Goal: Task Accomplishment & Management: Complete application form

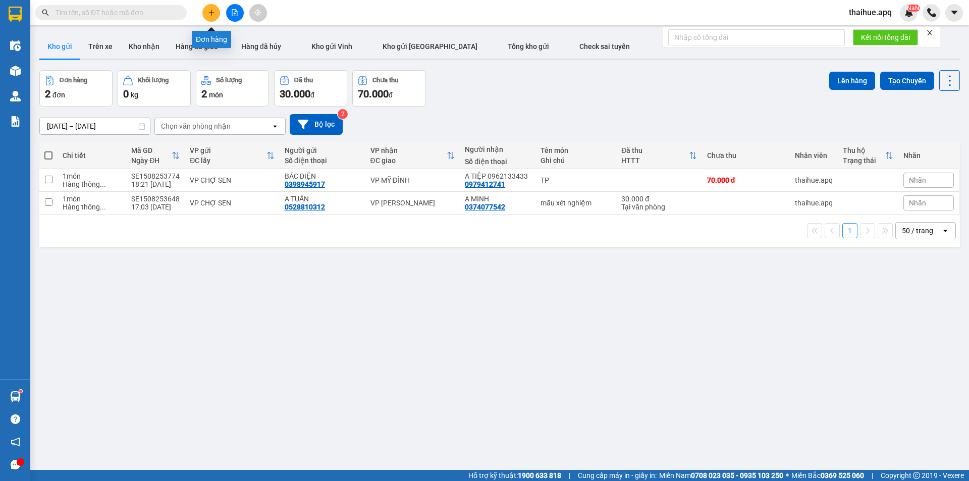
click at [213, 13] on icon "plus" at bounding box center [212, 12] width 6 height 1
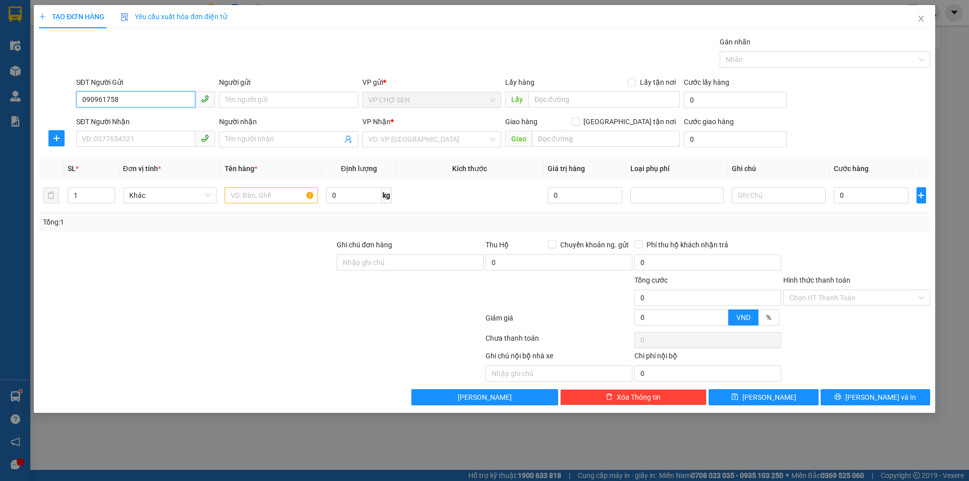
type input "0909617589"
click at [149, 122] on div "0909617589 - bs dương" at bounding box center [145, 120] width 127 height 11
type input "bs dương"
type input "0909617589"
click at [141, 134] on input "SĐT Người Nhận" at bounding box center [135, 139] width 119 height 16
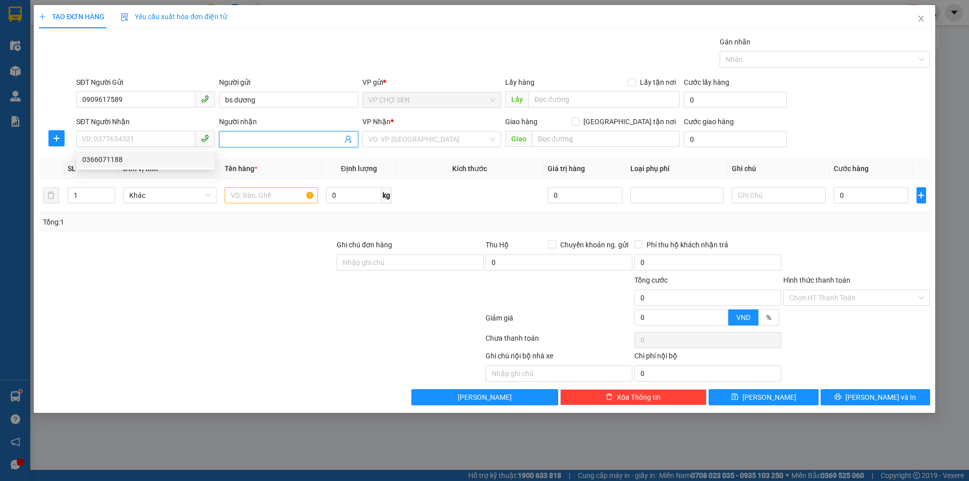
click at [349, 141] on icon "user-add" at bounding box center [348, 139] width 8 height 8
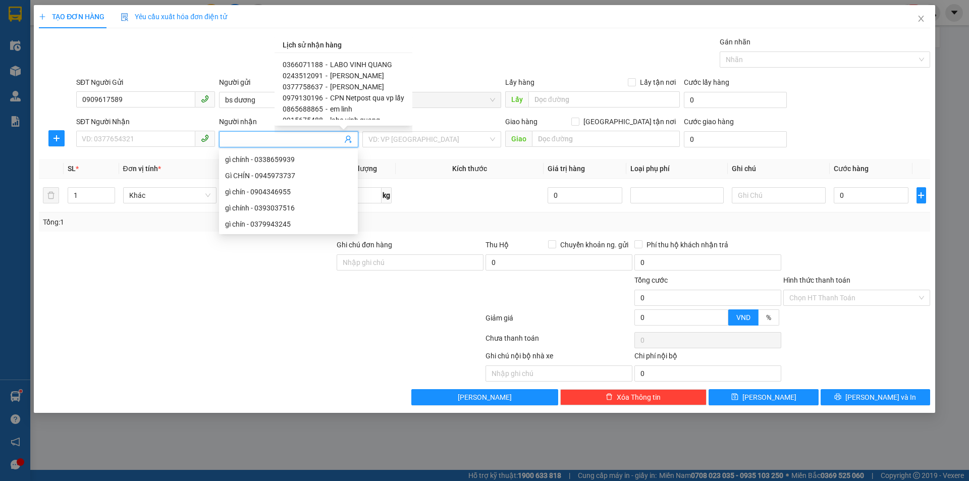
click at [351, 65] on span "LABO VINH QUANG" at bounding box center [361, 65] width 62 height 8
type input "0366071188"
type input "LABO VINH QUANG"
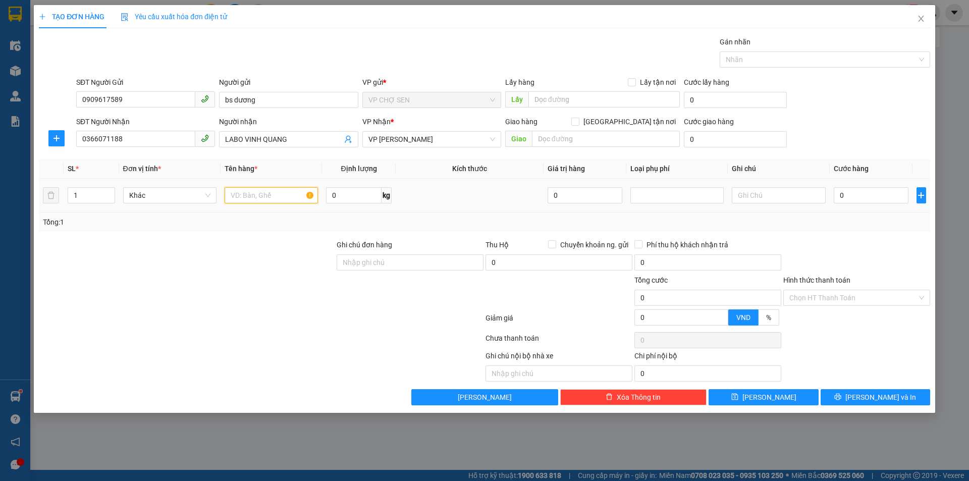
click at [247, 193] on input "text" at bounding box center [271, 195] width 93 height 16
type input "RĂNG"
click at [847, 197] on input "0" at bounding box center [871, 195] width 75 height 16
type input "3"
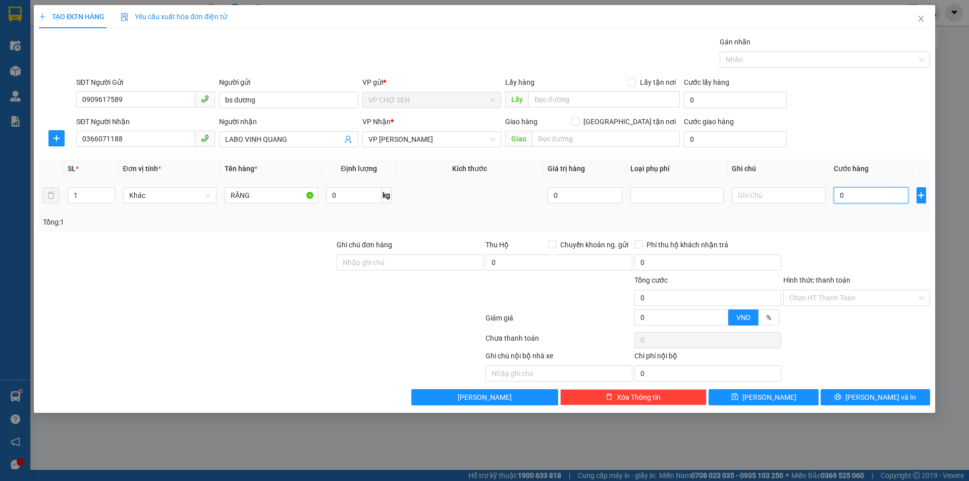
type input "3"
type input "30"
type input "300"
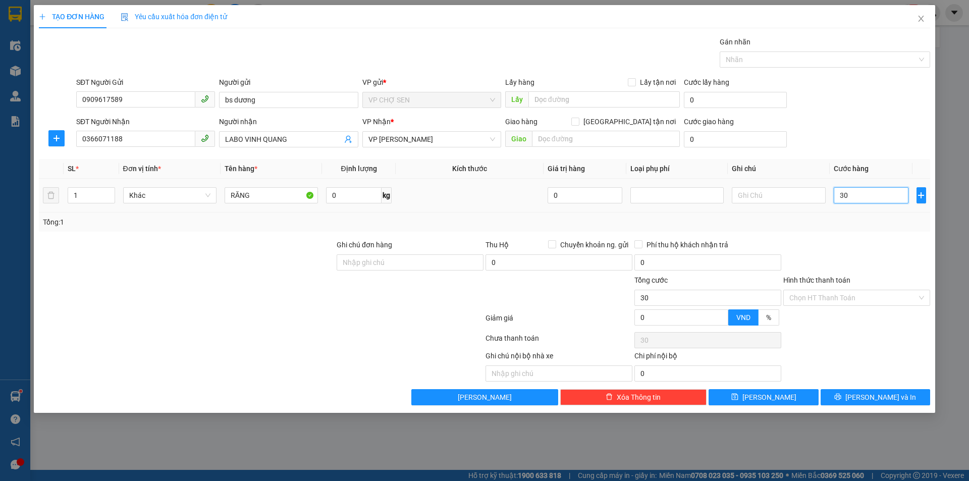
type input "300"
type input "3.000"
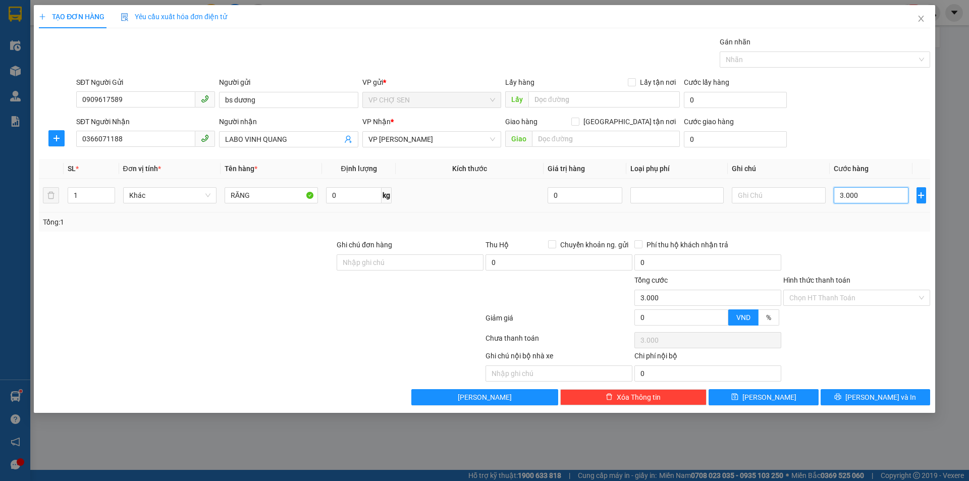
type input "30.000"
drag, startPoint x: 858, startPoint y: 397, endPoint x: 778, endPoint y: 286, distance: 136.8
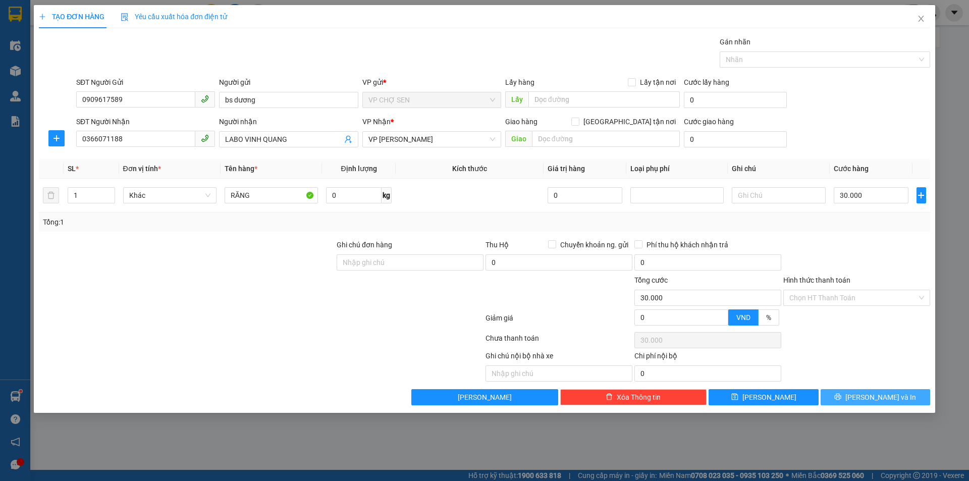
click at [842, 396] on icon "printer" at bounding box center [838, 396] width 7 height 7
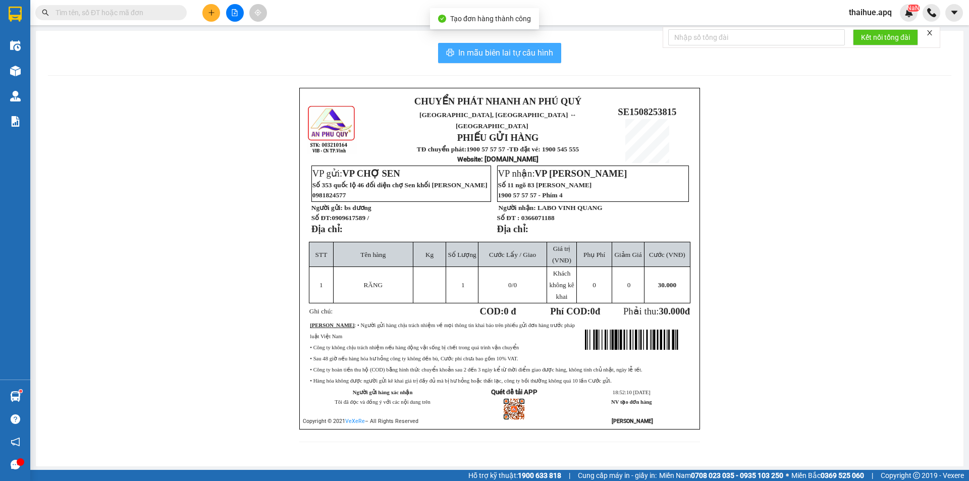
click at [520, 49] on span "In mẫu biên lai tự cấu hình" at bounding box center [505, 52] width 95 height 13
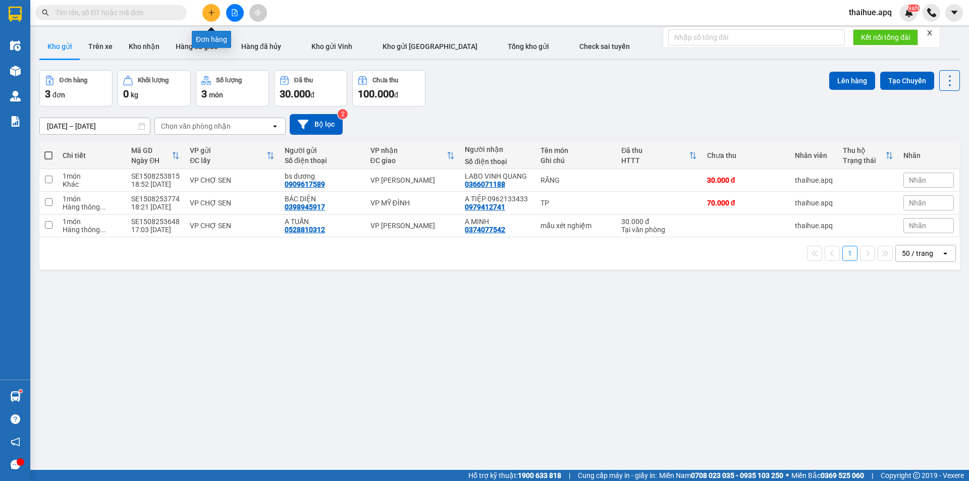
click at [210, 12] on icon "plus" at bounding box center [211, 12] width 7 height 7
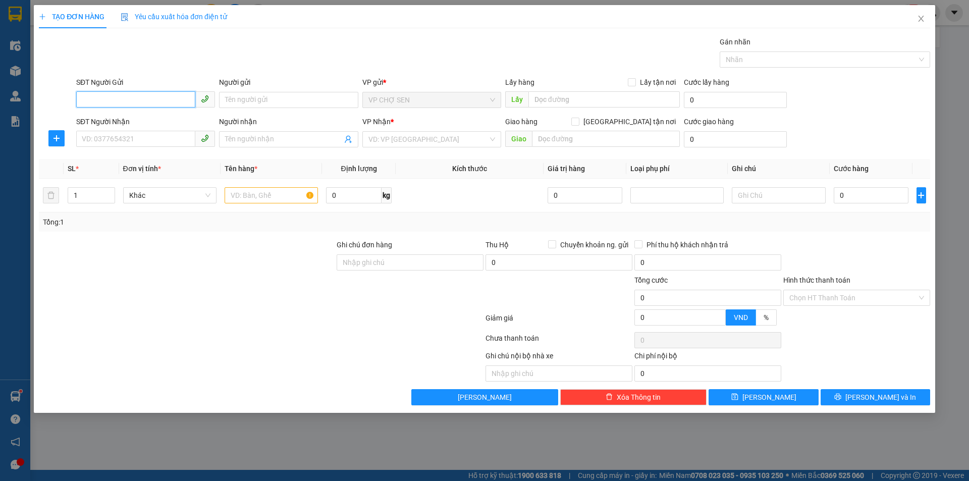
click at [87, 94] on input "SĐT Người Gửi" at bounding box center [135, 99] width 119 height 16
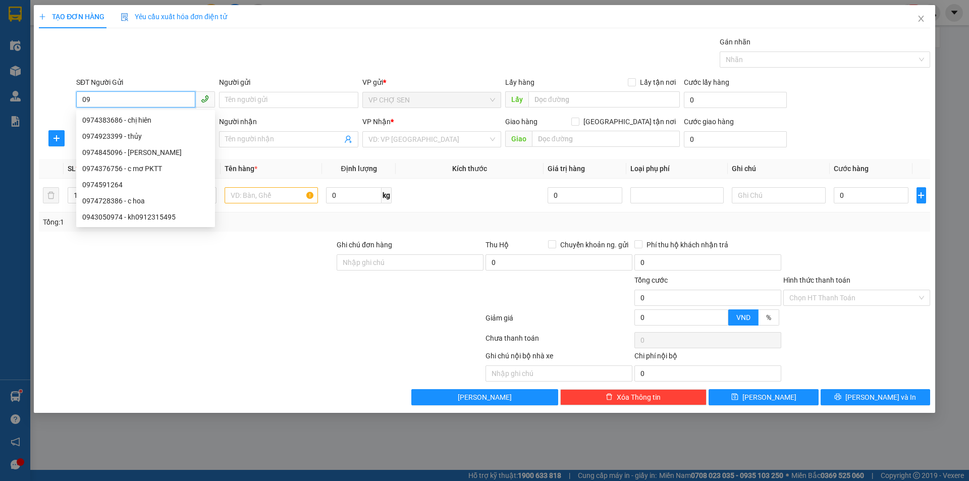
type input "0"
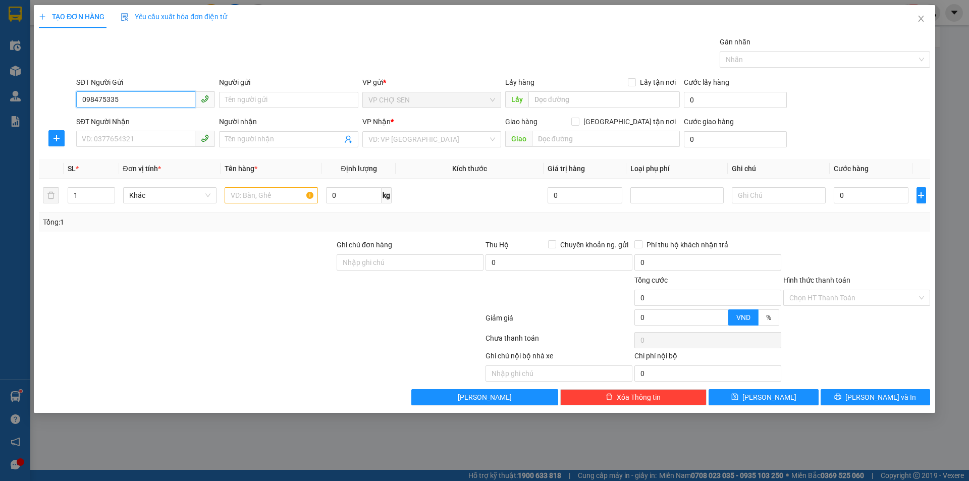
type input "0984753357"
click at [131, 120] on div "0984753357 - bác sỹ ý" at bounding box center [145, 120] width 127 height 11
type input "bác sỹ ý"
type input "0984753357"
click at [118, 141] on input "SĐT Người Nhận" at bounding box center [135, 139] width 119 height 16
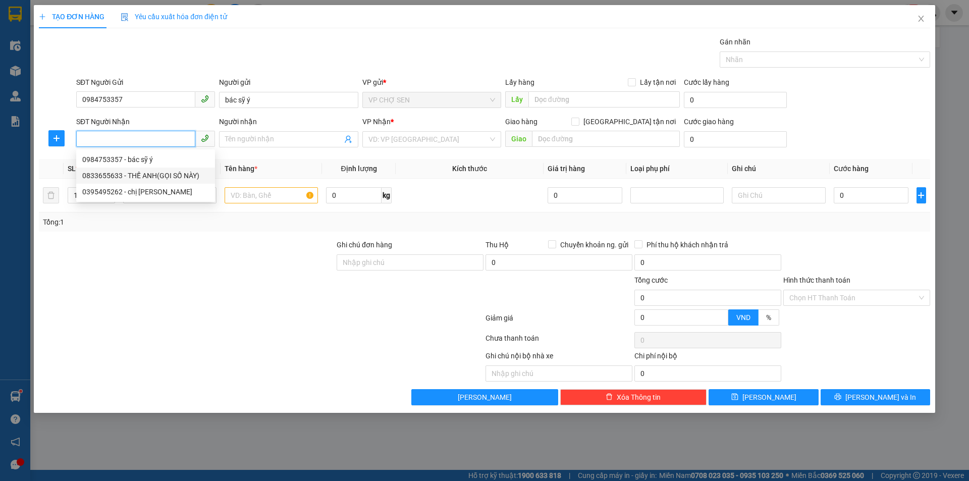
click at [154, 174] on div "0833655633 - THẾ ANH(GỌI SỐ NÀY)" at bounding box center [145, 175] width 127 height 11
type input "0833655633"
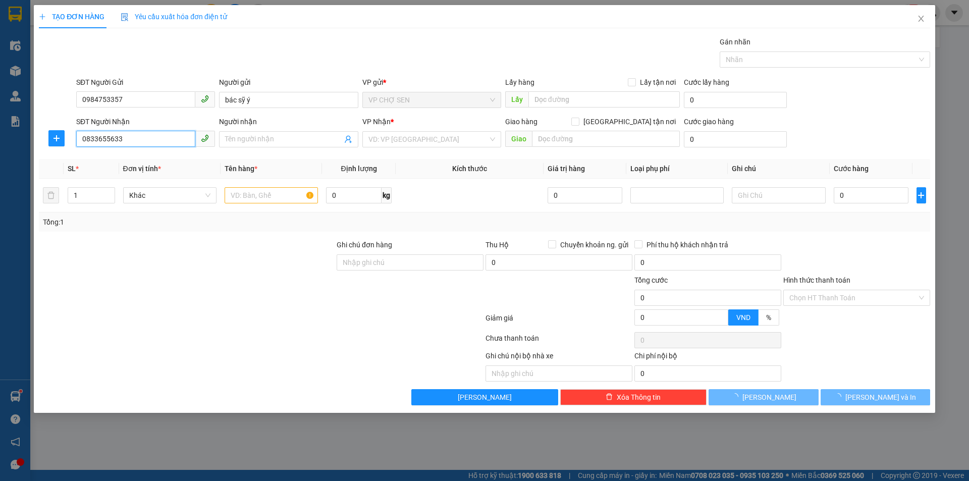
type input "THẾ ANH(GỌI SỐ NÀY)"
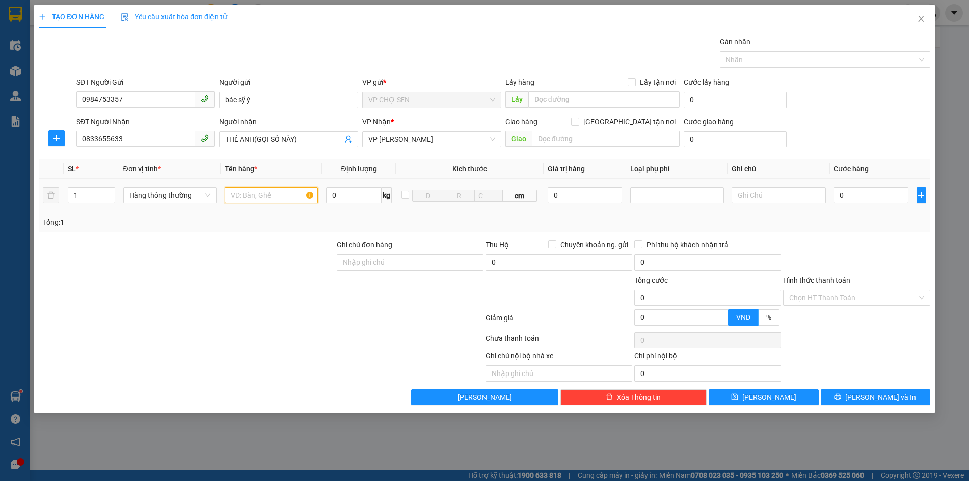
click at [251, 200] on input "text" at bounding box center [271, 195] width 93 height 16
type input "RĂNG"
click at [839, 188] on input "0" at bounding box center [871, 195] width 75 height 16
type input "3"
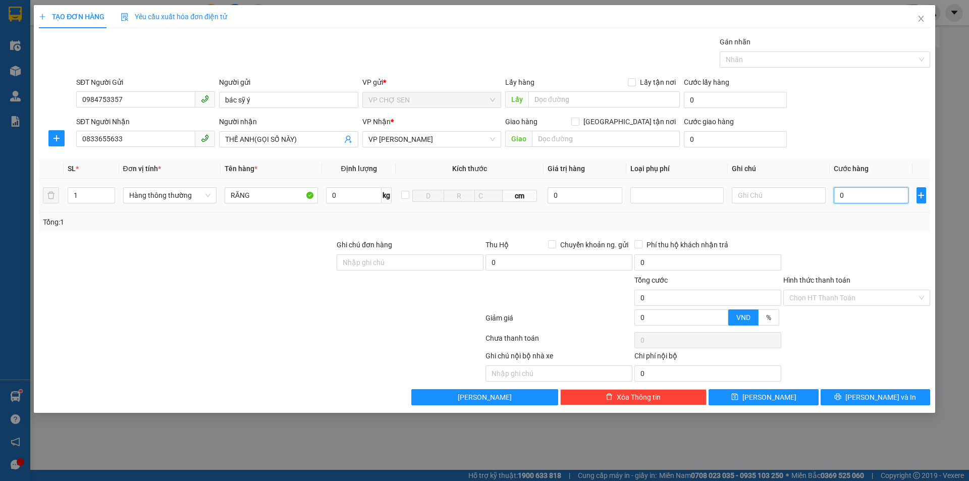
type input "3"
type input "30"
type input "300"
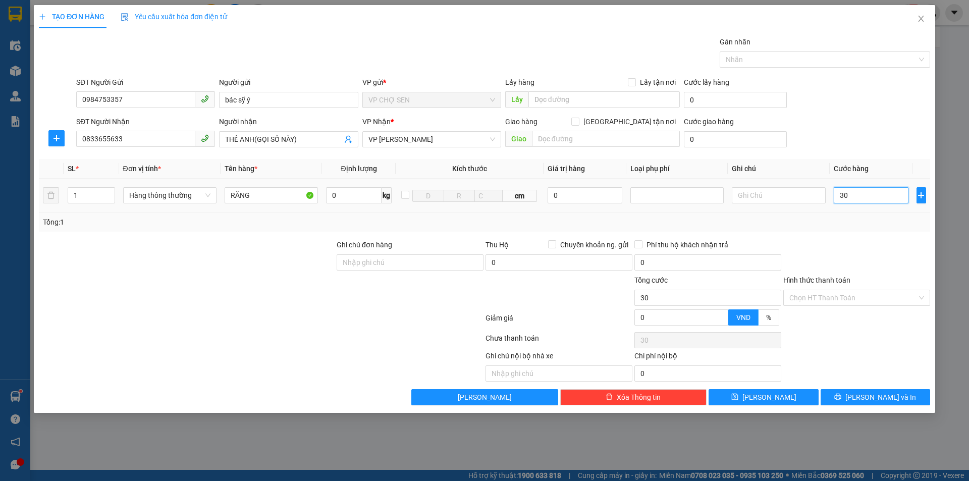
type input "300"
type input "3.000"
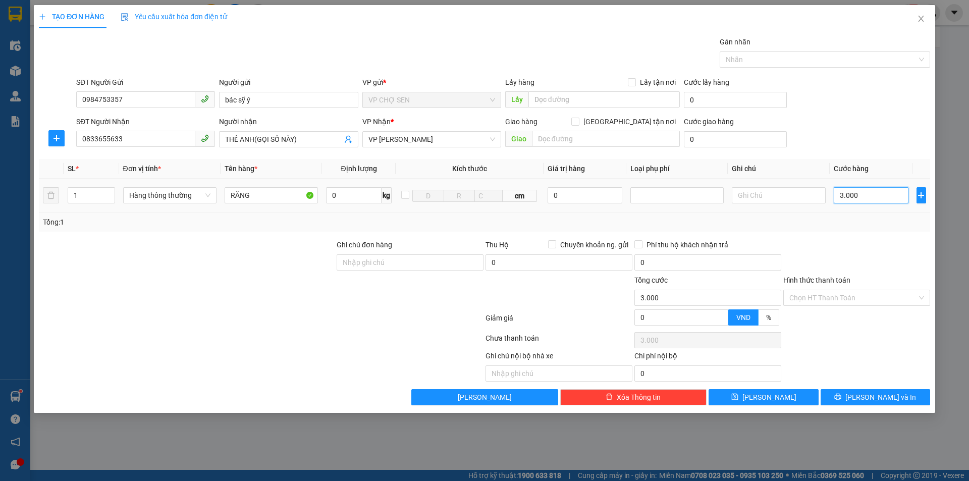
type input "30.000"
drag, startPoint x: 866, startPoint y: 394, endPoint x: 862, endPoint y: 383, distance: 11.3
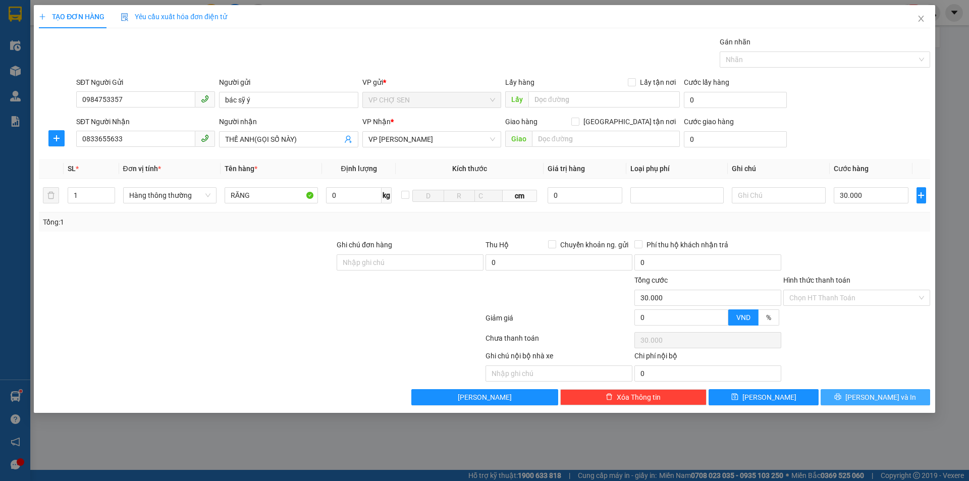
click at [865, 388] on div "Transit Pickup Surcharge Ids Transit Deliver Surcharge Ids Transit Deliver Surc…" at bounding box center [485, 220] width 892 height 369
click at [879, 394] on span "[PERSON_NAME] và In" at bounding box center [881, 397] width 71 height 11
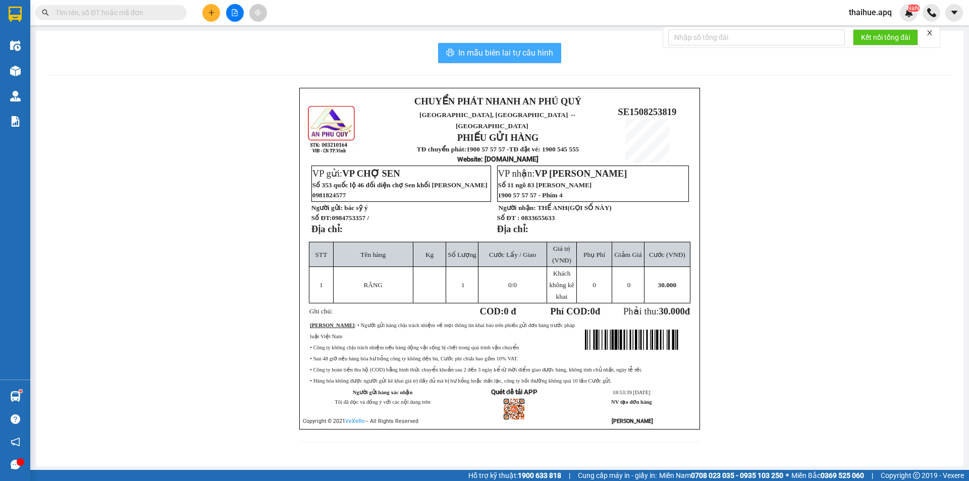
click at [497, 54] on span "In mẫu biên lai tự cấu hình" at bounding box center [505, 52] width 95 height 13
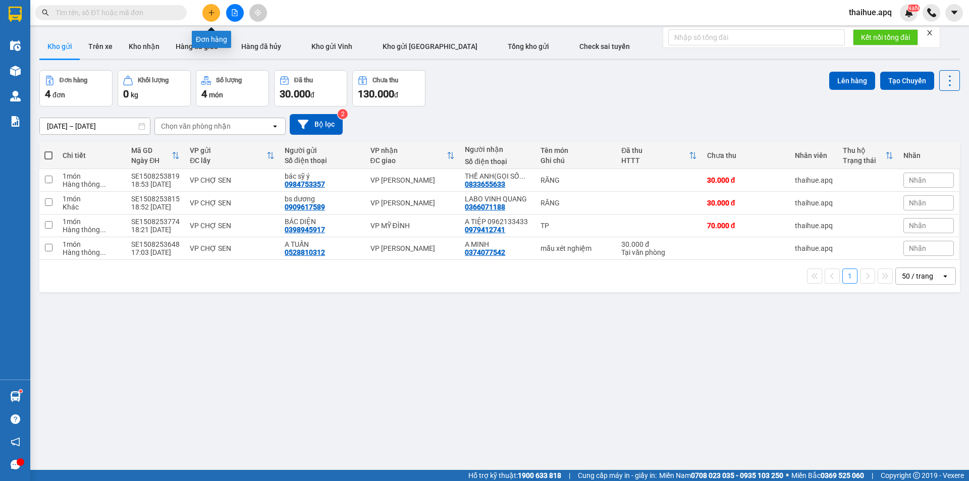
click at [211, 9] on button at bounding box center [211, 13] width 18 height 18
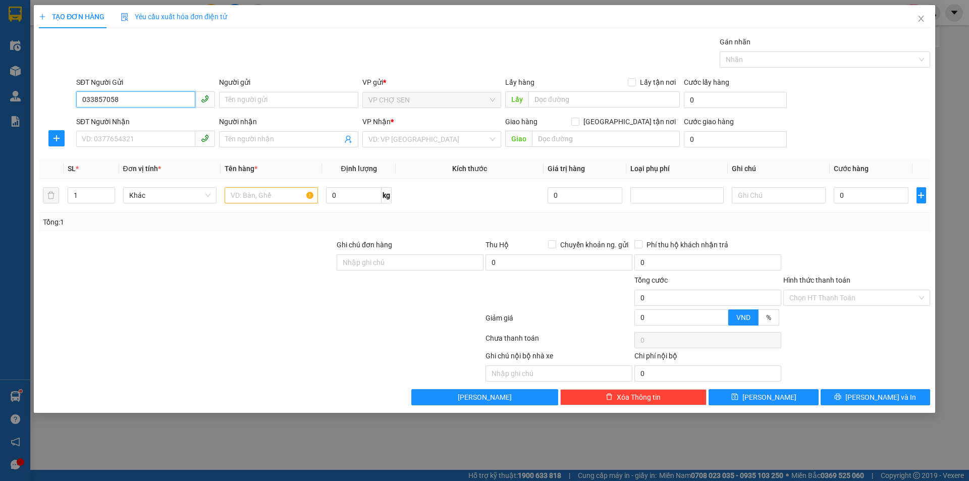
type input "0338570581"
click at [149, 123] on div "0338570581 - A Thành" at bounding box center [145, 120] width 127 height 11
type input "A Thành"
type input "0338570581"
click at [138, 138] on input "SĐT Người Nhận" at bounding box center [135, 139] width 119 height 16
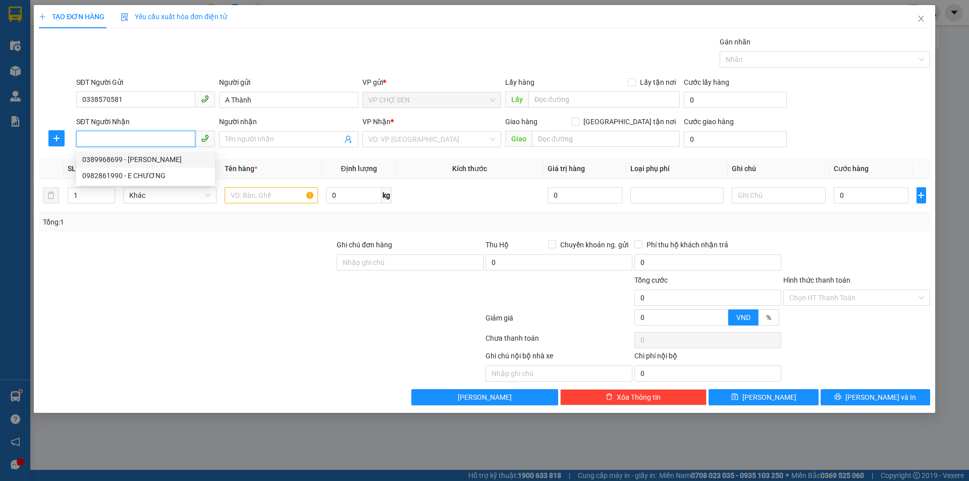
click at [134, 157] on div "0389968699 - [PERSON_NAME]" at bounding box center [145, 159] width 127 height 11
type input "0389968699"
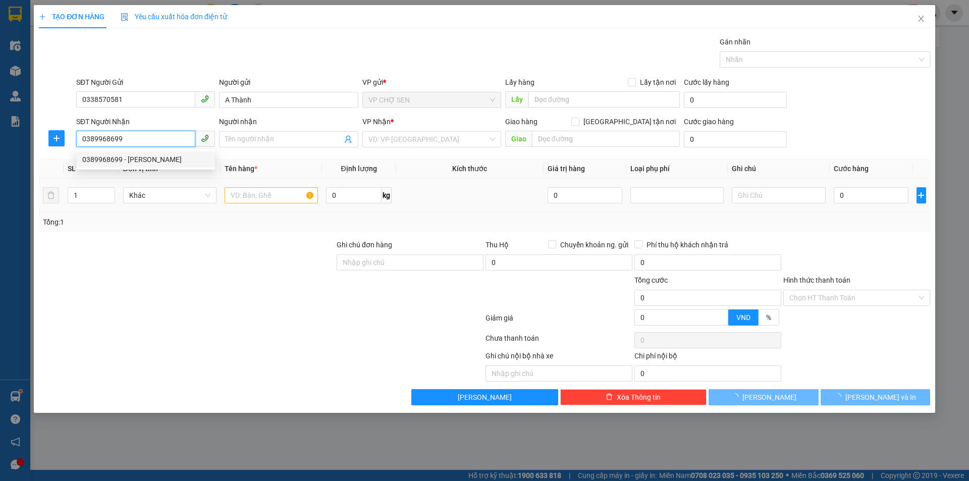
type input "[PERSON_NAME]"
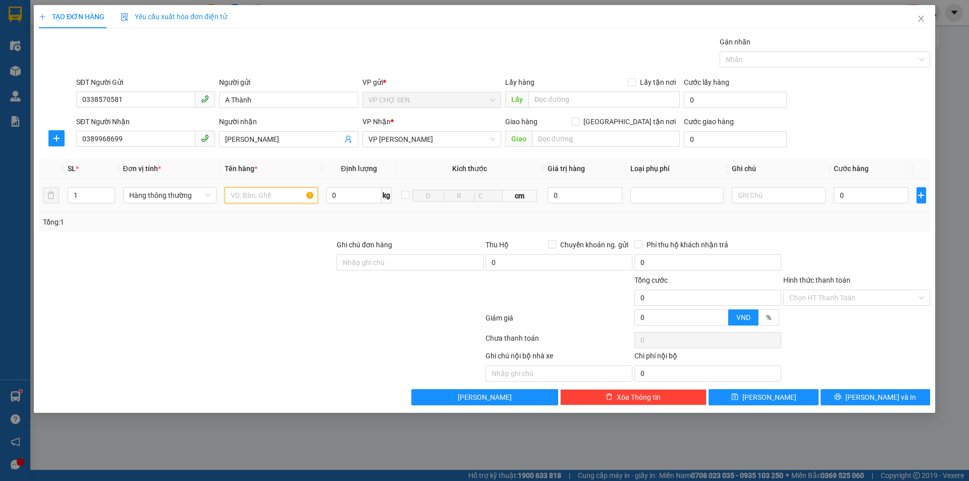
click at [236, 196] on input "text" at bounding box center [271, 195] width 93 height 16
type input "TP"
drag, startPoint x: 836, startPoint y: 194, endPoint x: 820, endPoint y: 192, distance: 15.9
click at [836, 194] on input "0" at bounding box center [871, 195] width 75 height 16
type input "1"
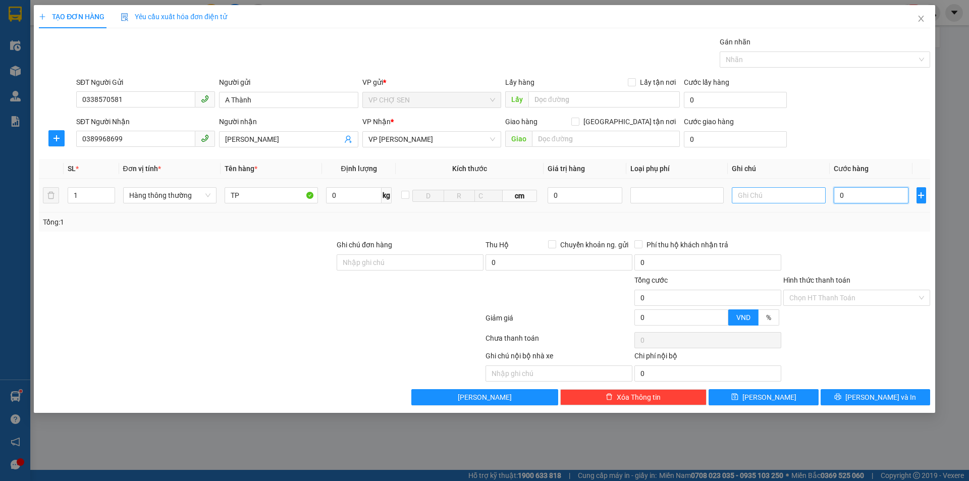
type input "1"
type input "10"
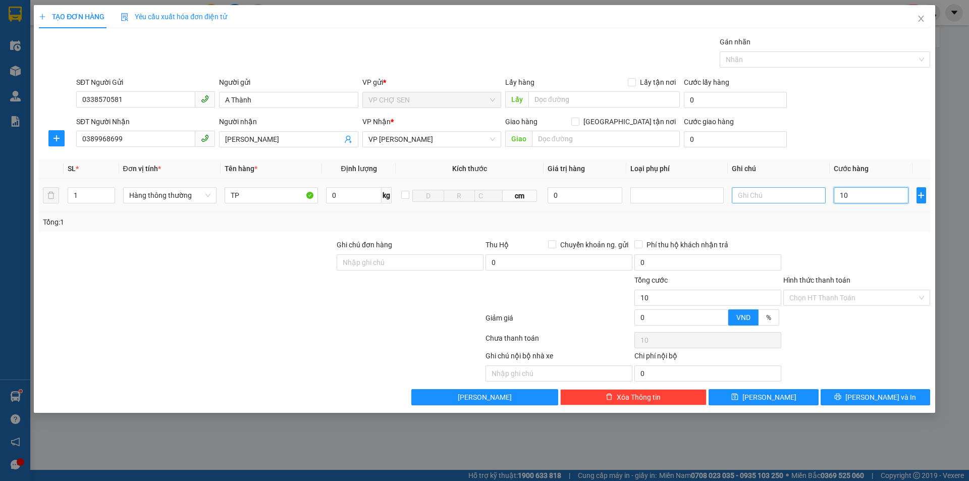
type input "100"
type input "1.000"
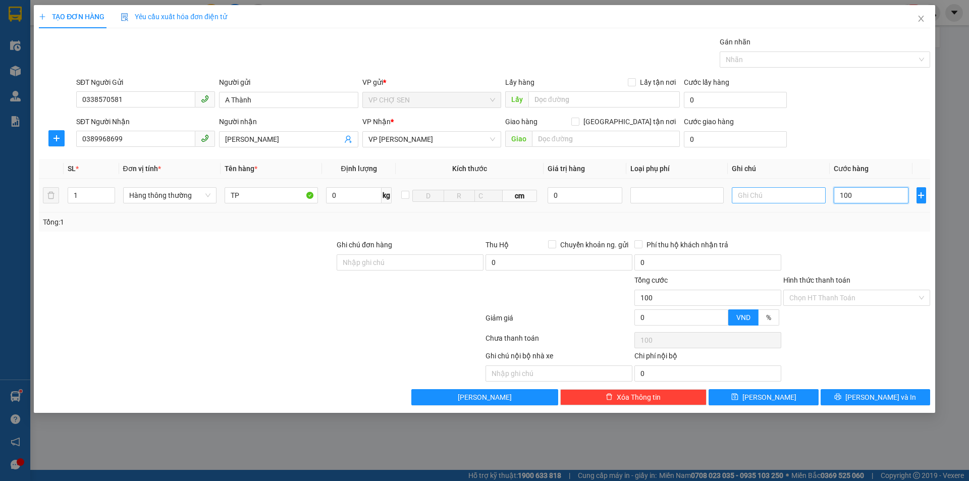
type input "1.000"
type input "10.000"
type input "100.000"
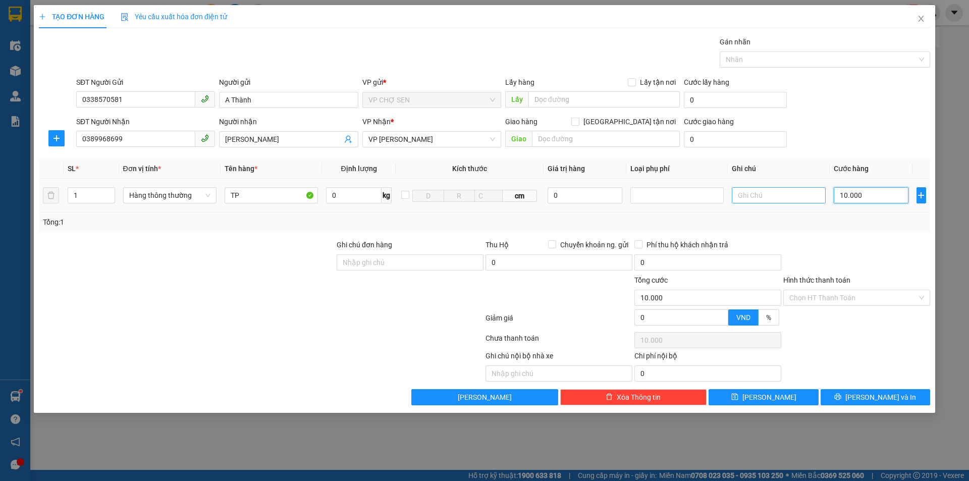
type input "100.000"
click at [127, 99] on input "0338570581" at bounding box center [135, 99] width 119 height 16
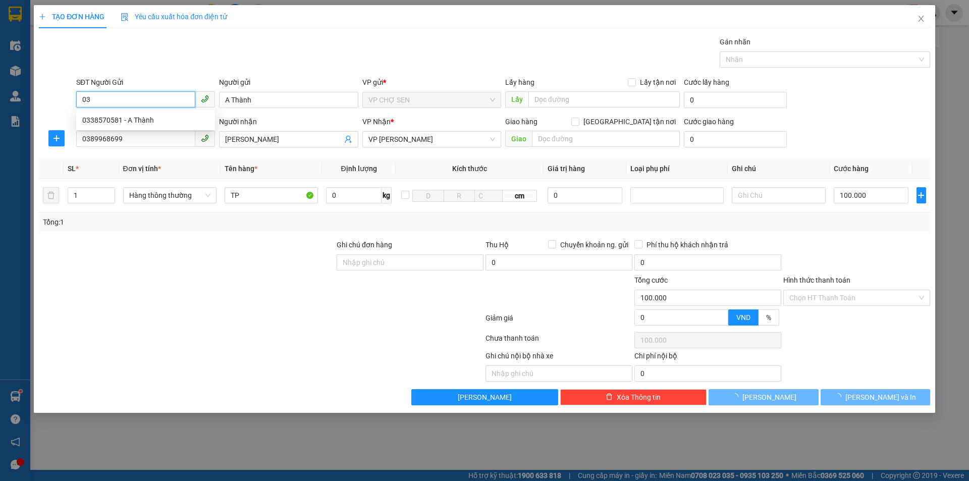
type input "0"
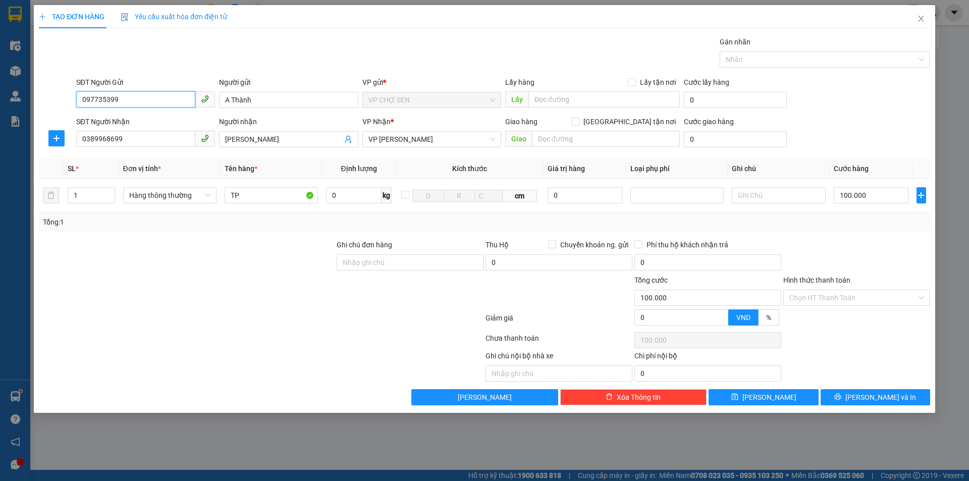
type input "0977353996"
click at [129, 123] on div "0977353996 - kh" at bounding box center [145, 120] width 127 height 11
type input "kh"
type input "0977353996"
click at [847, 191] on input "100.000" at bounding box center [871, 195] width 75 height 16
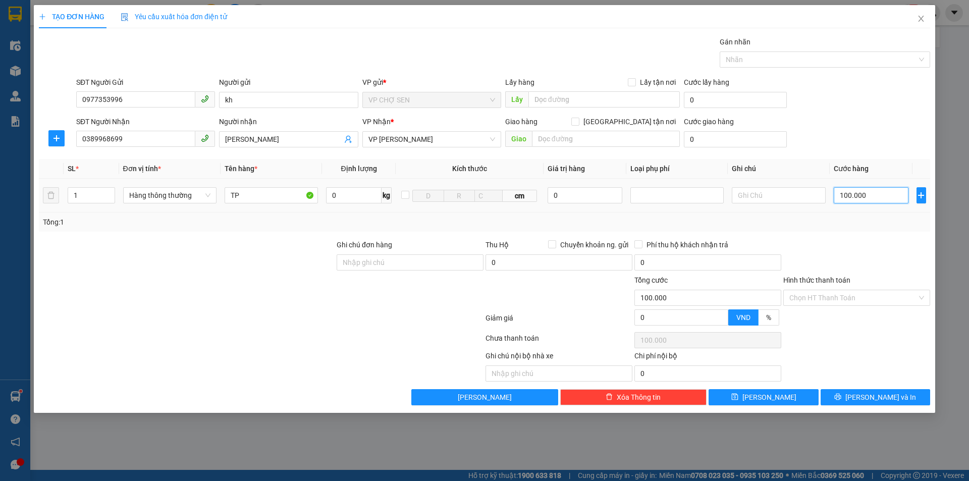
click at [847, 191] on input "100.000" at bounding box center [871, 195] width 75 height 16
click at [846, 196] on input "100.000" at bounding box center [871, 195] width 75 height 16
type input "0.000"
type input "0"
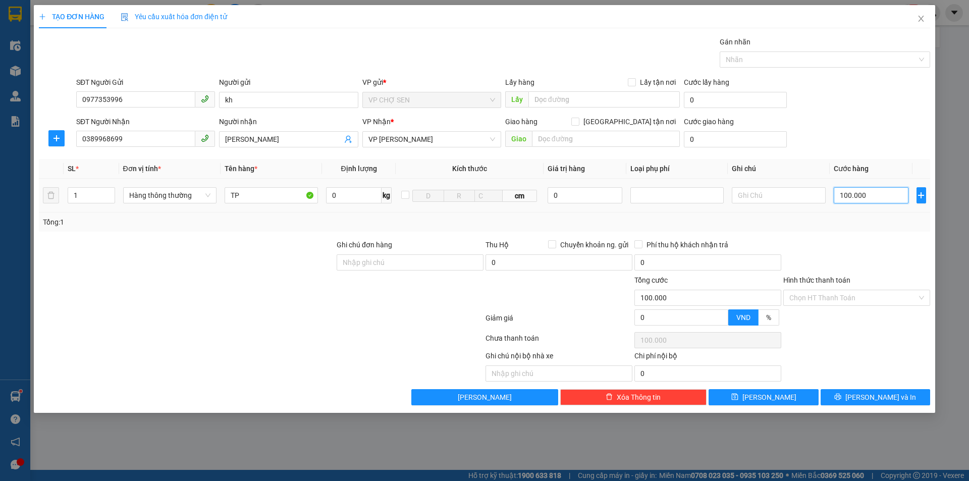
type input "0"
type input "70.000"
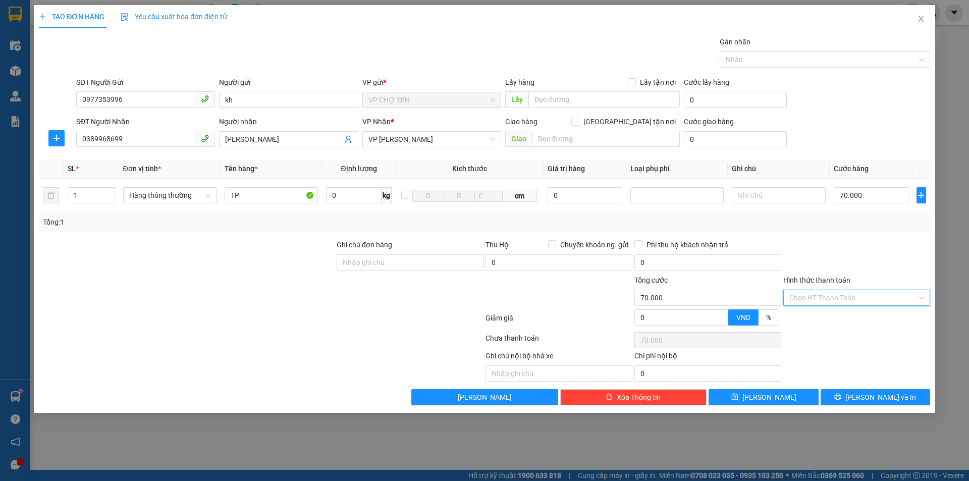
click at [845, 294] on input "Hình thức thanh toán" at bounding box center [854, 297] width 128 height 15
drag, startPoint x: 826, startPoint y: 317, endPoint x: 846, endPoint y: 339, distance: 30.0
click at [827, 318] on div "Tại văn phòng" at bounding box center [857, 318] width 135 height 11
type input "0"
click at [874, 398] on span "[PERSON_NAME] và In" at bounding box center [881, 397] width 71 height 11
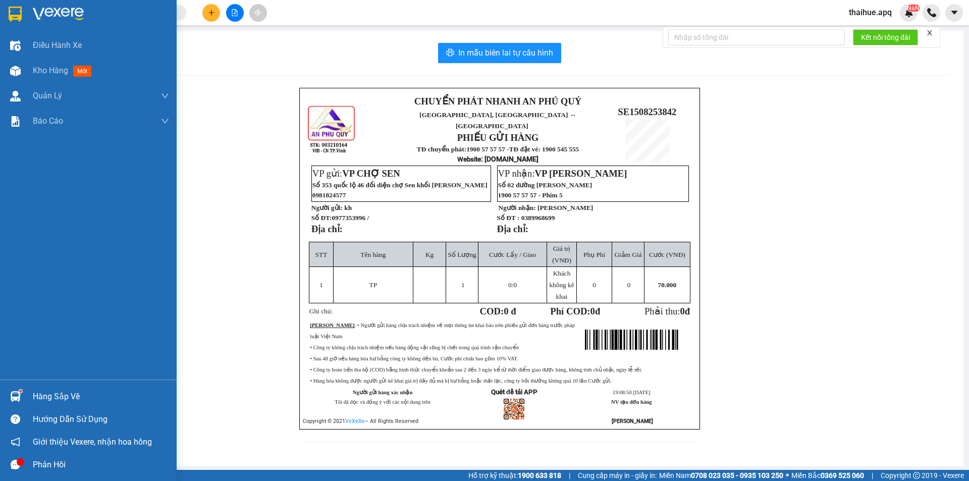
click at [59, 399] on div "Hàng sắp về" at bounding box center [101, 396] width 136 height 15
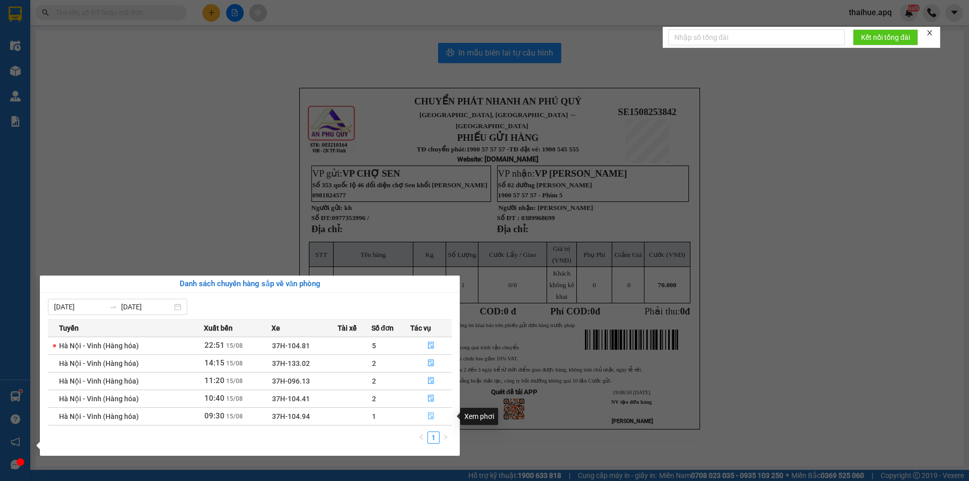
click at [435, 416] on icon "file-done" at bounding box center [431, 416] width 7 height 7
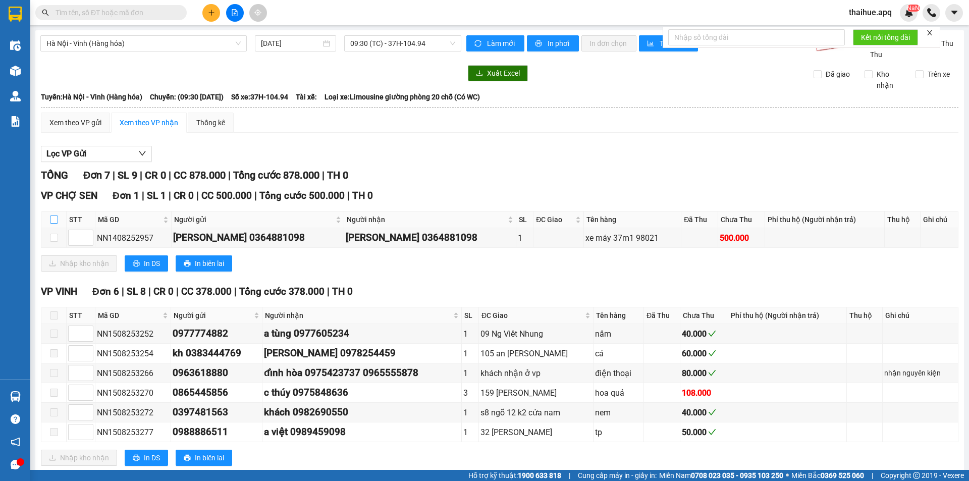
click at [57, 220] on input "checkbox" at bounding box center [54, 220] width 8 height 8
checkbox input "true"
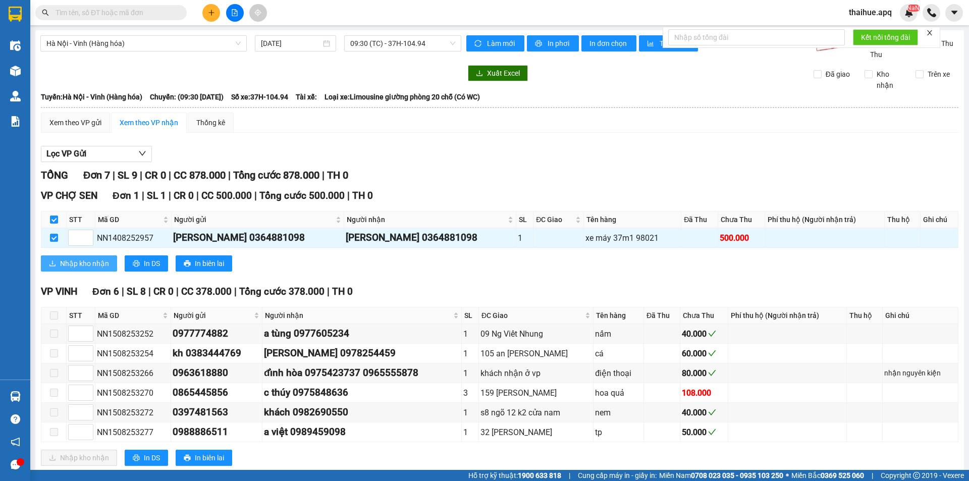
click at [66, 264] on span "Nhập kho nhận" at bounding box center [84, 263] width 49 height 11
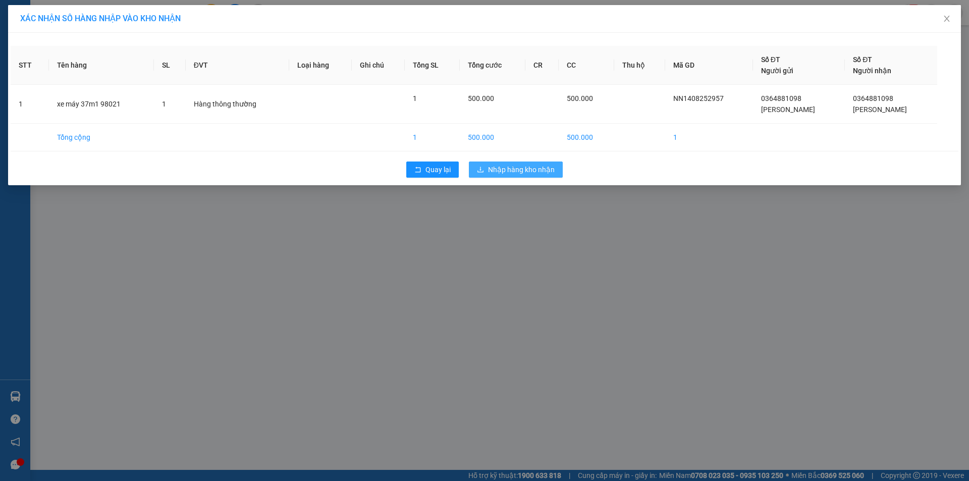
click at [521, 167] on span "Nhập hàng kho nhận" at bounding box center [521, 169] width 67 height 11
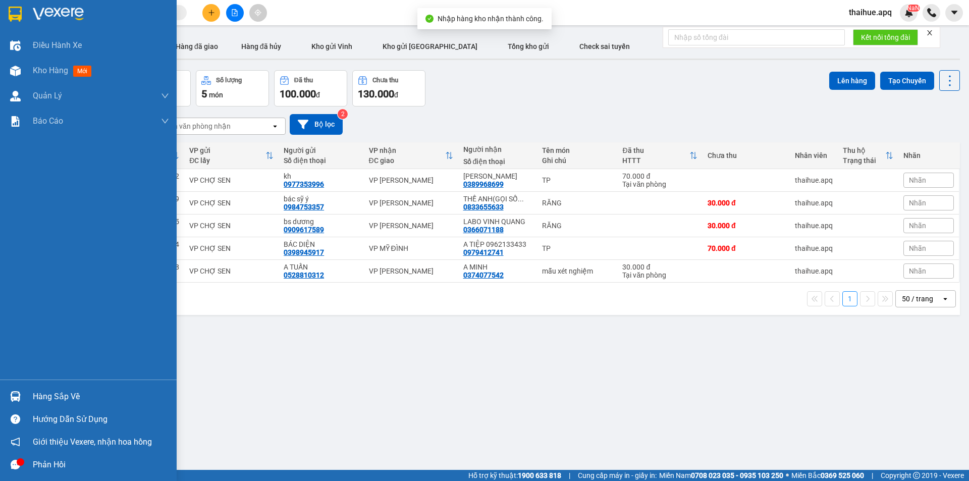
click at [34, 397] on div "Hàng sắp về" at bounding box center [101, 396] width 136 height 15
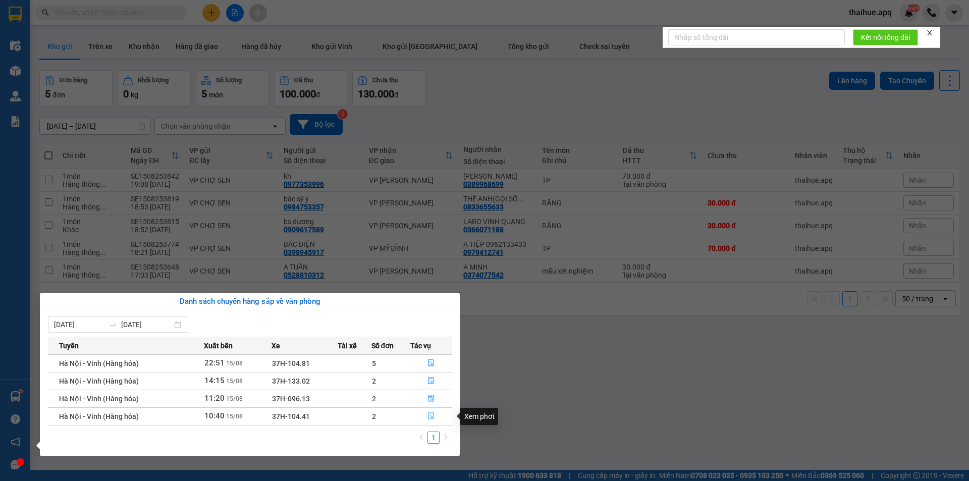
click at [431, 416] on icon "file-done" at bounding box center [431, 416] width 6 height 7
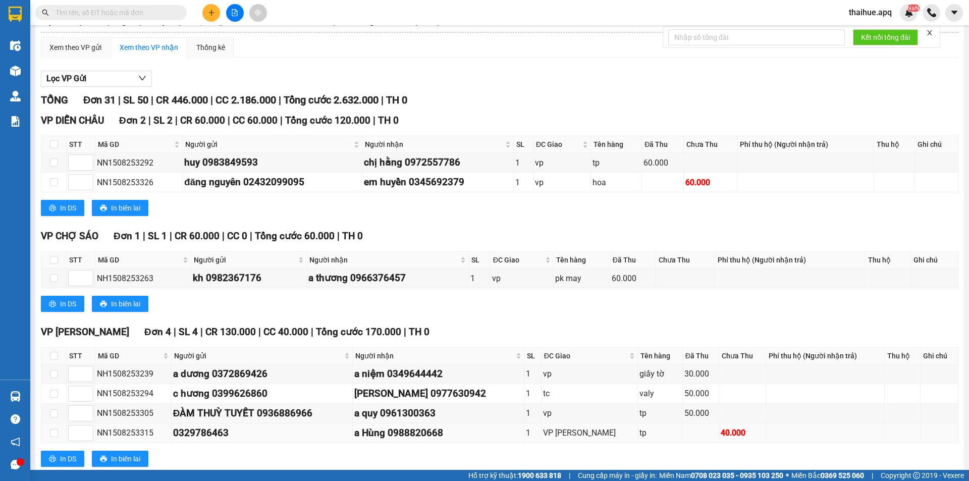
scroll to position [202, 0]
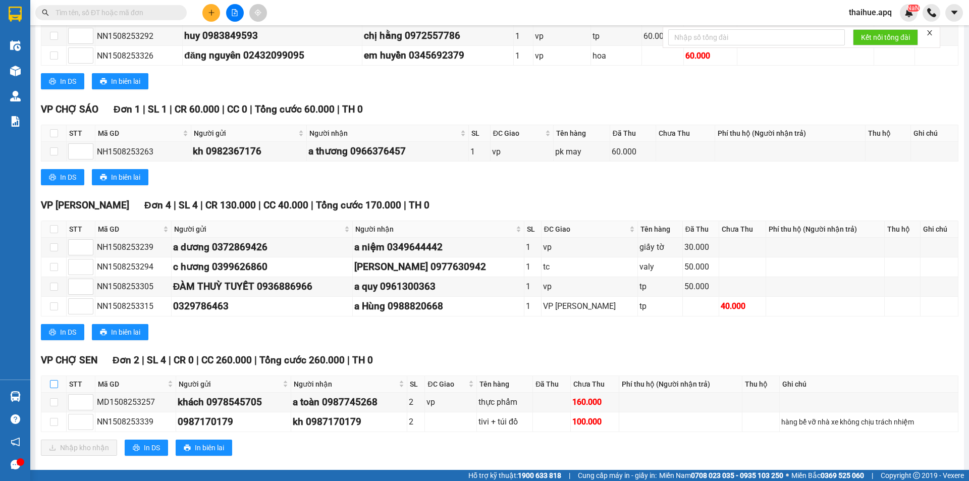
click at [53, 383] on input "checkbox" at bounding box center [54, 384] width 8 height 8
checkbox input "true"
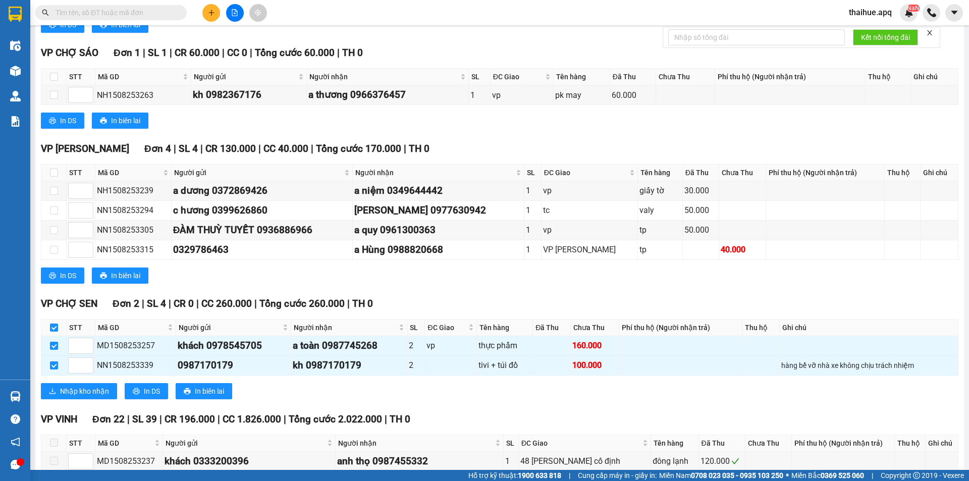
scroll to position [353, 0]
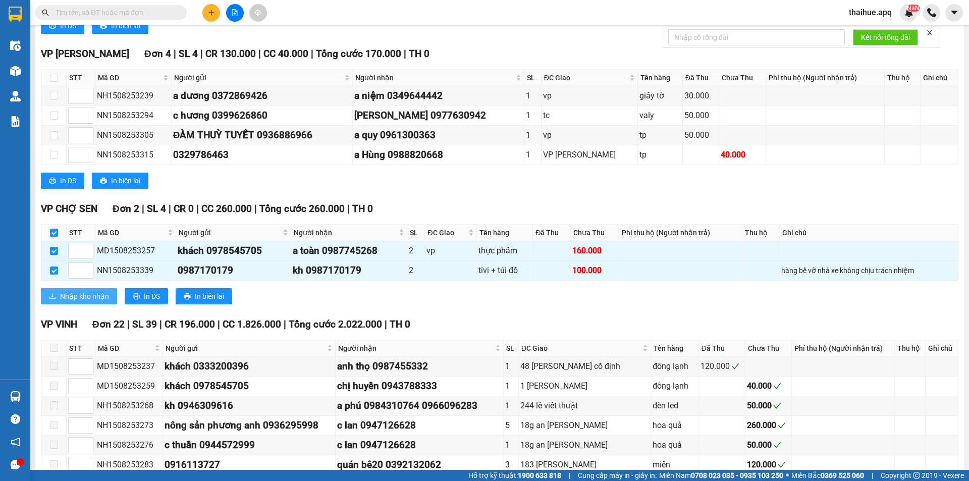
click at [80, 296] on span "Nhập kho nhận" at bounding box center [84, 296] width 49 height 11
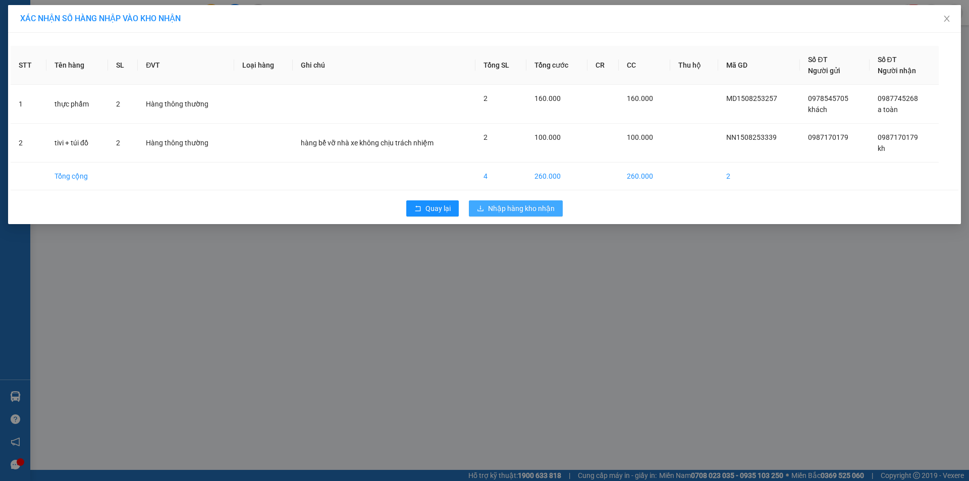
click at [511, 207] on span "Nhập hàng kho nhận" at bounding box center [521, 208] width 67 height 11
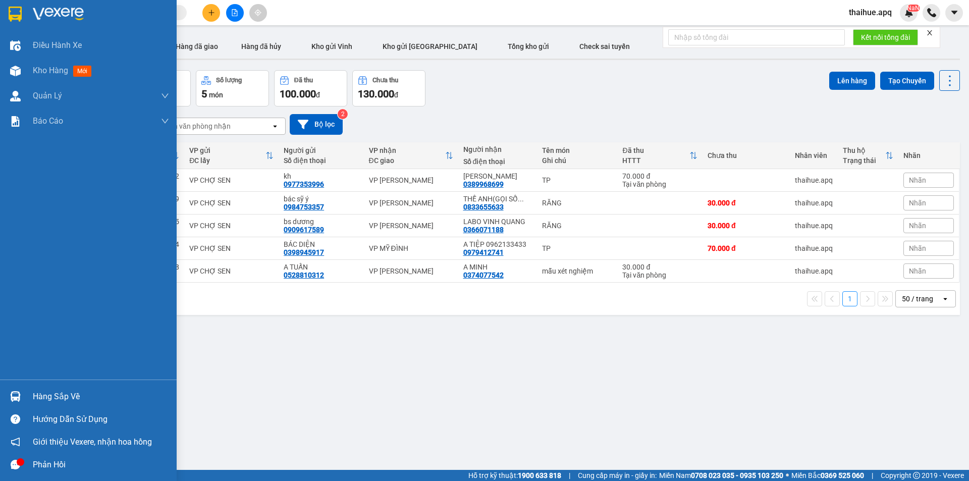
click at [40, 396] on div "Hàng sắp về" at bounding box center [101, 396] width 136 height 15
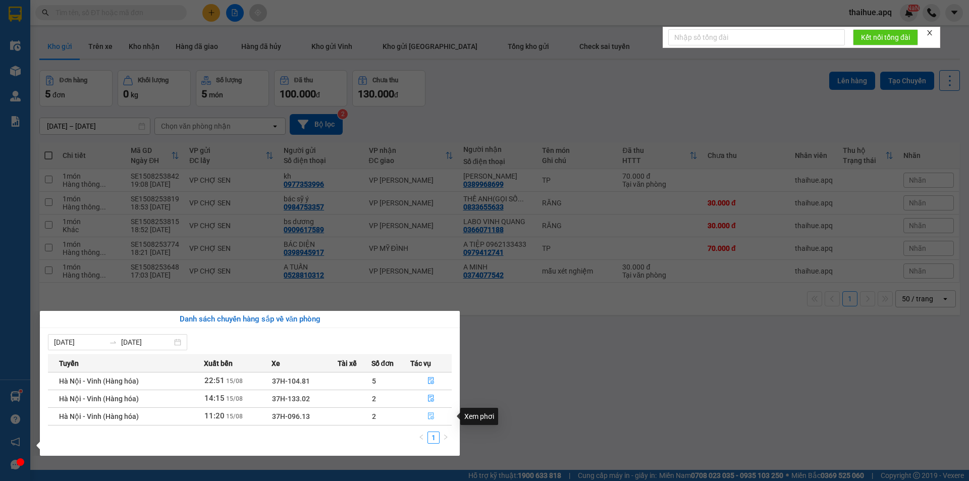
click at [431, 416] on icon "file-done" at bounding box center [431, 416] width 7 height 7
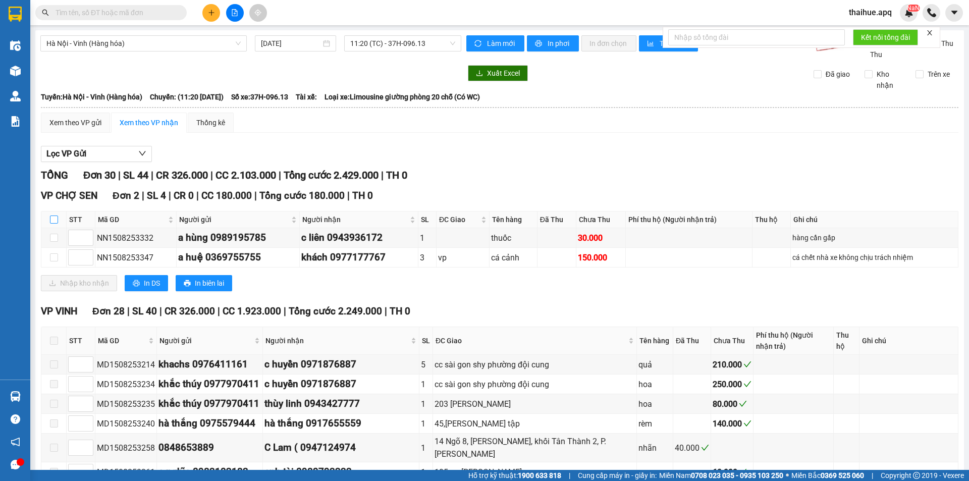
click at [55, 218] on input "checkbox" at bounding box center [54, 220] width 8 height 8
checkbox input "true"
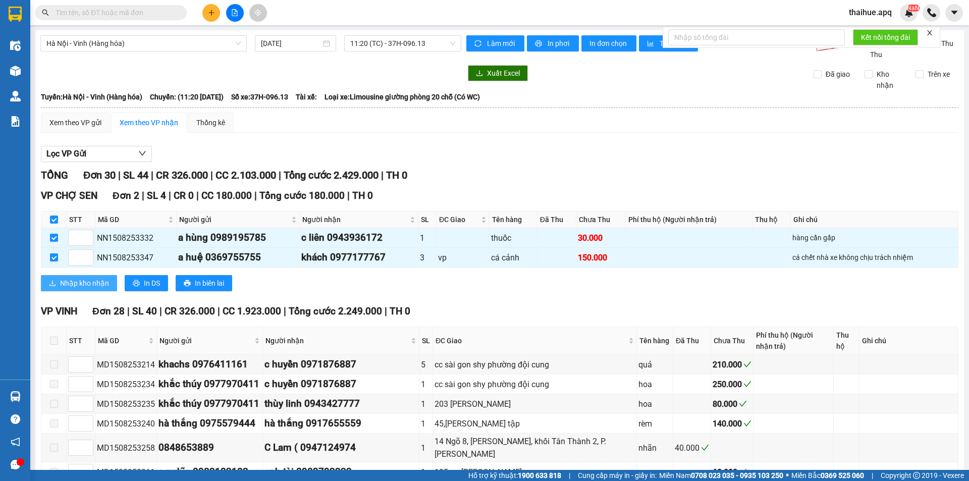
click at [63, 282] on span "Nhập kho nhận" at bounding box center [84, 283] width 49 height 11
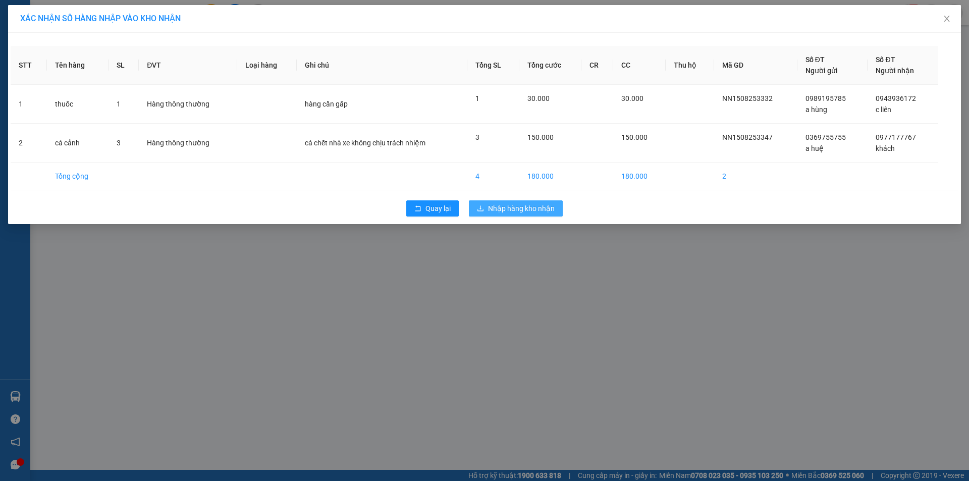
click at [494, 207] on span "Nhập hàng kho nhận" at bounding box center [521, 208] width 67 height 11
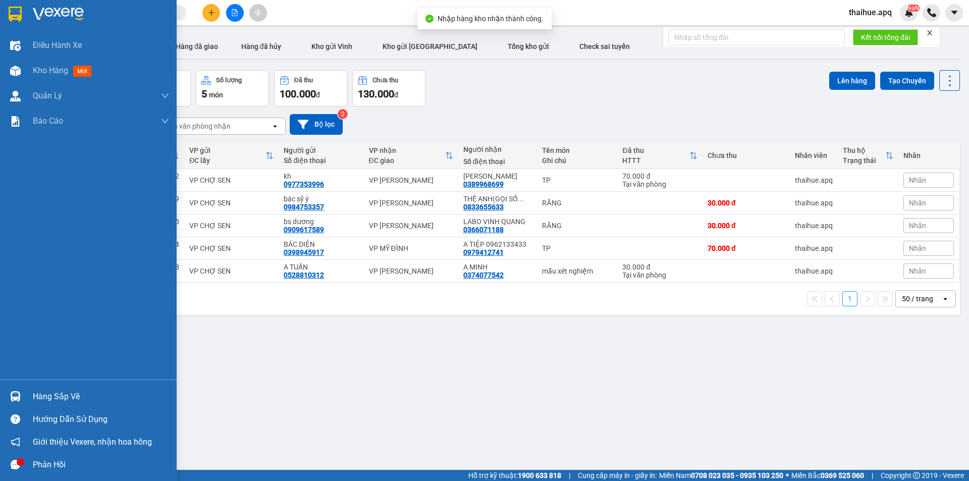
click at [38, 397] on div "Hàng sắp về" at bounding box center [101, 396] width 136 height 15
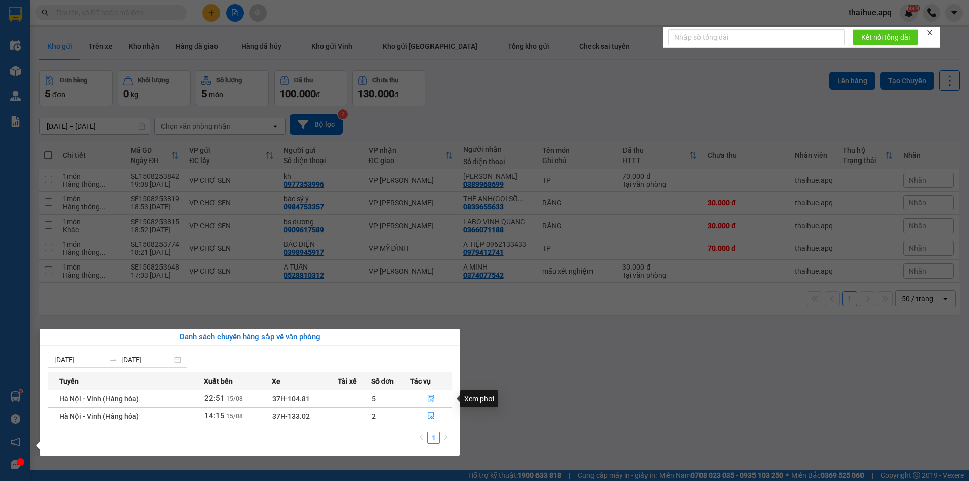
click at [431, 395] on icon "file-done" at bounding box center [431, 398] width 7 height 7
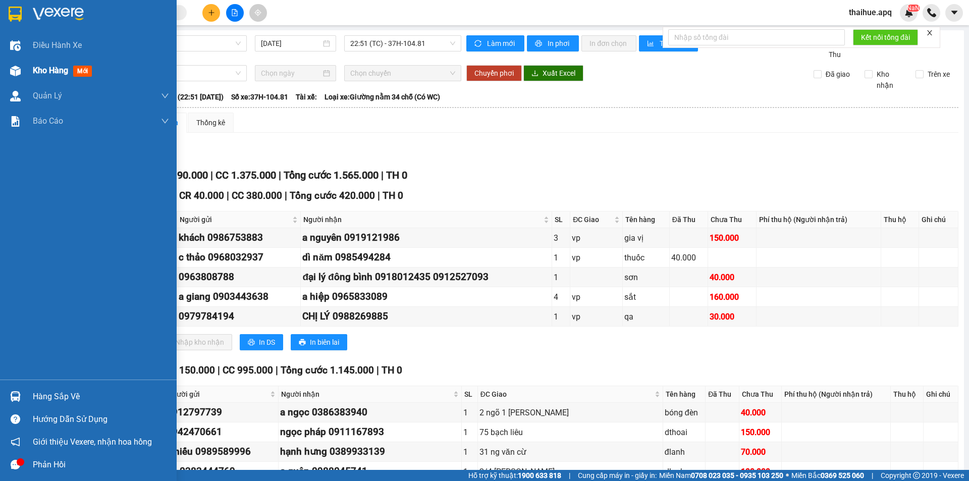
click at [66, 67] on span "Kho hàng" at bounding box center [50, 71] width 35 height 10
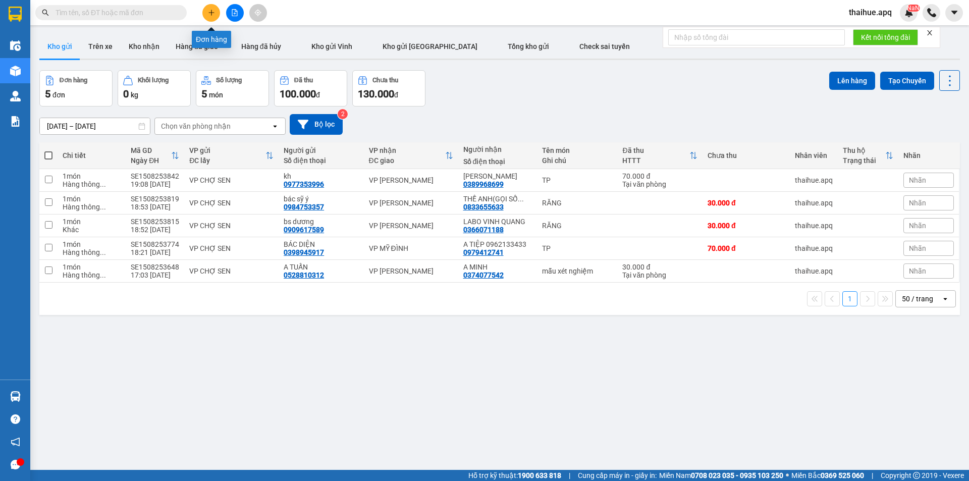
click at [211, 13] on icon "plus" at bounding box center [212, 12] width 6 height 1
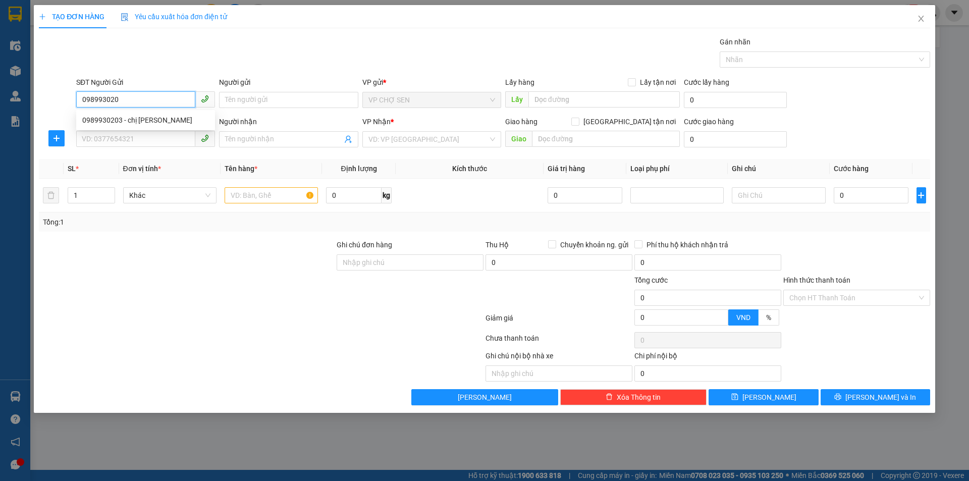
type input "0989930203"
click at [149, 123] on div "0989930203 - chị [PERSON_NAME]" at bounding box center [145, 120] width 127 height 11
type input "chị [PERSON_NAME]"
type input "0989930203"
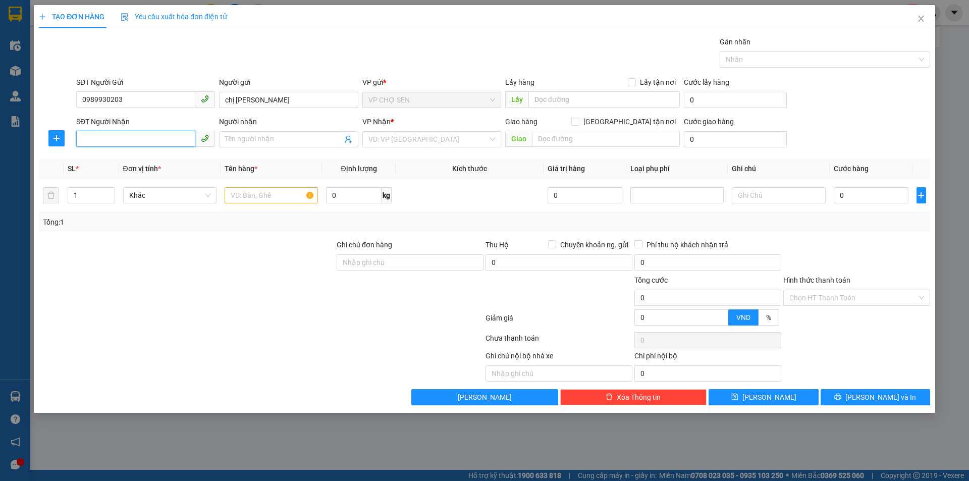
click at [141, 138] on input "SĐT Người Nhận" at bounding box center [135, 139] width 119 height 16
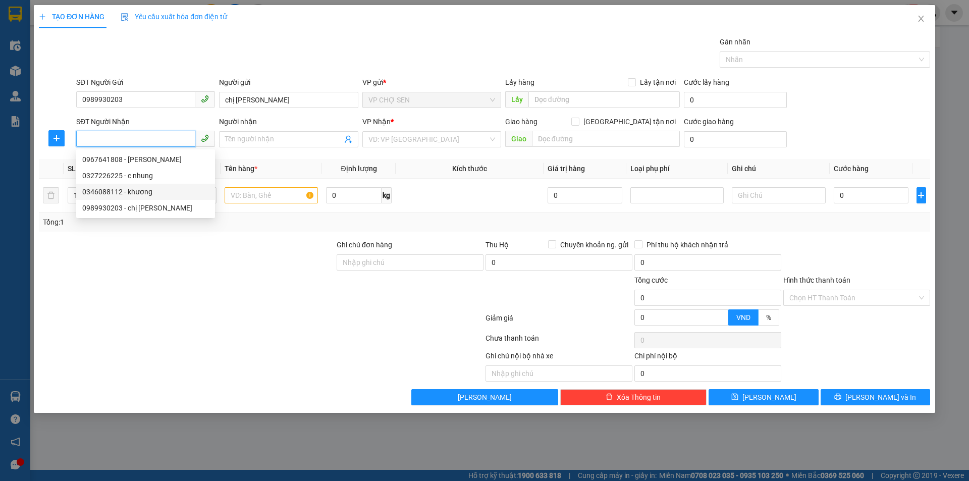
click at [143, 193] on div "0346088112 - khương" at bounding box center [145, 191] width 127 height 11
type input "0346088112"
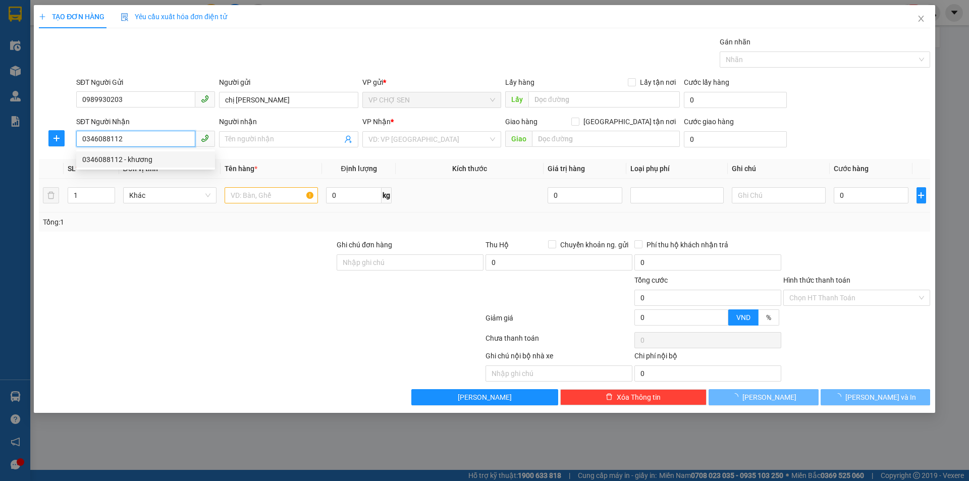
type input "khương"
checkbox input "true"
type input "mđ"
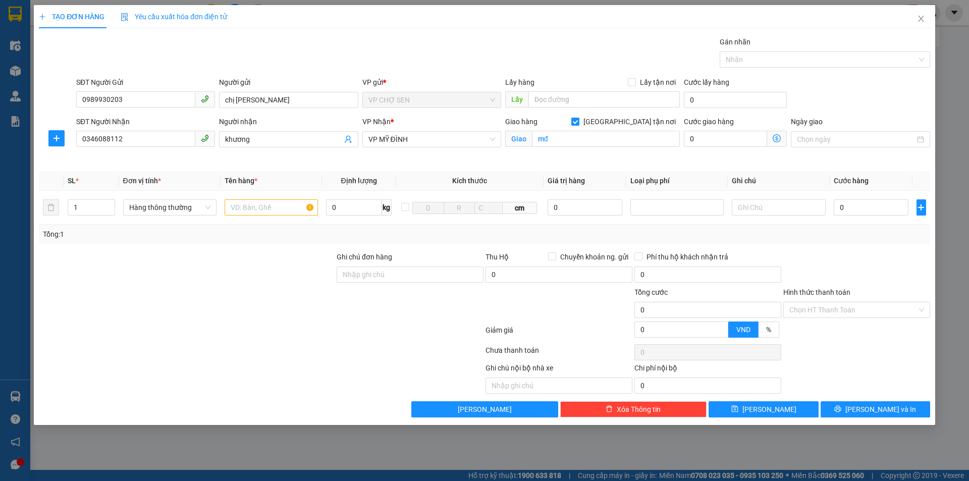
click at [579, 119] on input "[GEOGRAPHIC_DATA] tận nơi" at bounding box center [575, 121] width 7 height 7
checkbox input "false"
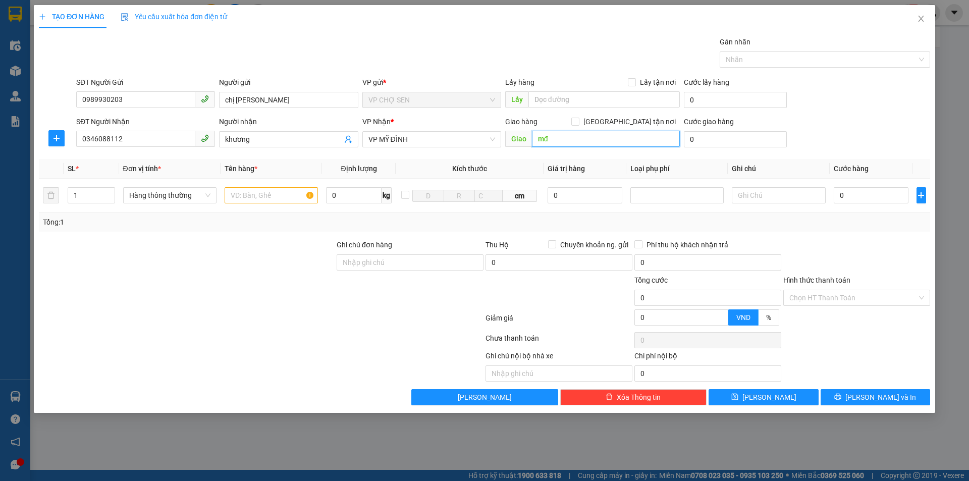
click at [570, 144] on input "mđ" at bounding box center [606, 139] width 148 height 16
click at [236, 194] on input "text" at bounding box center [271, 195] width 93 height 16
type input "QA"
click at [840, 190] on input "0" at bounding box center [871, 195] width 75 height 16
type input "5"
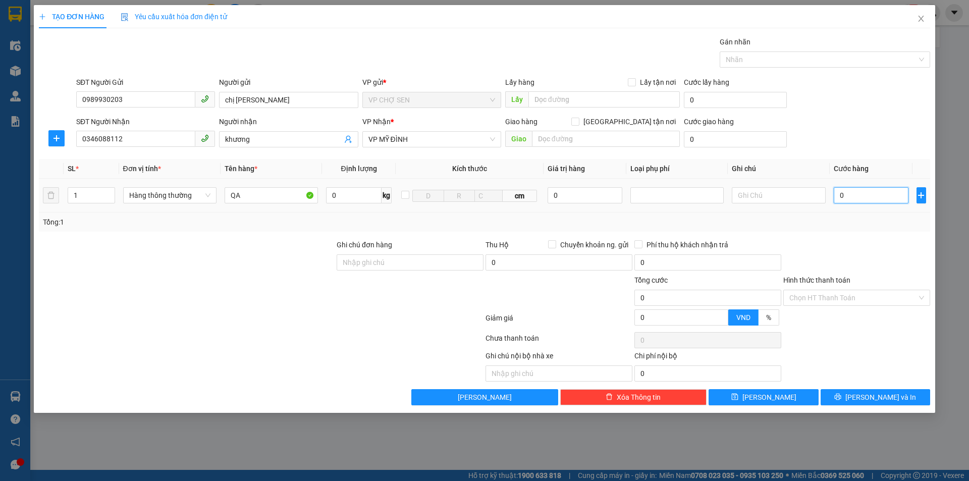
type input "5"
type input "50"
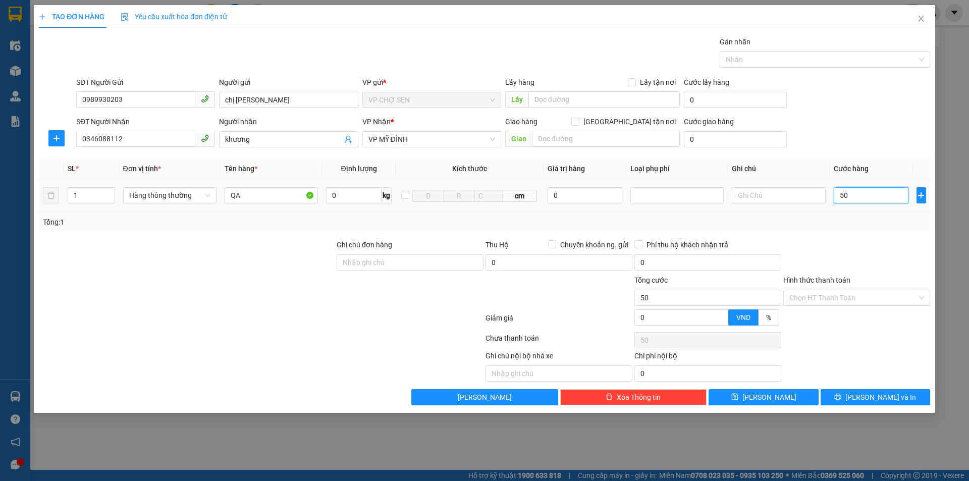
type input "500"
type input "5.000"
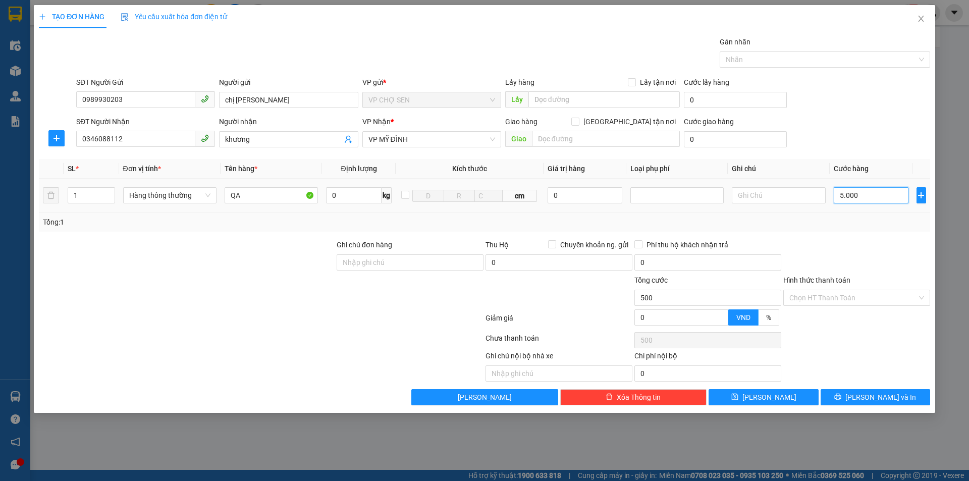
type input "5.000"
type input "50.000"
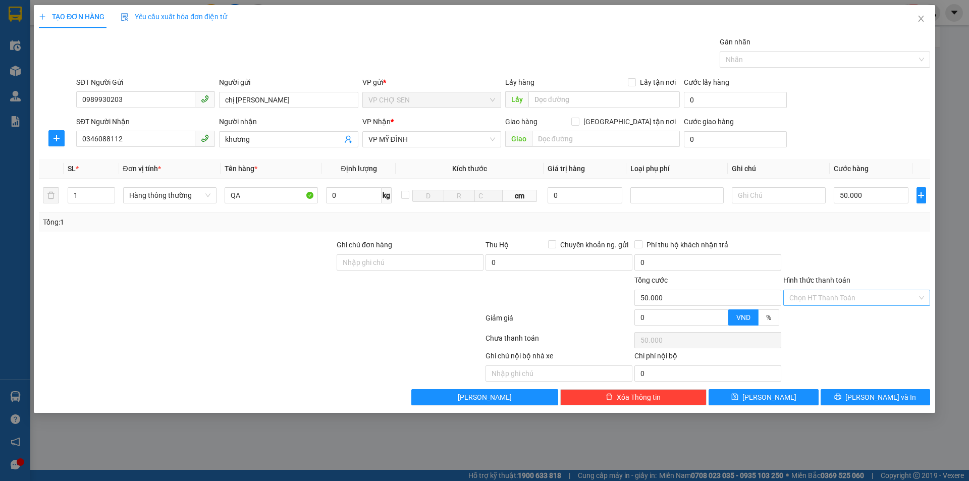
drag, startPoint x: 837, startPoint y: 294, endPoint x: 831, endPoint y: 302, distance: 9.8
click at [837, 295] on input "Hình thức thanh toán" at bounding box center [854, 297] width 128 height 15
click at [813, 317] on div "Tại văn phòng" at bounding box center [857, 318] width 135 height 11
type input "0"
drag, startPoint x: 856, startPoint y: 394, endPoint x: 858, endPoint y: 381, distance: 13.2
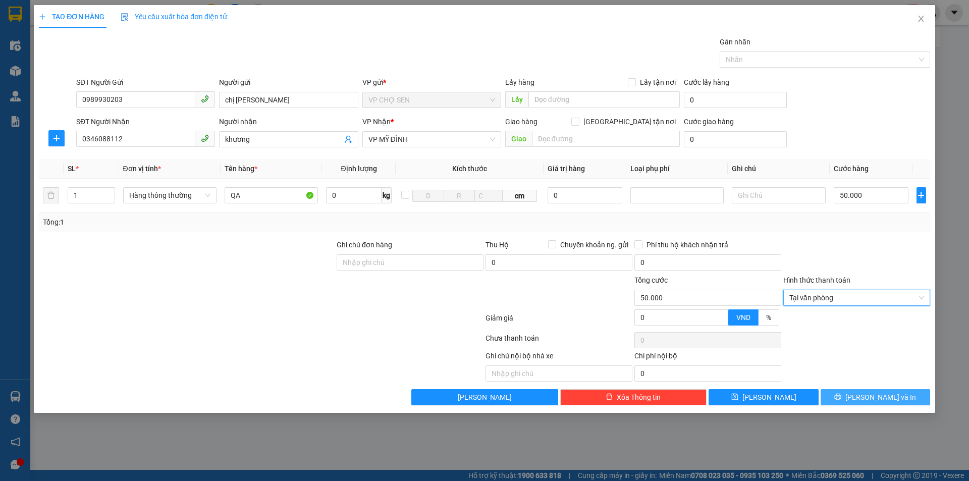
click at [842, 394] on icon "printer" at bounding box center [838, 396] width 7 height 7
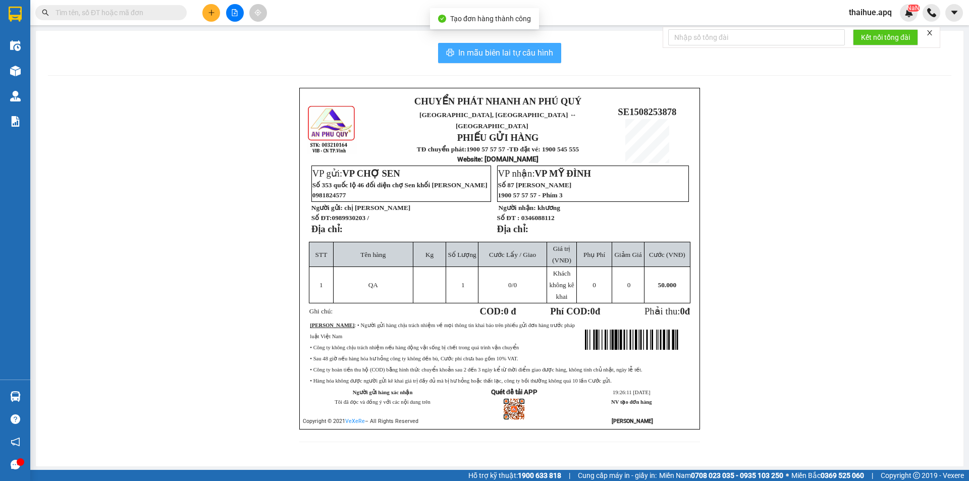
click at [521, 51] on span "In mẫu biên lai tự cấu hình" at bounding box center [505, 52] width 95 height 13
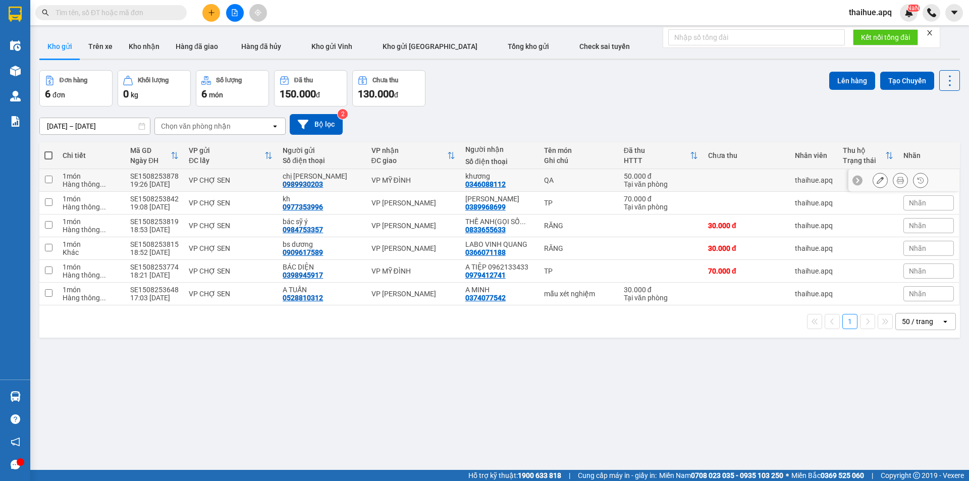
click at [249, 176] on div "VP CHỢ SEN" at bounding box center [231, 180] width 84 height 8
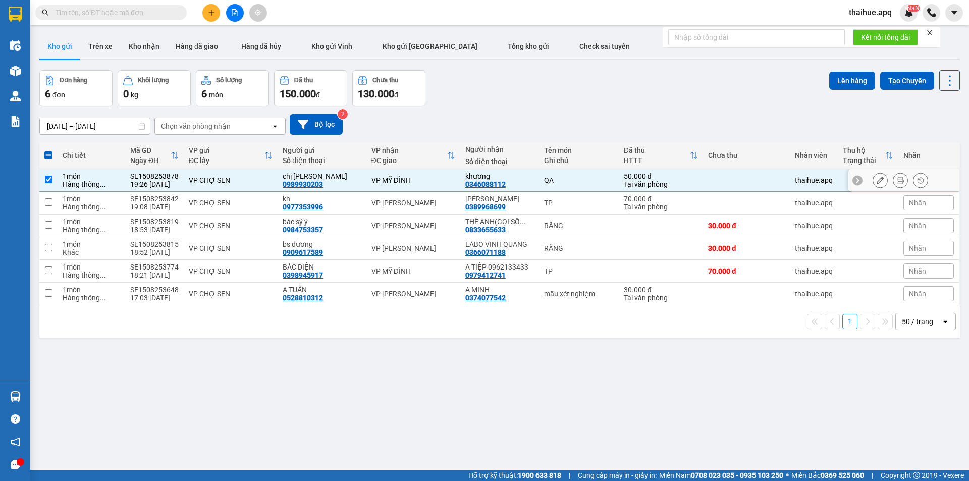
click at [598, 187] on td "QA" at bounding box center [579, 180] width 80 height 23
checkbox input "false"
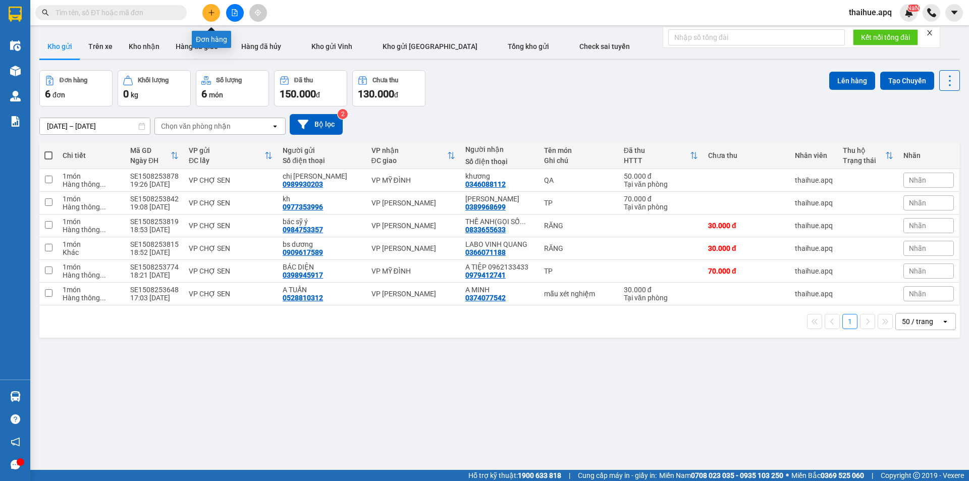
click at [211, 13] on icon "plus" at bounding box center [211, 12] width 7 height 7
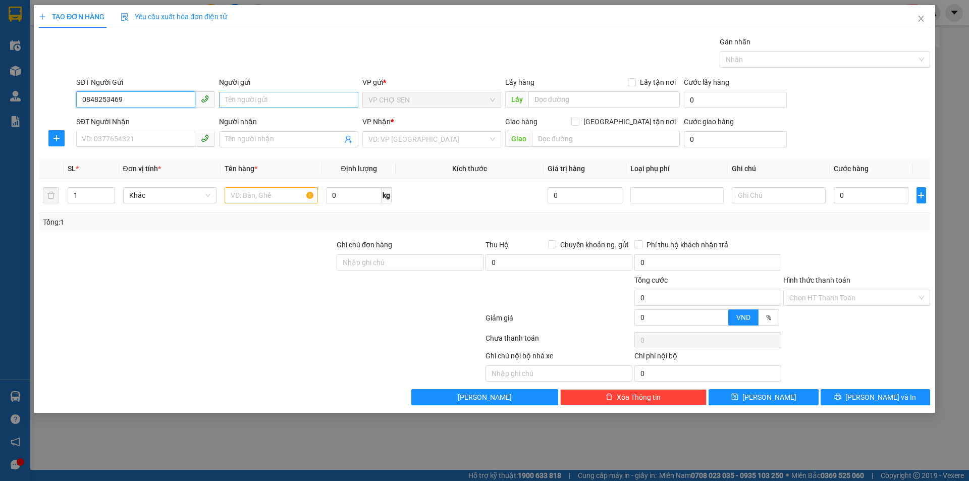
type input "0848253469"
click at [232, 103] on input "Người gửi" at bounding box center [288, 100] width 139 height 16
type input "CÔ XOAN"
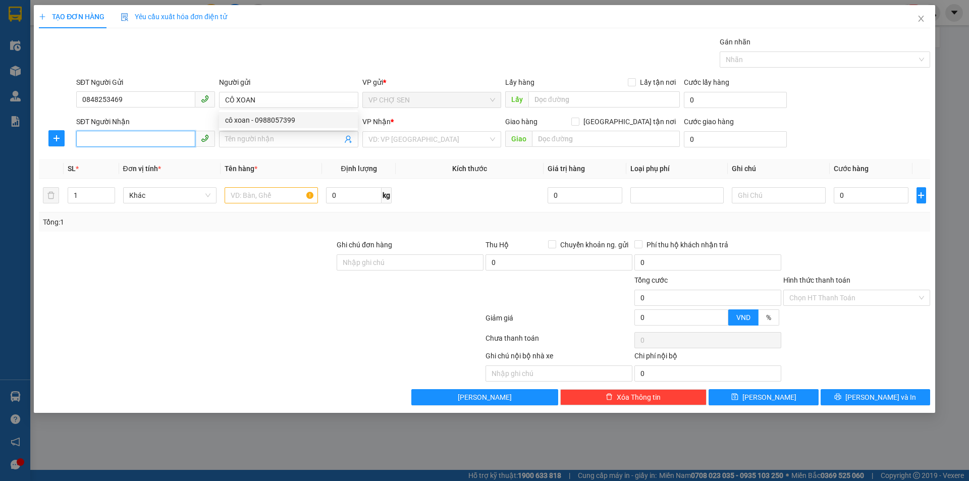
click at [100, 138] on input "SĐT Người Nhận" at bounding box center [135, 139] width 119 height 16
type input "0376964301"
click at [233, 139] on input "Người nhận" at bounding box center [283, 139] width 117 height 11
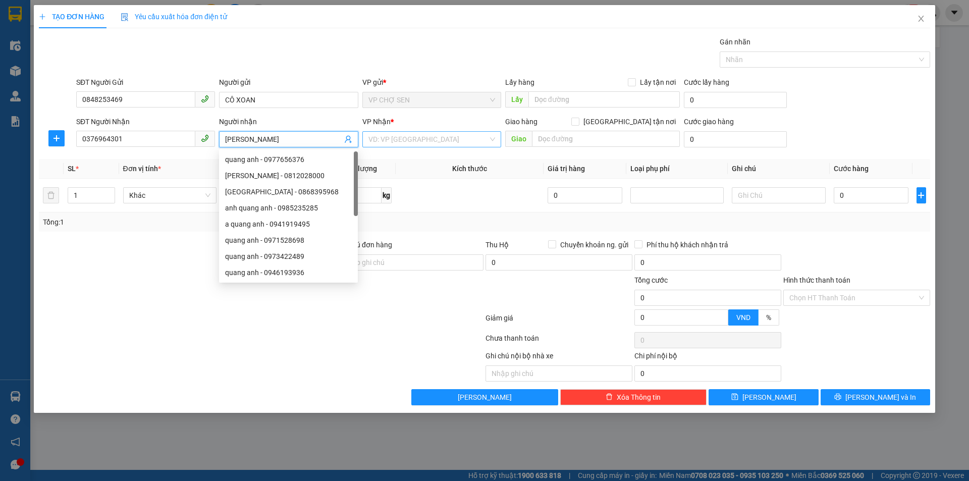
type input "[PERSON_NAME]"
click at [420, 140] on input "search" at bounding box center [429, 139] width 120 height 15
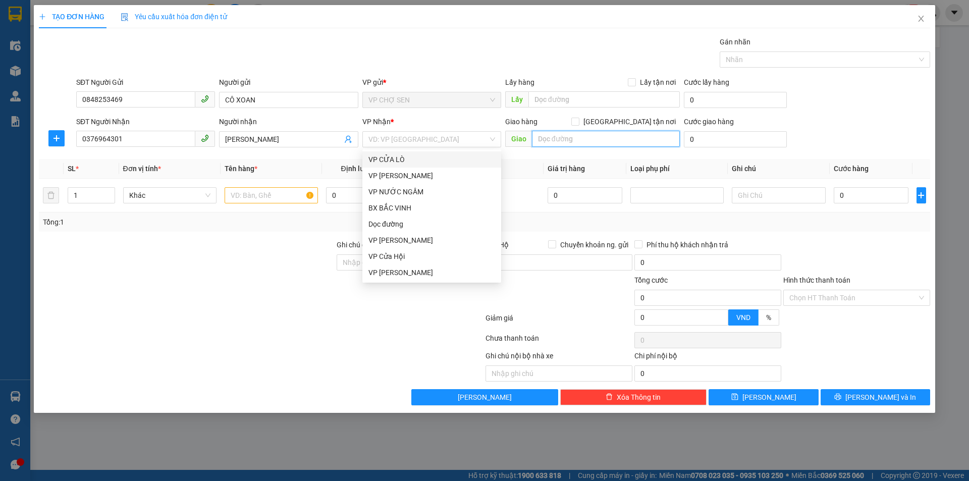
click at [542, 137] on input "text" at bounding box center [606, 139] width 148 height 16
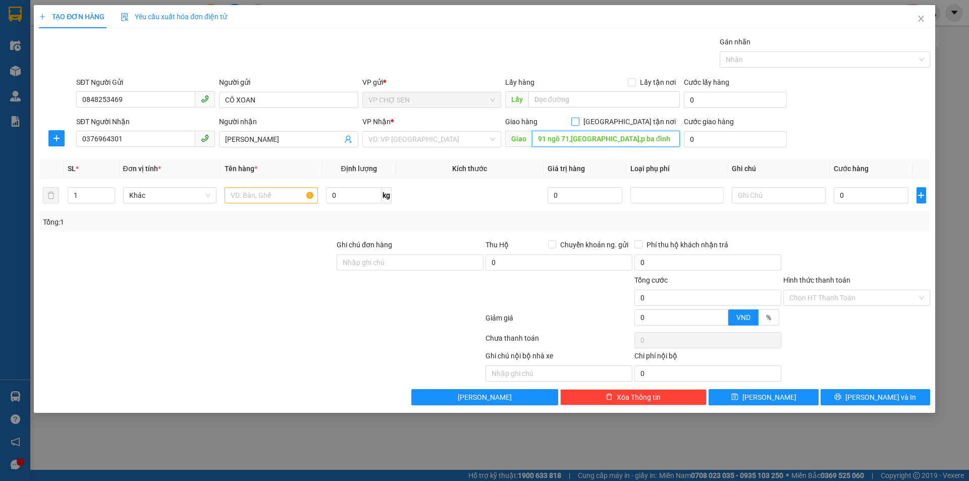
type input "91 ngõ 71,[GEOGRAPHIC_DATA],p ba đình"
click at [579, 122] on input "[GEOGRAPHIC_DATA] tận nơi" at bounding box center [575, 121] width 7 height 7
checkbox input "true"
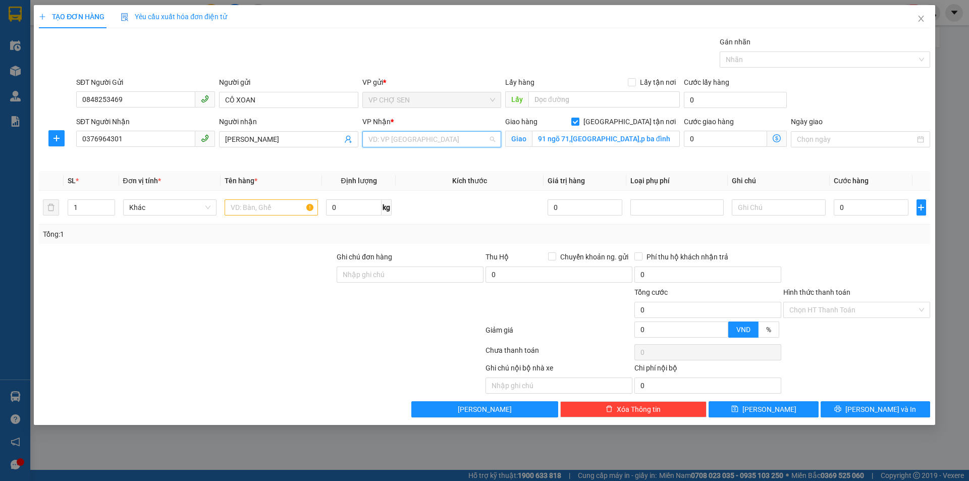
click at [450, 143] on input "search" at bounding box center [429, 139] width 120 height 15
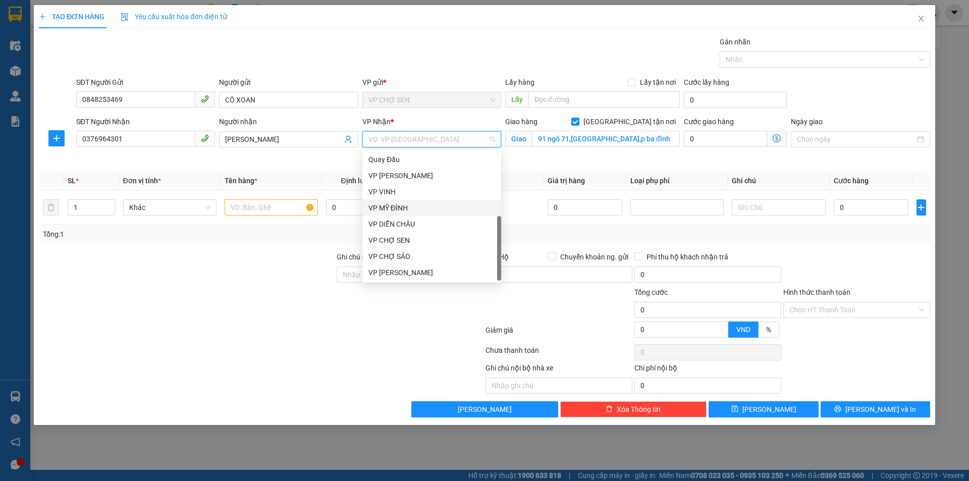
click at [399, 212] on div "VP MỸ ĐÌNH" at bounding box center [432, 207] width 127 height 11
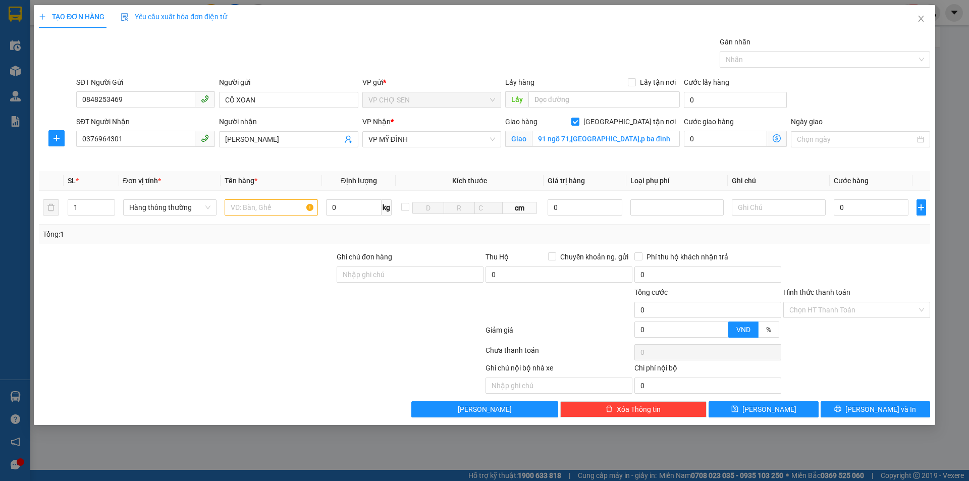
click at [778, 137] on icon "dollar-circle" at bounding box center [777, 138] width 8 height 8
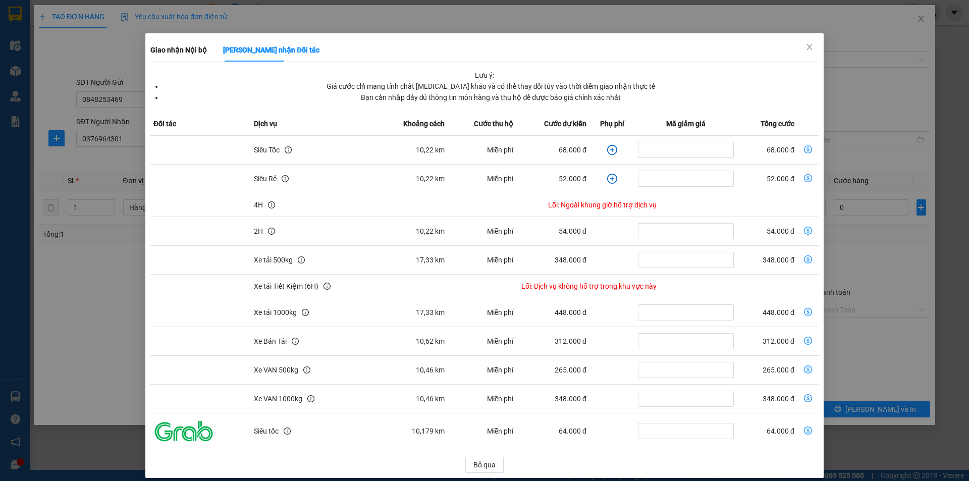
scroll to position [26, 0]
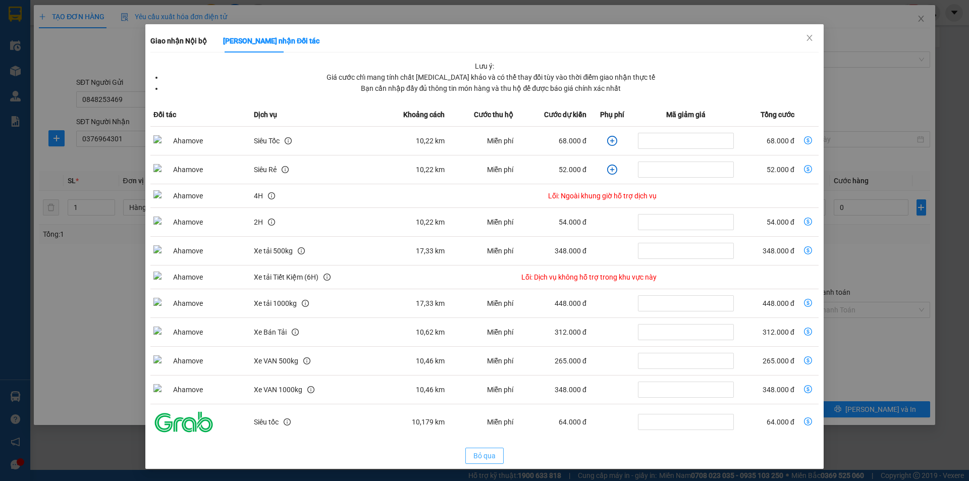
click at [479, 456] on span "Bỏ qua" at bounding box center [485, 455] width 22 height 11
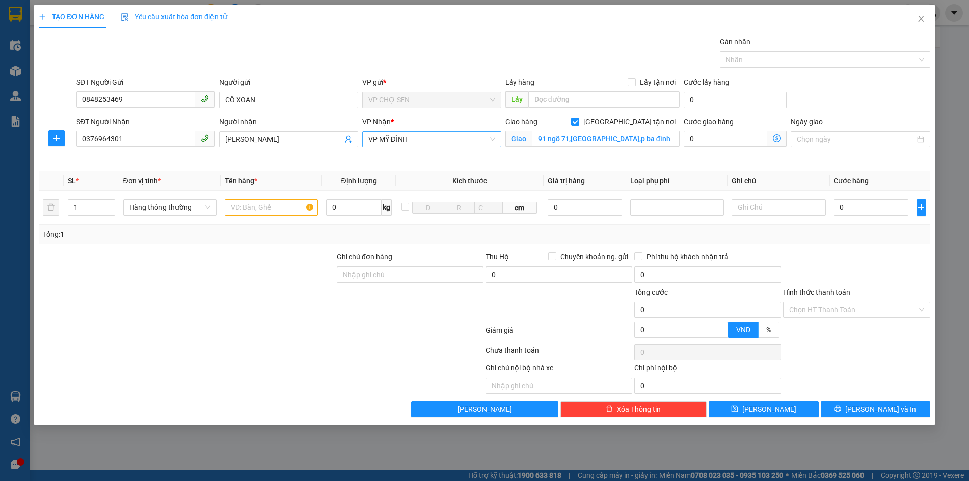
click at [440, 138] on span "VP MỸ ĐÌNH" at bounding box center [432, 139] width 127 height 15
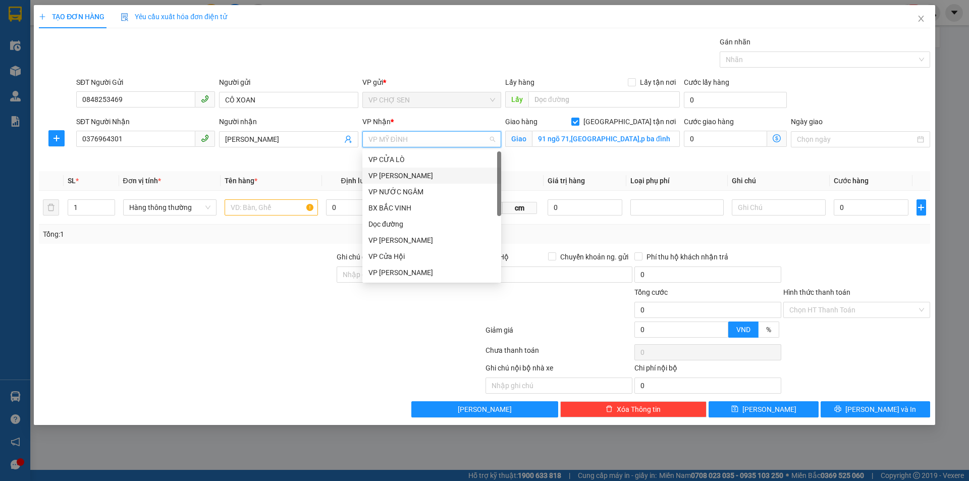
click at [398, 174] on div "VP [PERSON_NAME]" at bounding box center [432, 175] width 127 height 11
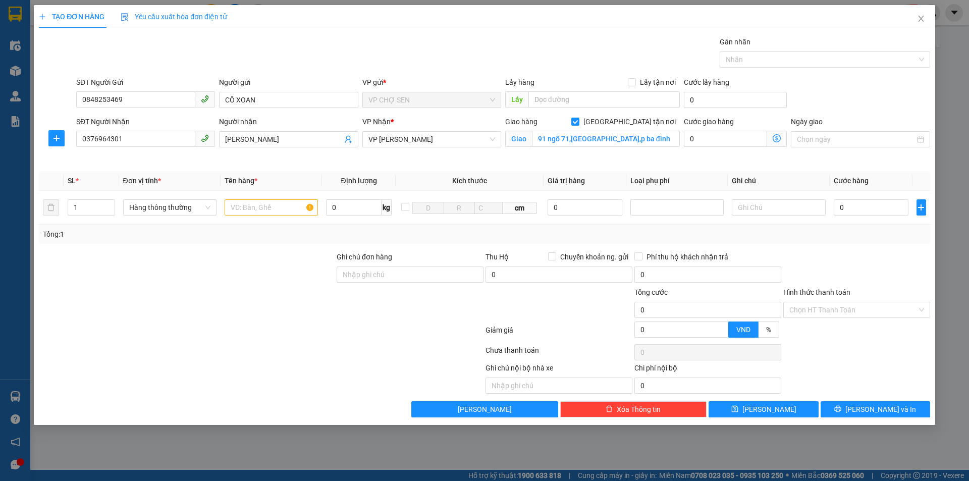
click at [777, 136] on icon "dollar-circle" at bounding box center [777, 138] width 8 height 8
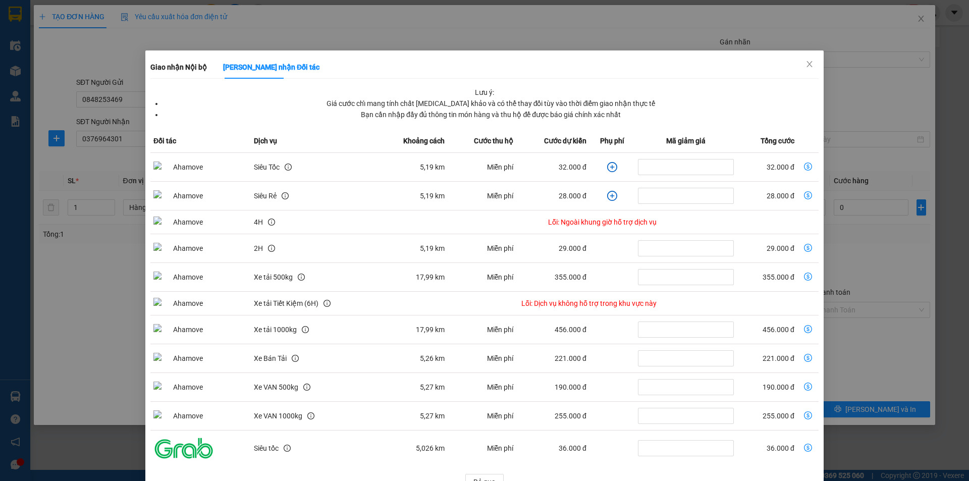
click at [804, 165] on icon "dollar-circle" at bounding box center [808, 167] width 8 height 8
type input "32.000"
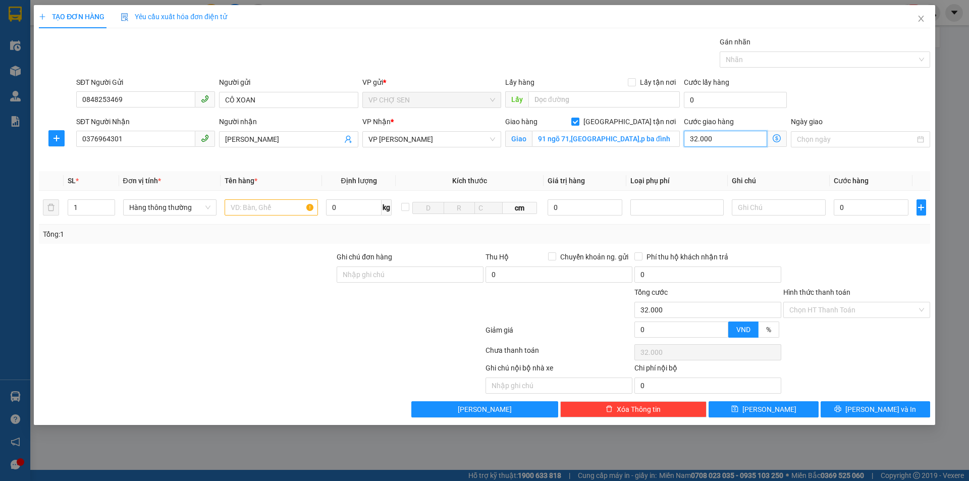
click at [737, 140] on input "32.000" at bounding box center [725, 139] width 83 height 16
type input "0"
type input "5"
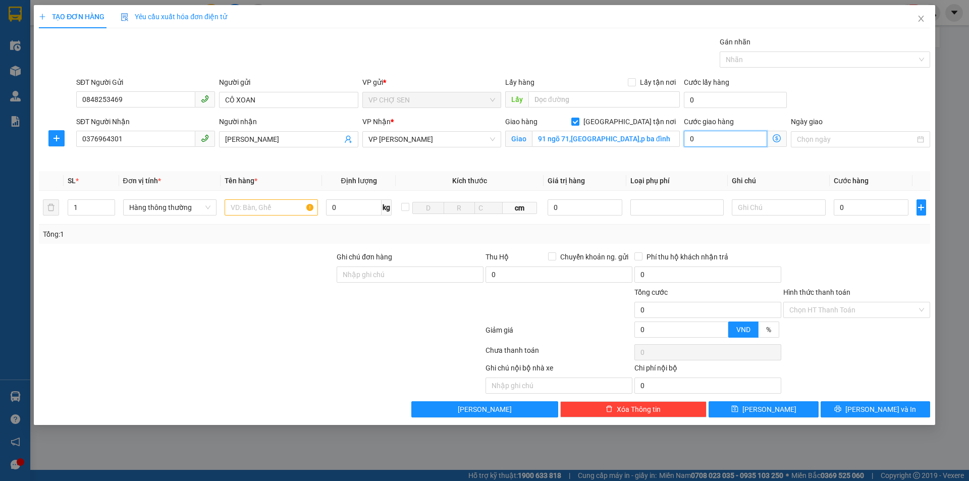
type input "5"
type input "50"
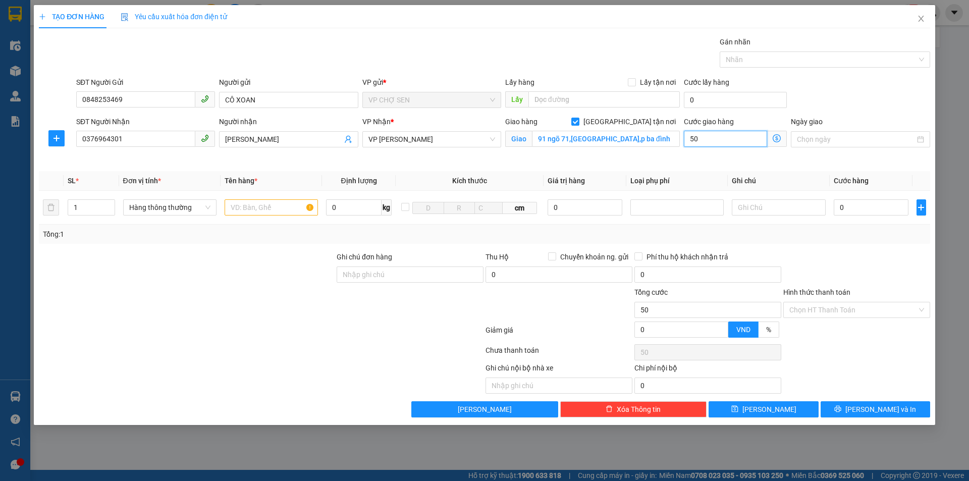
type input "500"
type input "5.000"
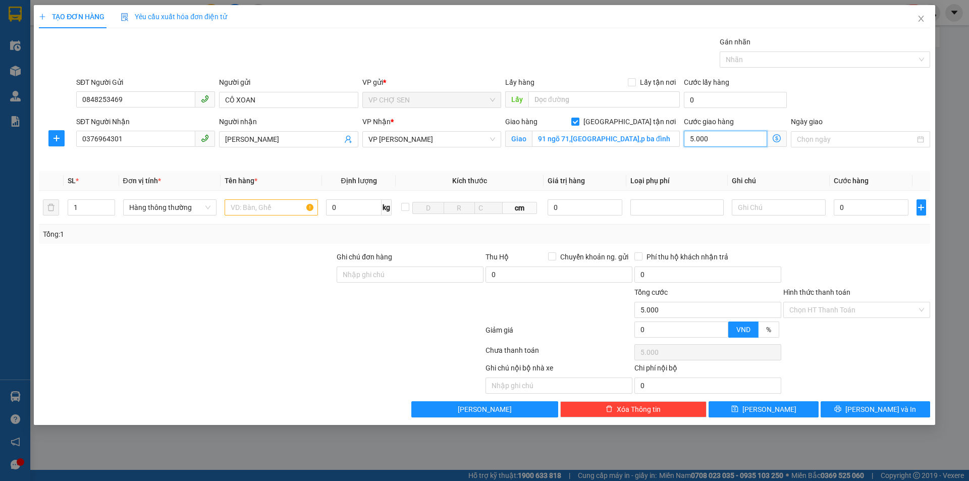
type input "50.000"
click at [253, 206] on input "text" at bounding box center [271, 207] width 93 height 16
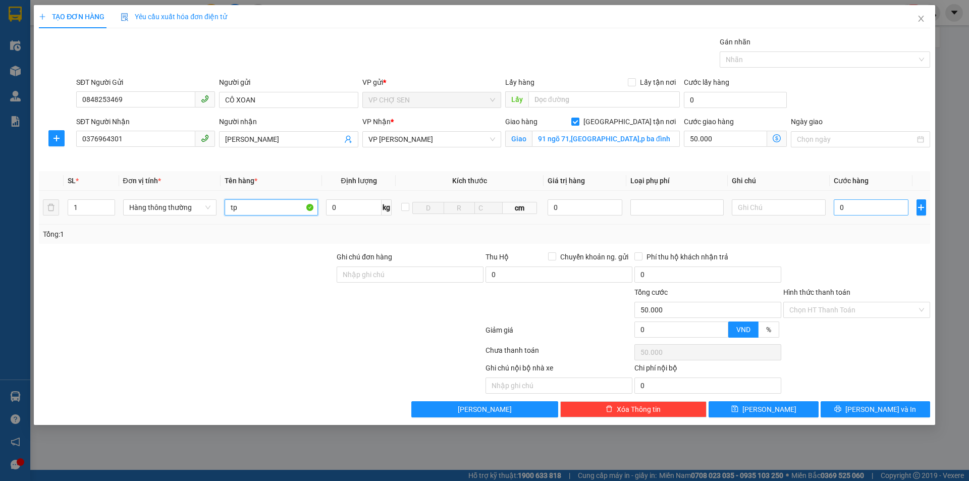
type input "tp"
click at [846, 205] on input "0" at bounding box center [871, 207] width 75 height 16
type input "3"
type input "50.003"
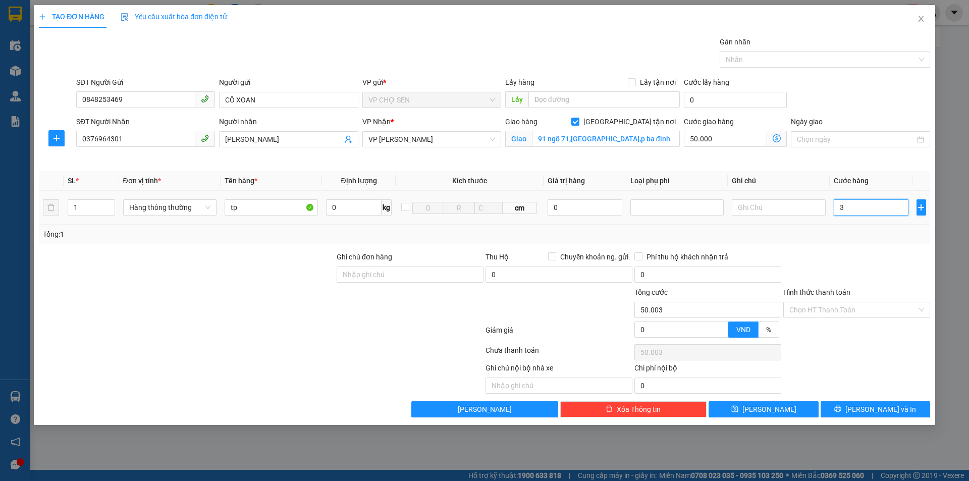
type input "30"
type input "50.030"
type input "300"
type input "50.300"
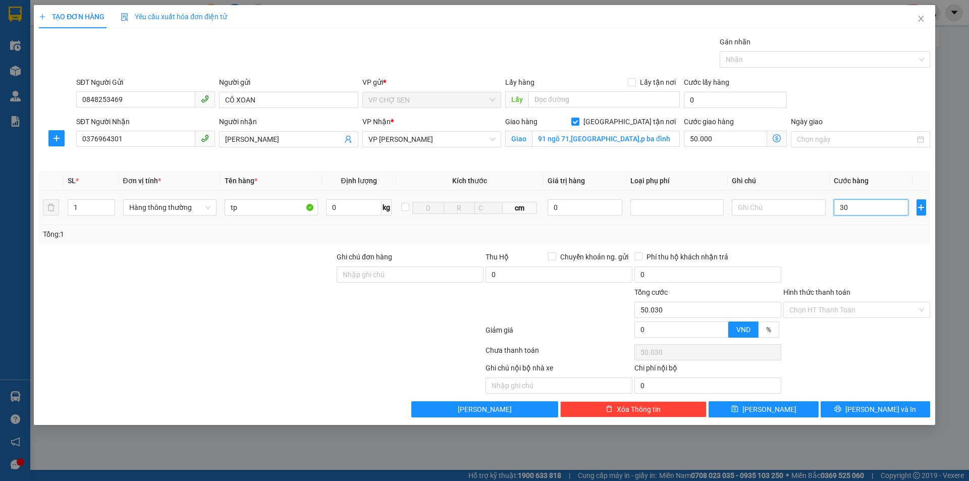
type input "50.300"
type input "3.000"
type input "53.000"
type input "30.000"
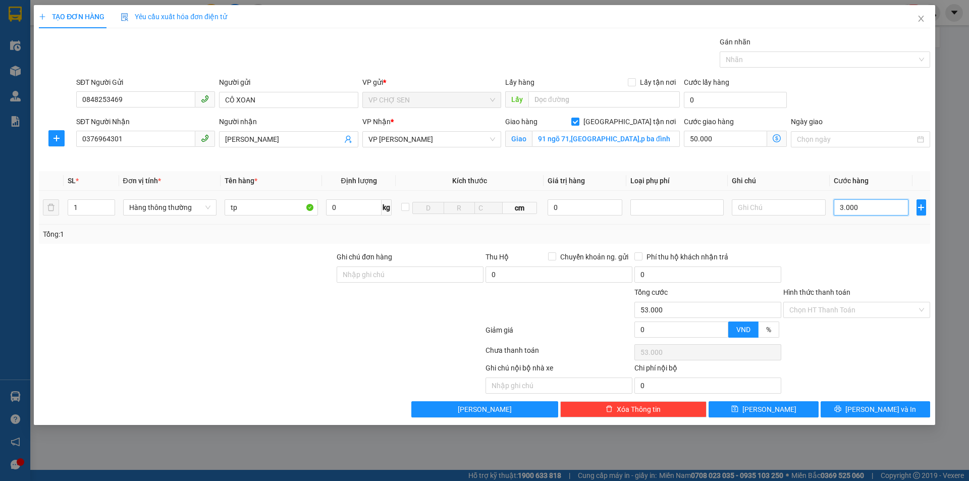
type input "80.000"
type input "30.000"
click at [841, 308] on input "Hình thức thanh toán" at bounding box center [854, 309] width 128 height 15
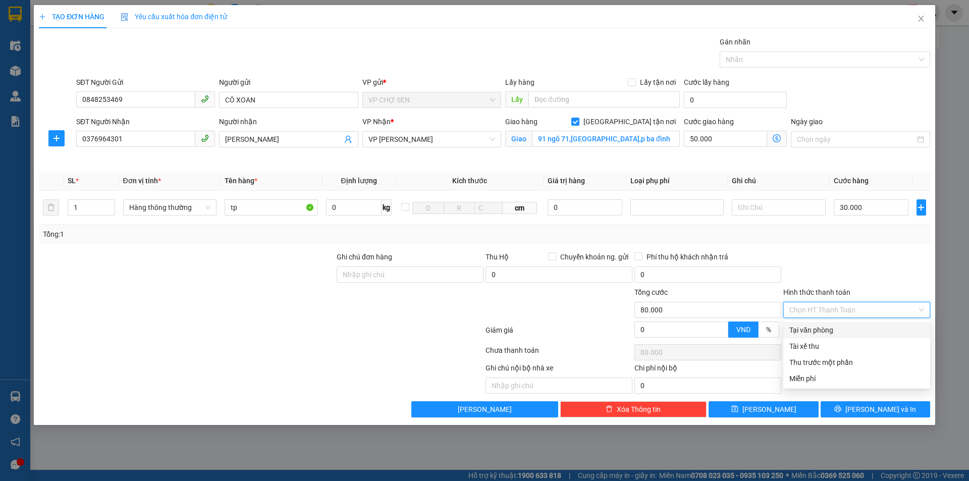
click at [832, 327] on div "Tại văn phòng" at bounding box center [857, 330] width 135 height 11
type input "0"
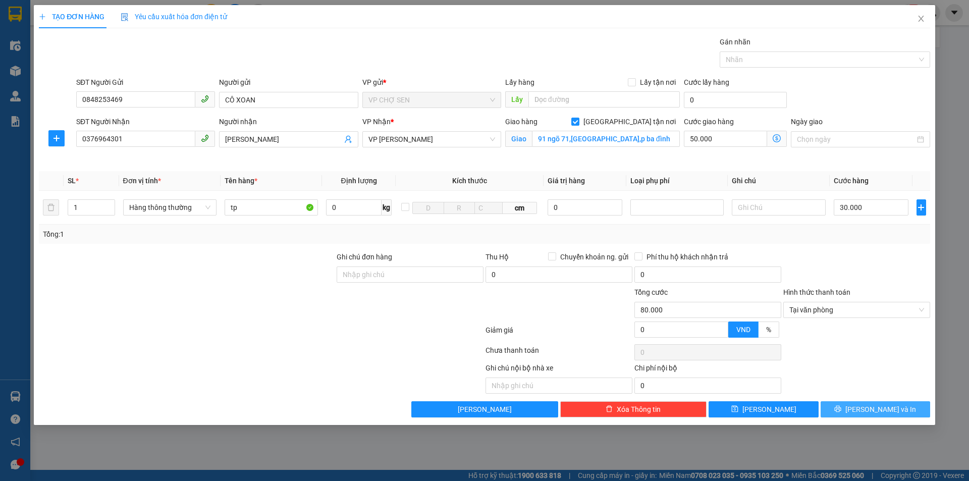
click at [863, 407] on button "[PERSON_NAME] và In" at bounding box center [876, 409] width 110 height 16
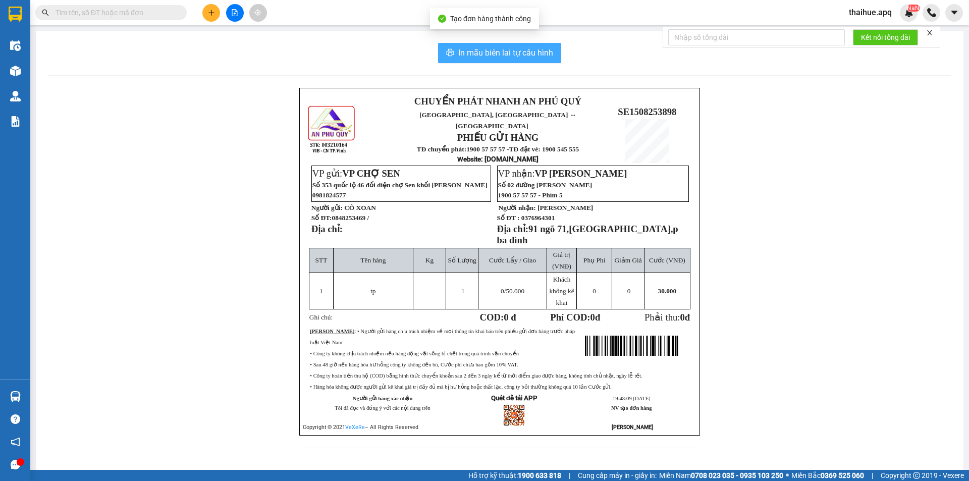
click at [472, 52] on span "In mẫu biên lai tự cấu hình" at bounding box center [505, 52] width 95 height 13
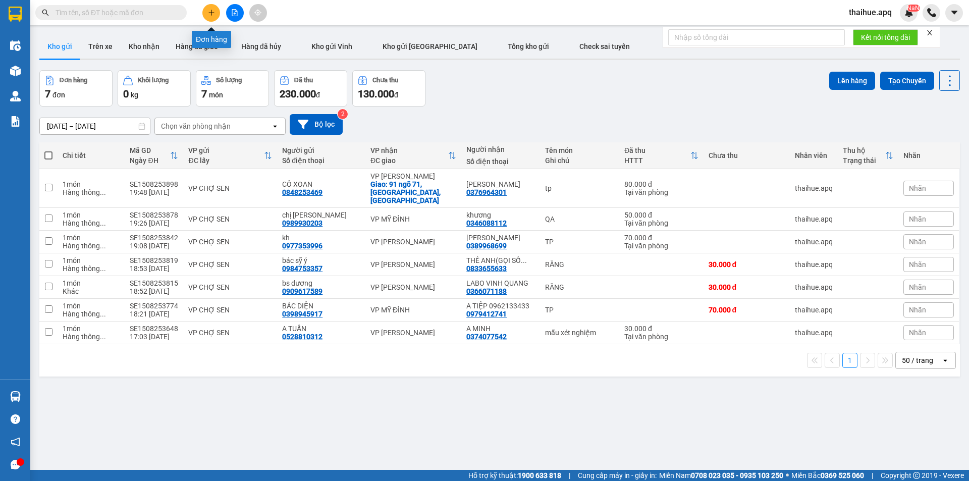
click at [215, 13] on icon "plus" at bounding box center [211, 12] width 7 height 7
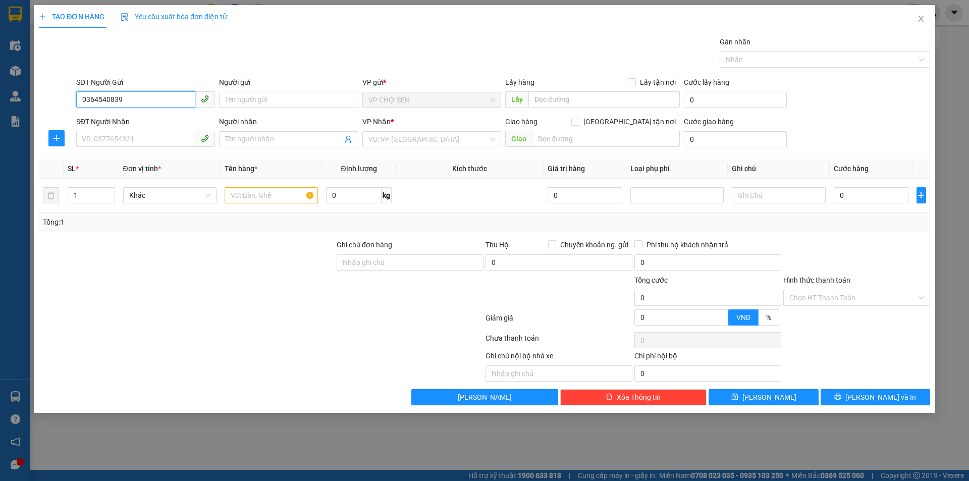
click at [117, 99] on input "0364540839" at bounding box center [135, 99] width 119 height 16
click at [151, 100] on input "0364540829" at bounding box center [135, 99] width 119 height 16
click at [127, 96] on input "0364540829" at bounding box center [135, 99] width 119 height 16
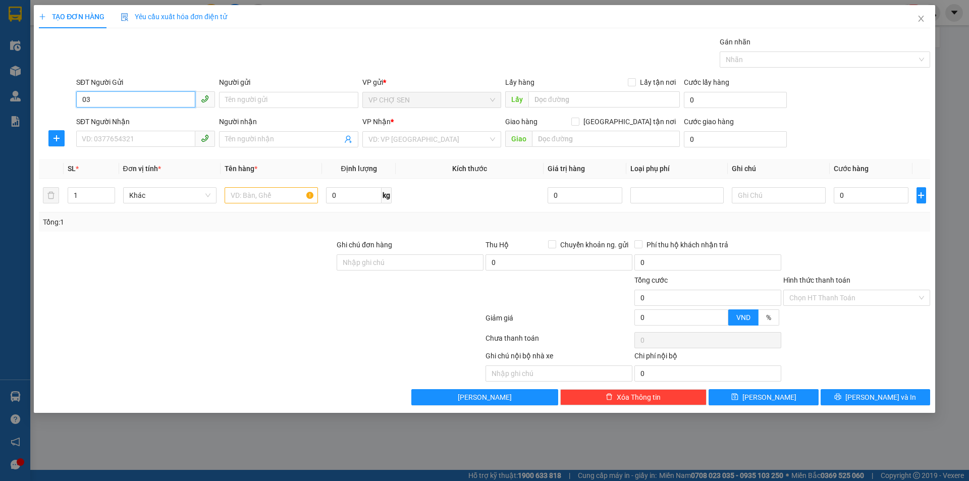
type input "0"
type input "0364540829"
click at [137, 119] on div "0364540829 - MẸ [PERSON_NAME]" at bounding box center [145, 120] width 127 height 11
type input "MẸ [PERSON_NAME]"
type input "0364540829"
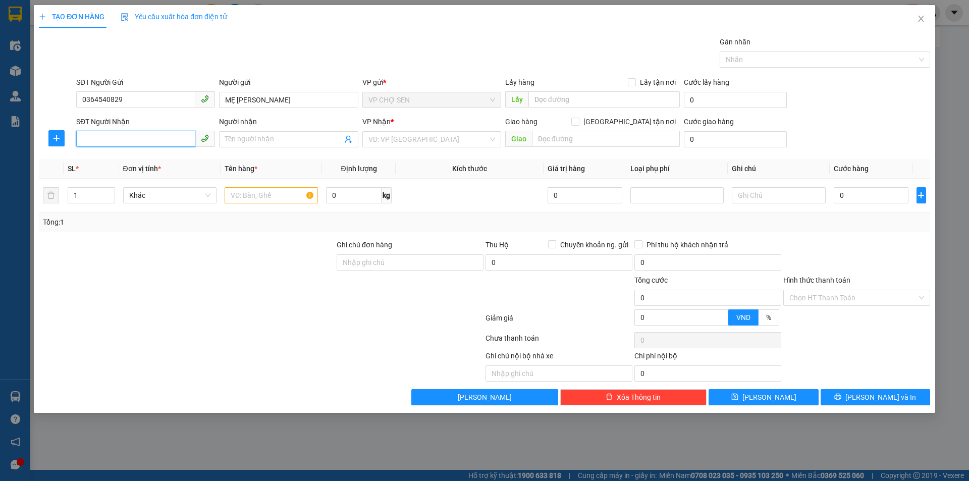
click at [136, 136] on input "SĐT Người Nhận" at bounding box center [135, 139] width 119 height 16
click at [154, 156] on div "0979649295 - [PERSON_NAME]" at bounding box center [145, 159] width 127 height 11
type input "0979649295"
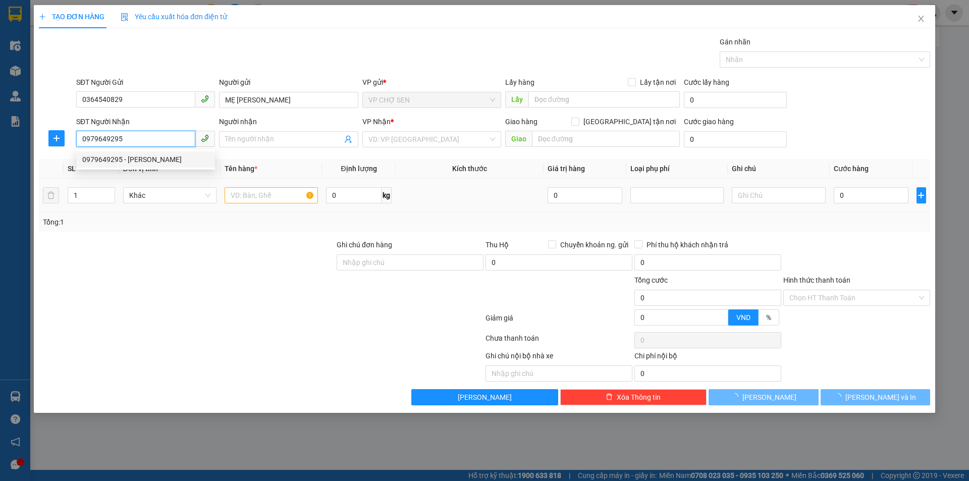
type input "THẢO NGUYÊN"
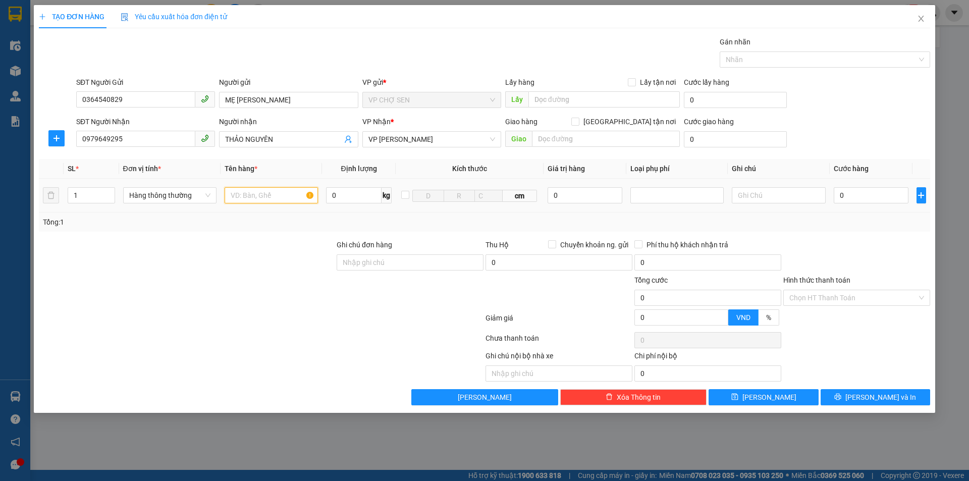
click at [231, 189] on input "text" at bounding box center [271, 195] width 93 height 16
type input "2"
click at [112, 192] on span "up" at bounding box center [110, 193] width 6 height 6
click at [292, 196] on input "text" at bounding box center [271, 195] width 93 height 16
type input "GẠO"
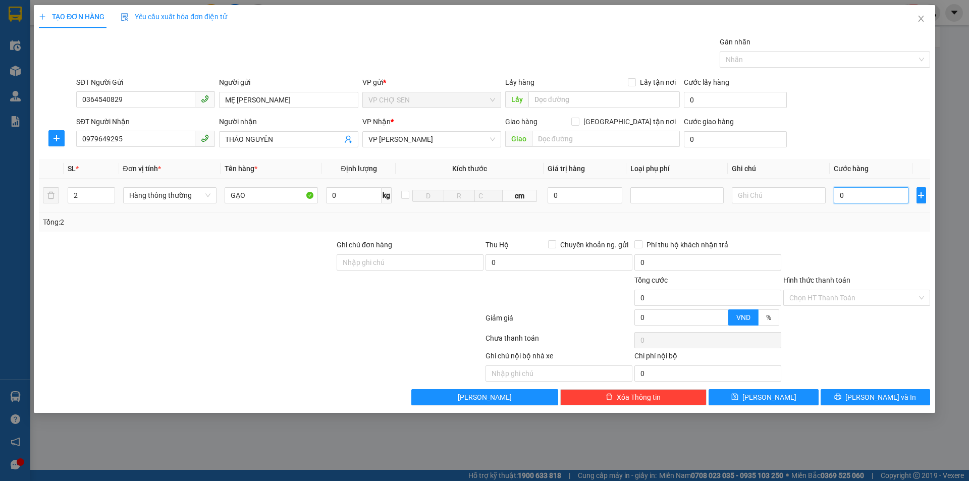
click at [877, 195] on input "0" at bounding box center [871, 195] width 75 height 16
type input "9"
type input "90"
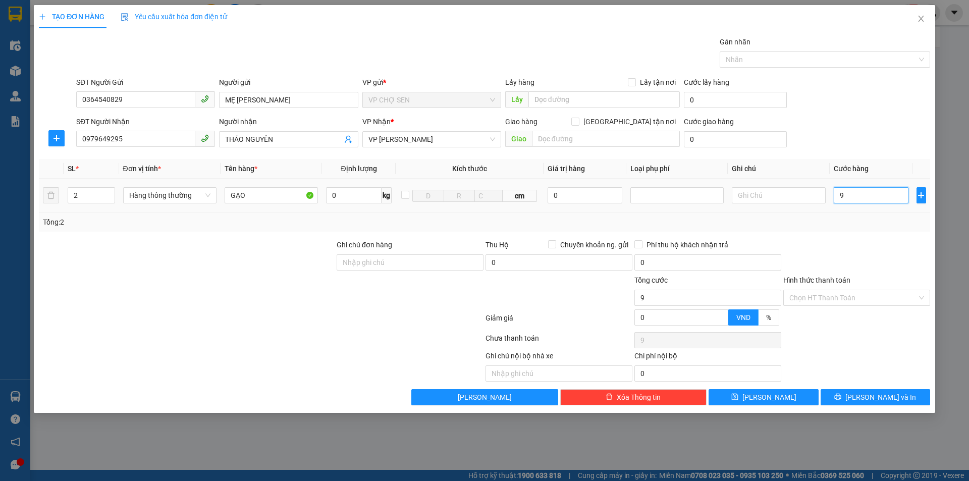
type input "90"
type input "900"
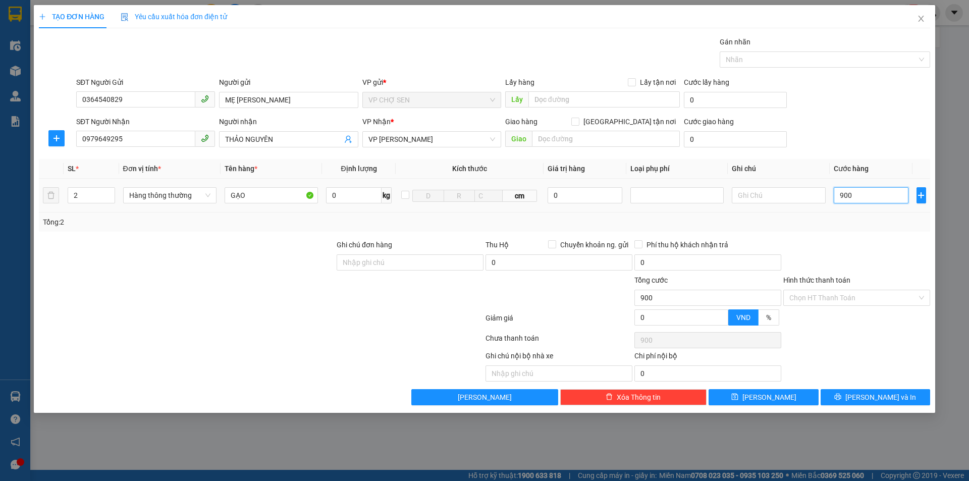
type input "9.000"
type input "90.000"
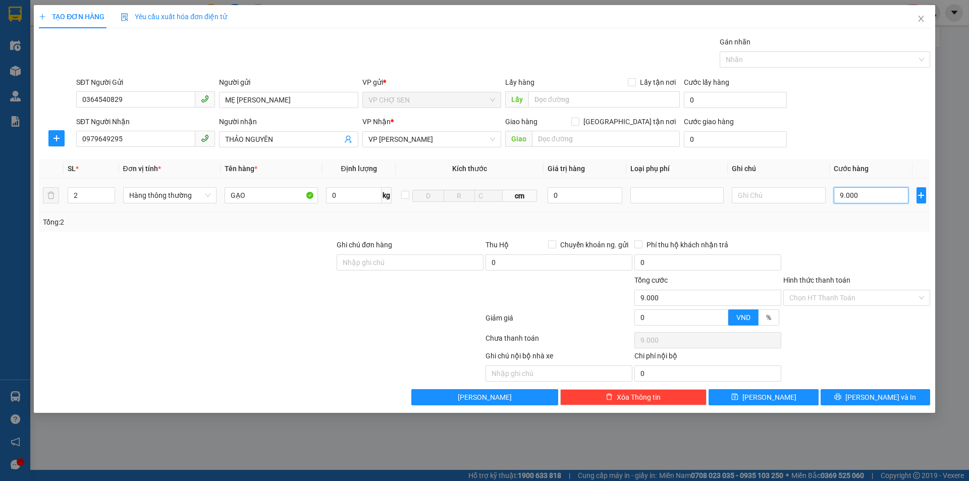
type input "90.000"
click at [849, 297] on input "Hình thức thanh toán" at bounding box center [854, 297] width 128 height 15
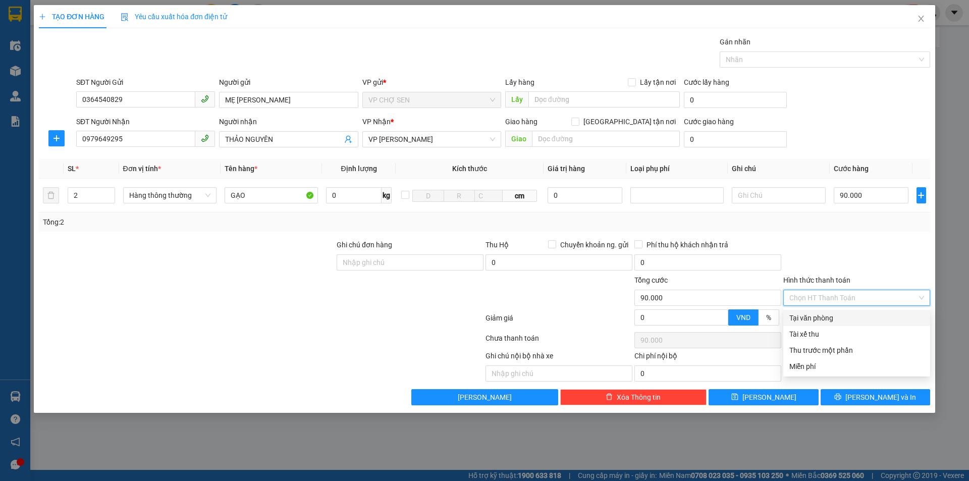
click at [836, 318] on div "Tại văn phòng" at bounding box center [857, 318] width 135 height 11
type input "0"
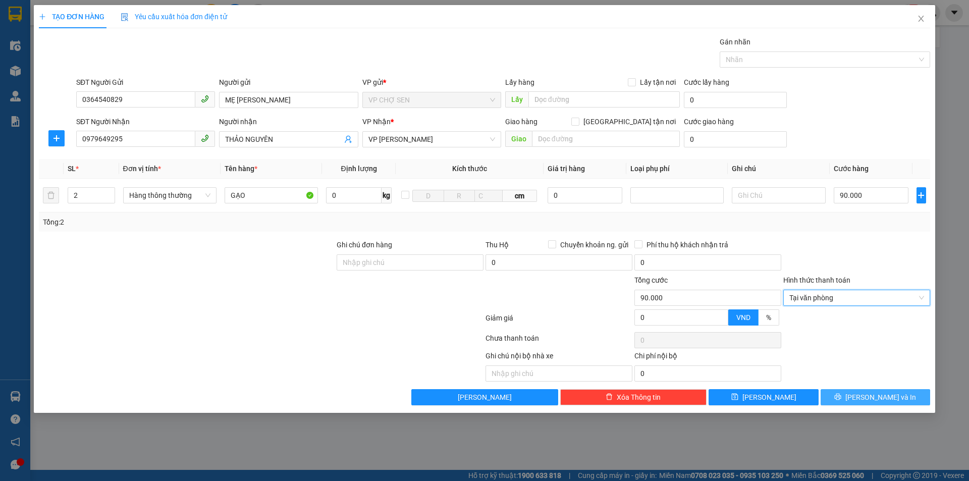
click at [848, 393] on button "[PERSON_NAME] và In" at bounding box center [876, 397] width 110 height 16
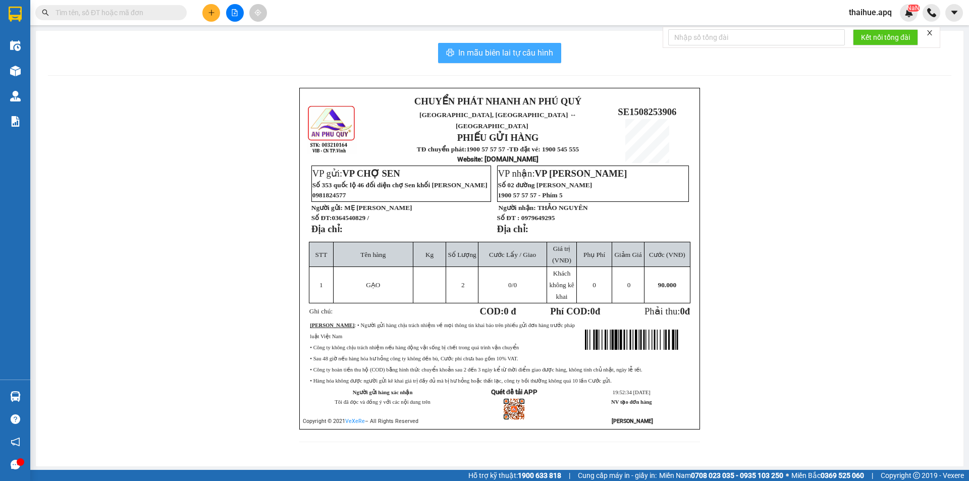
drag, startPoint x: 548, startPoint y: 56, endPoint x: 545, endPoint y: 146, distance: 89.9
click at [545, 136] on div "In mẫu biên lai tự cấu hình CHUYỂN PHÁT NHANH AN [GEOGRAPHIC_DATA], [GEOGRAPHIC…" at bounding box center [500, 249] width 928 height 436
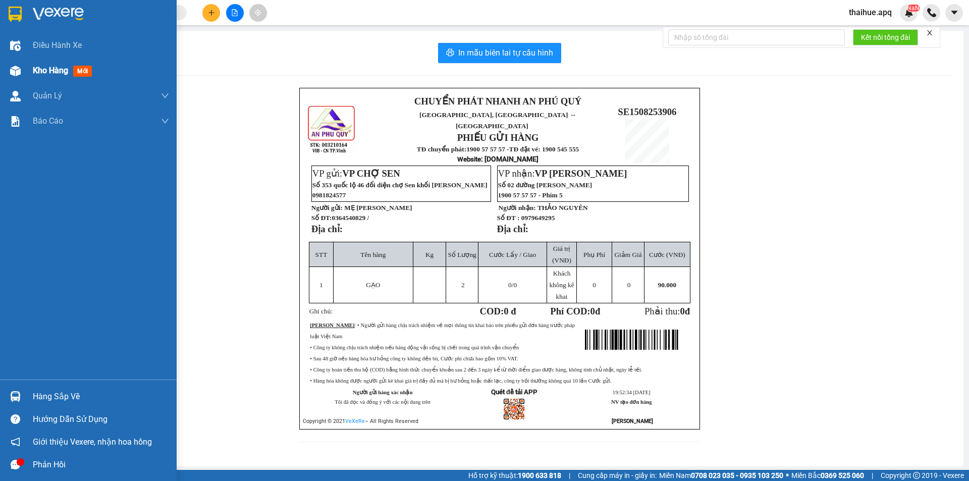
click at [25, 77] on div "Kho hàng mới" at bounding box center [88, 70] width 177 height 25
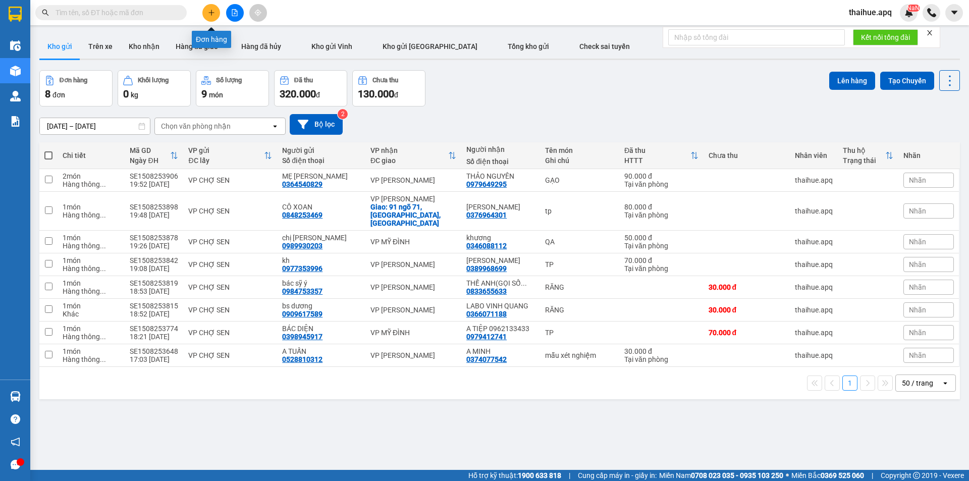
click at [207, 12] on button at bounding box center [211, 13] width 18 height 18
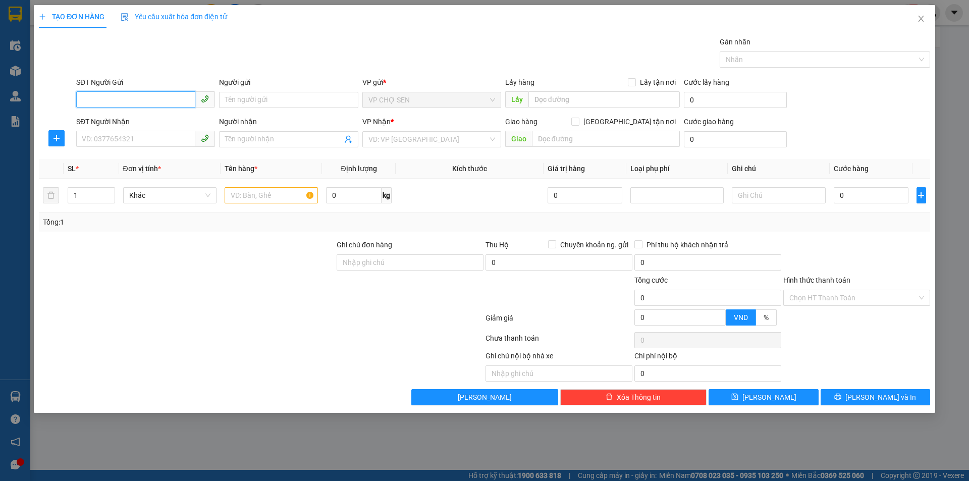
click at [119, 96] on input "SĐT Người Gửi" at bounding box center [135, 99] width 119 height 16
type input "0967870577"
click at [229, 102] on input "Người gửi" at bounding box center [288, 100] width 139 height 16
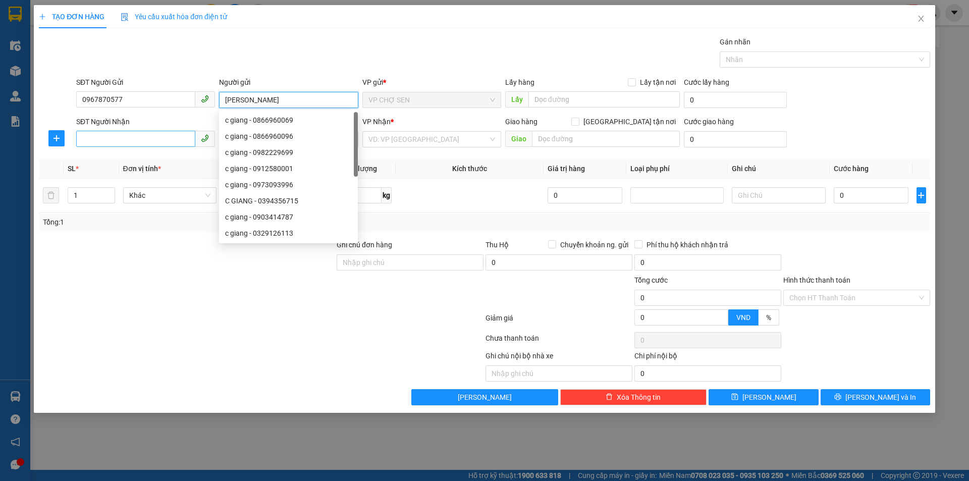
type input "[PERSON_NAME]"
click at [171, 144] on input "SĐT Người Nhận" at bounding box center [135, 139] width 119 height 16
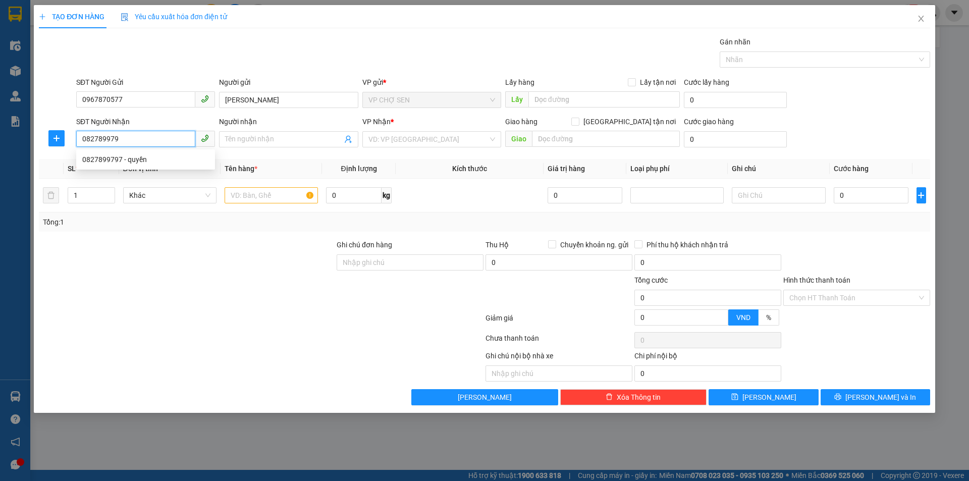
type input "0827899797"
click at [155, 158] on div "0827899797 - quyền" at bounding box center [145, 159] width 127 height 11
type input "quyền"
checkbox input "true"
type input "mđ"
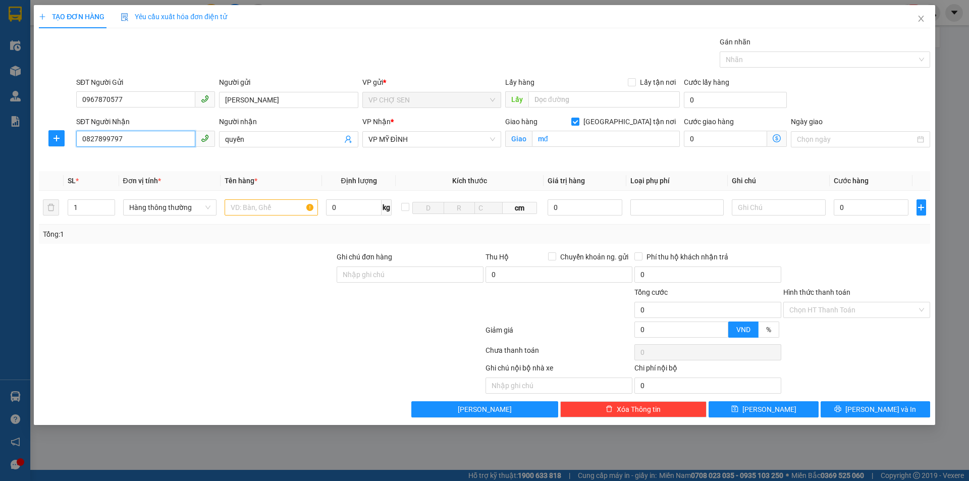
type input "0827899797"
click at [579, 148] on div "Giao hàng [GEOGRAPHIC_DATA] tận nơi Giao mđ" at bounding box center [592, 133] width 175 height 35
click at [579, 136] on input "mđ" at bounding box center [606, 139] width 148 height 16
click at [579, 122] on input "[GEOGRAPHIC_DATA] tận nơi" at bounding box center [575, 121] width 7 height 7
checkbox input "false"
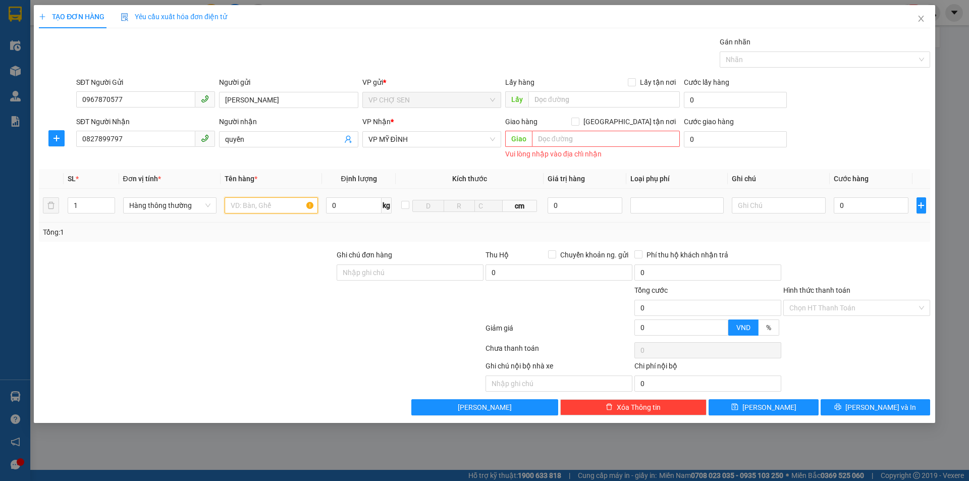
click at [263, 200] on input "text" at bounding box center [271, 205] width 93 height 16
type input "TP"
click at [892, 203] on input "0" at bounding box center [871, 205] width 75 height 16
type input "4"
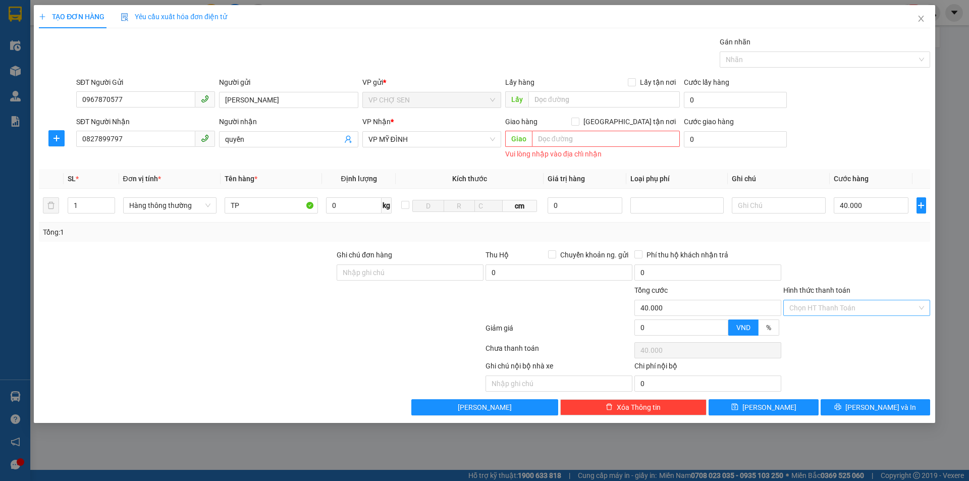
click at [847, 310] on input "Hình thức thanh toán" at bounding box center [854, 307] width 128 height 15
click at [849, 328] on div "Tại văn phòng" at bounding box center [857, 328] width 135 height 11
click at [866, 403] on button "[PERSON_NAME] và In" at bounding box center [876, 407] width 110 height 16
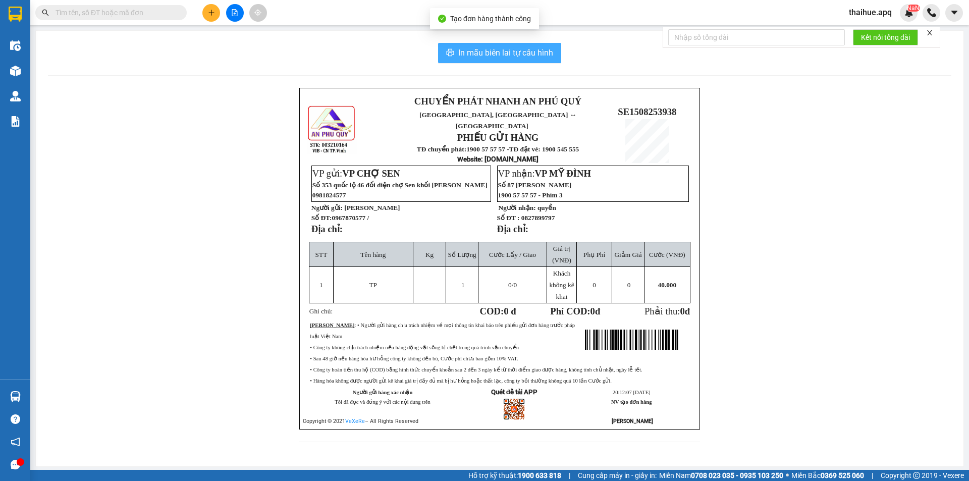
click at [462, 49] on span "In mẫu biên lai tự cấu hình" at bounding box center [505, 52] width 95 height 13
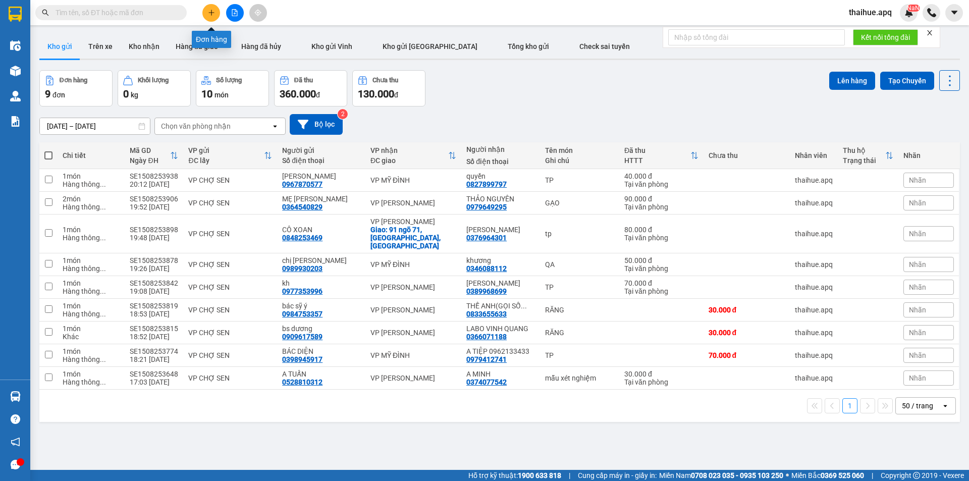
click at [211, 13] on icon "plus" at bounding box center [212, 12] width 6 height 1
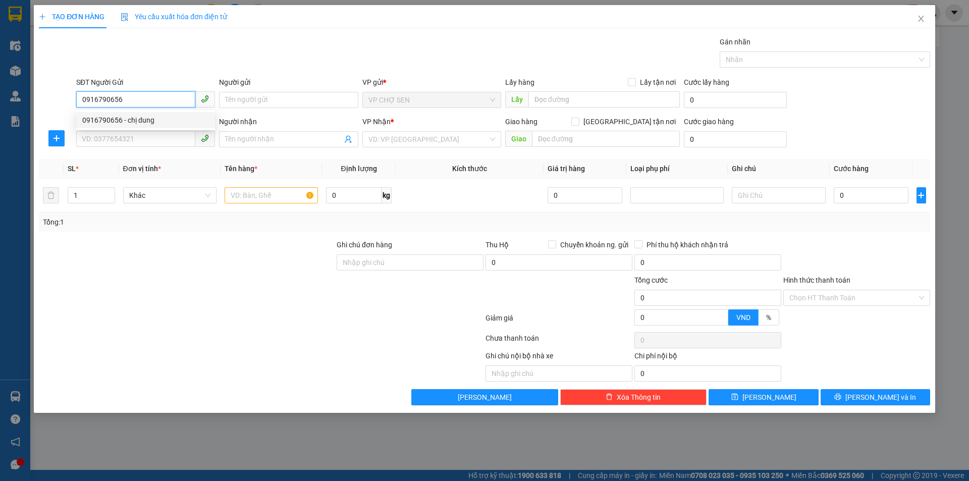
click at [144, 123] on div "0916790656 - chị dung" at bounding box center [145, 120] width 127 height 11
click at [123, 139] on input "SĐT Người Nhận" at bounding box center [135, 139] width 119 height 16
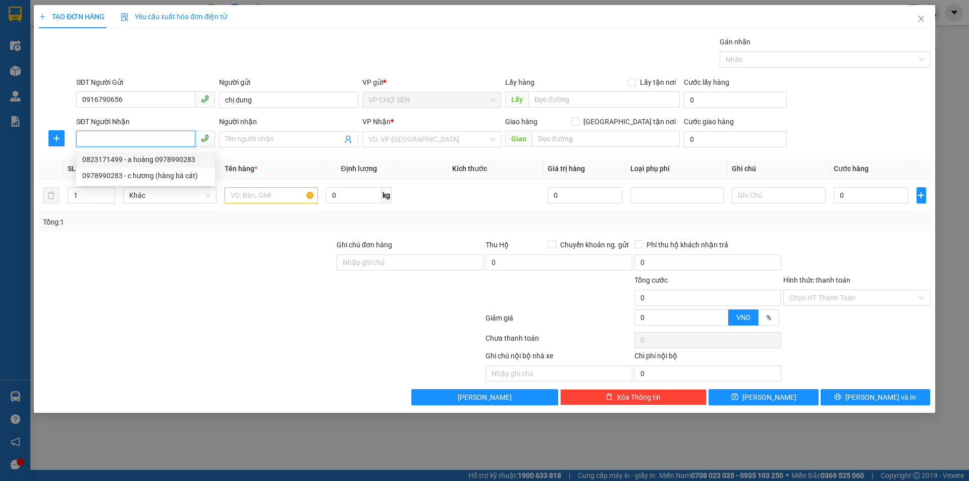
click at [104, 159] on div "0823171499 - a hoàng 0978990283" at bounding box center [145, 159] width 127 height 11
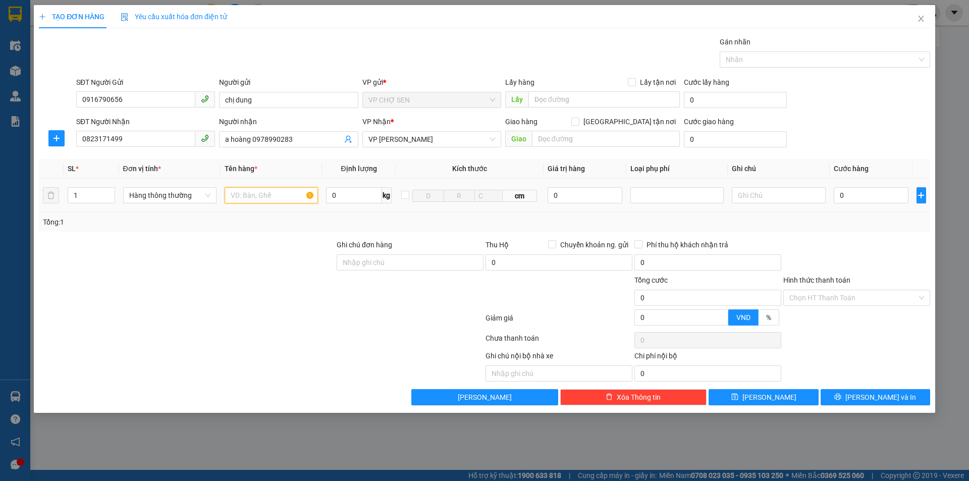
click at [256, 197] on input "text" at bounding box center [271, 195] width 93 height 16
click at [848, 198] on input "0" at bounding box center [871, 195] width 75 height 16
click at [844, 295] on input "Hình thức thanh toán" at bounding box center [854, 297] width 128 height 15
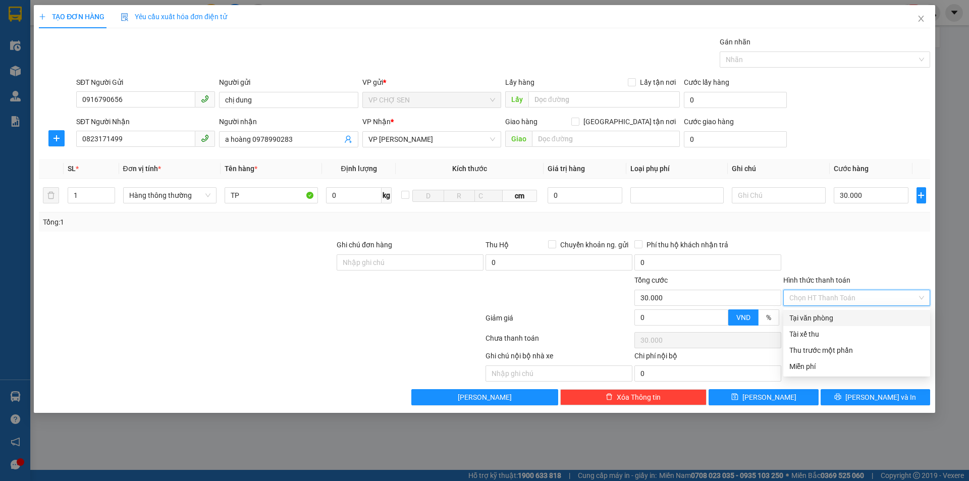
drag, startPoint x: 818, startPoint y: 321, endPoint x: 842, endPoint y: 359, distance: 45.0
click at [822, 324] on div "Tại văn phòng" at bounding box center [857, 318] width 147 height 16
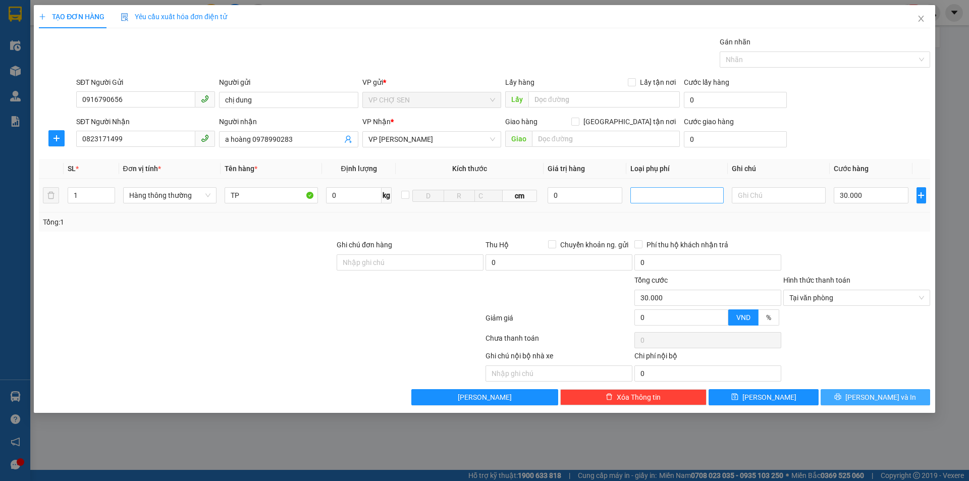
drag, startPoint x: 858, startPoint y: 398, endPoint x: 659, endPoint y: 198, distance: 282.4
click at [842, 397] on icon "printer" at bounding box center [838, 397] width 7 height 7
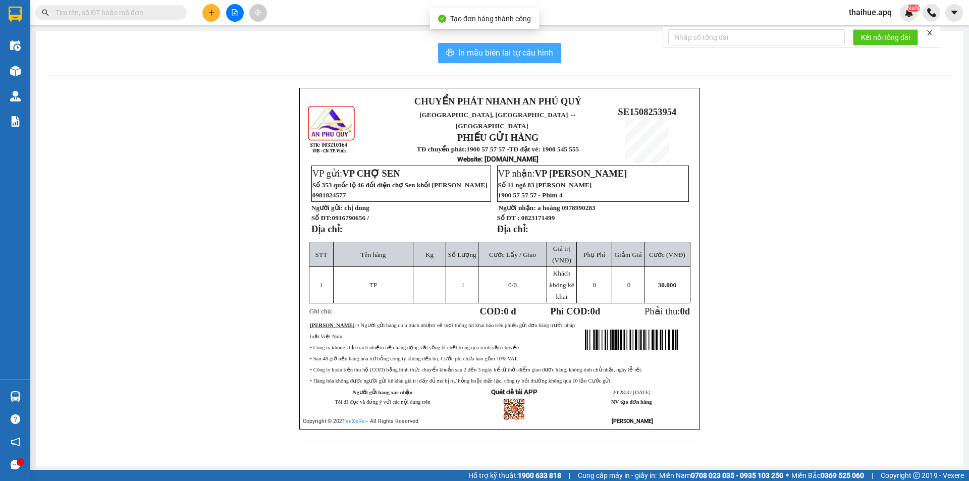
click at [463, 51] on span "In mẫu biên lai tự cấu hình" at bounding box center [505, 52] width 95 height 13
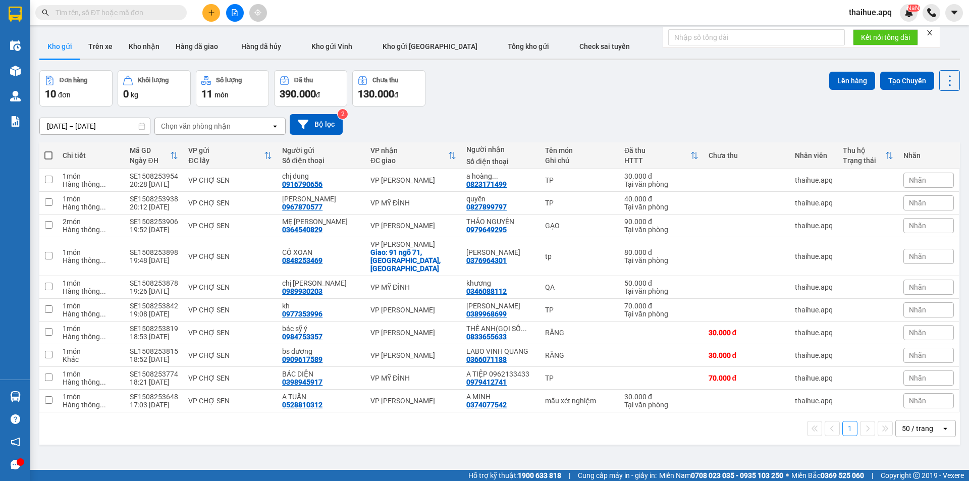
click at [234, 124] on div "Chọn văn phòng nhận" at bounding box center [213, 126] width 116 height 16
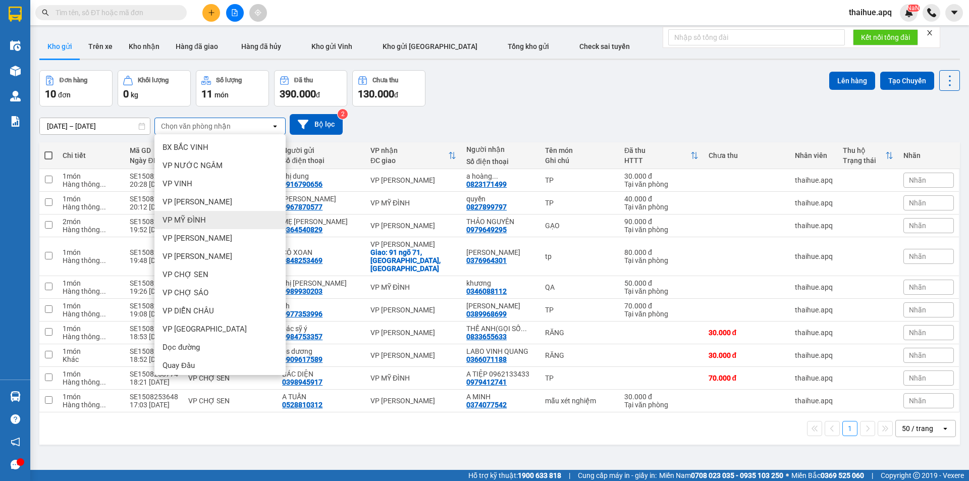
click at [194, 220] on span "VP MỸ ĐÌNH" at bounding box center [184, 220] width 43 height 10
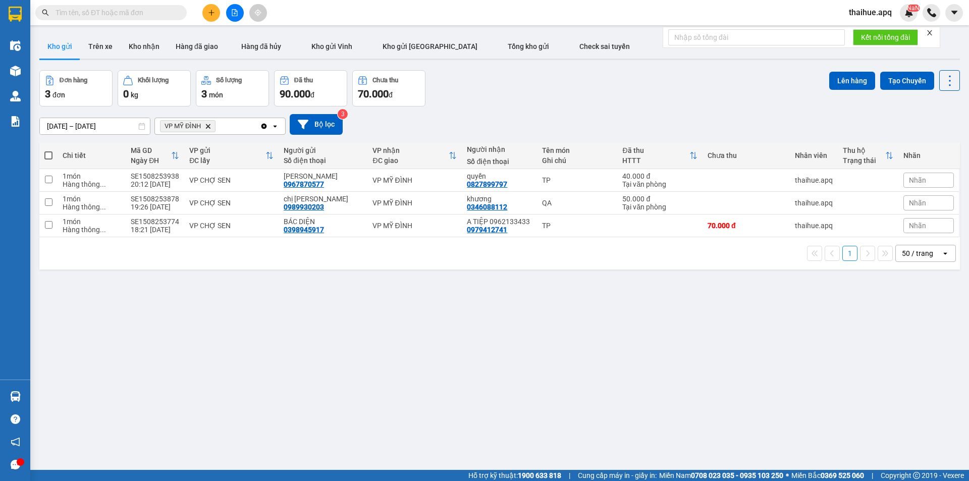
click at [46, 154] on span at bounding box center [48, 155] width 8 height 8
click at [48, 150] on input "checkbox" at bounding box center [48, 150] width 0 height 0
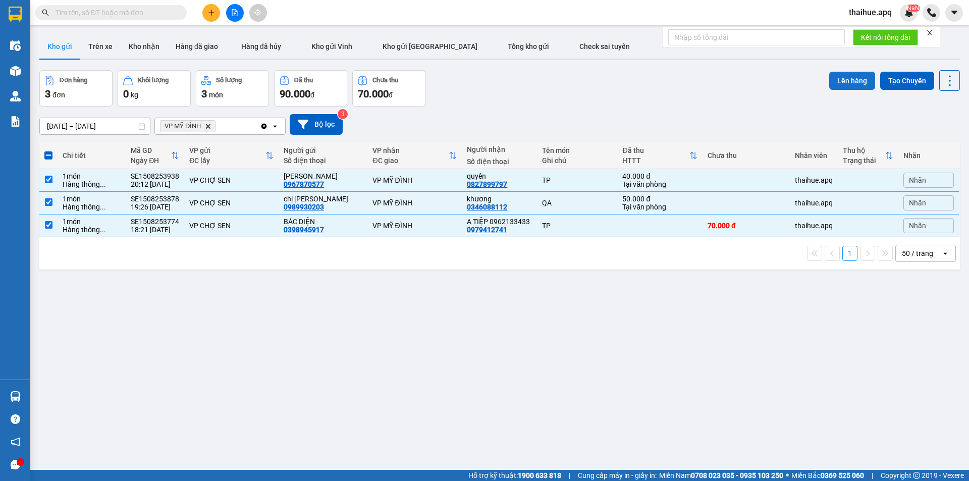
click at [844, 78] on button "Lên hàng" at bounding box center [853, 81] width 46 height 18
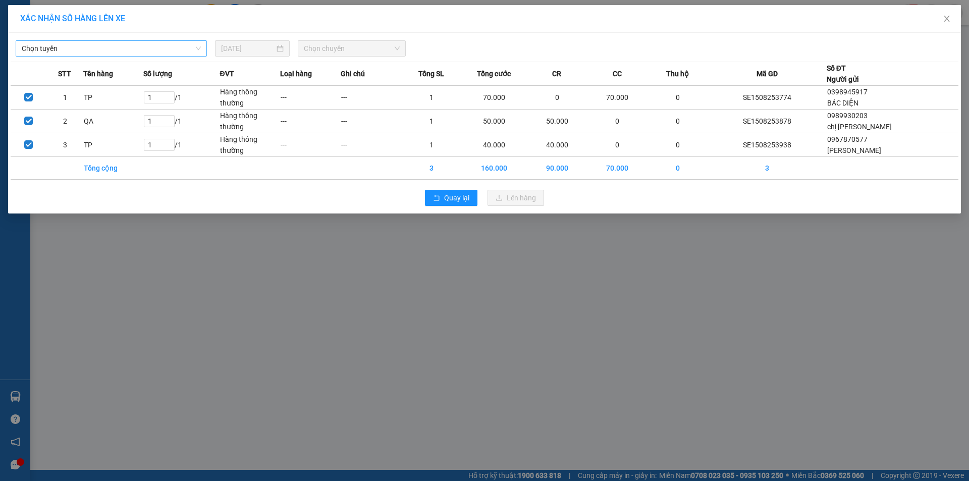
click at [121, 46] on span "Chọn tuyến" at bounding box center [111, 48] width 179 height 15
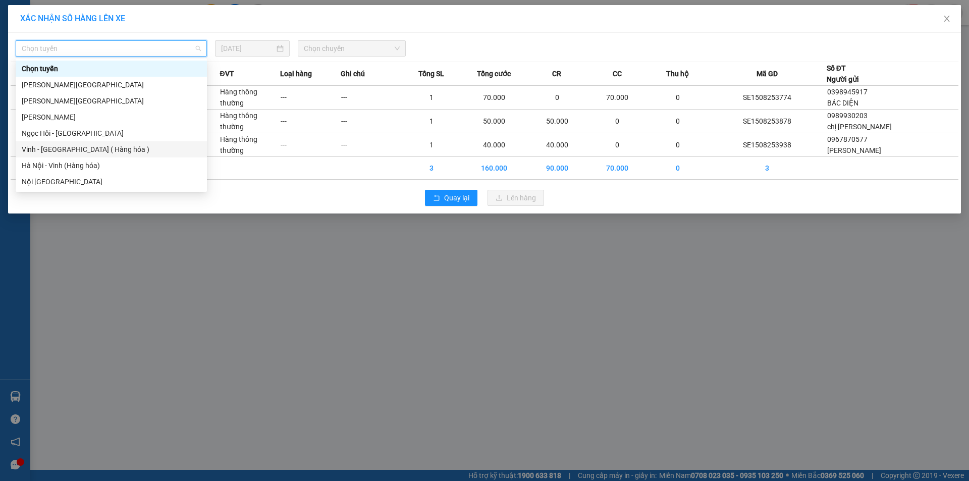
click at [56, 149] on div "Vinh - [GEOGRAPHIC_DATA] ( Hàng hóa )" at bounding box center [111, 149] width 179 height 11
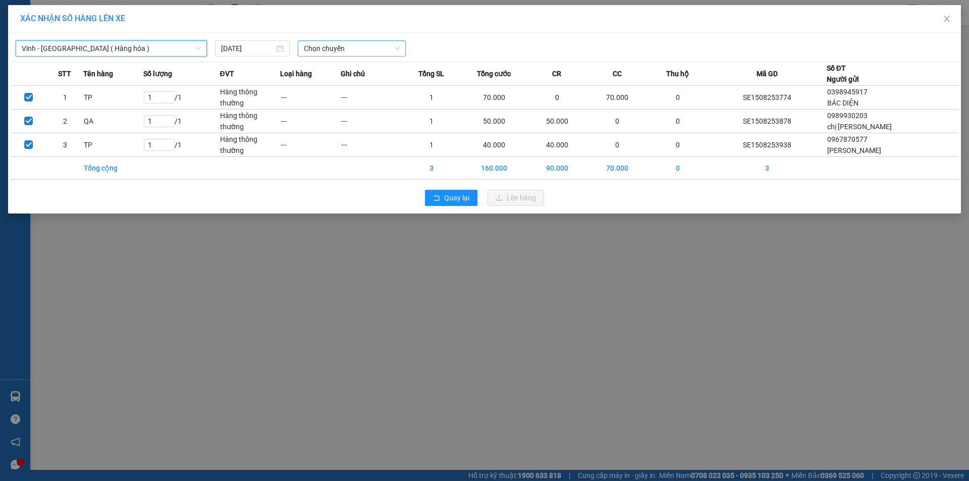
click at [360, 48] on span "Chọn chuyến" at bounding box center [352, 48] width 96 height 15
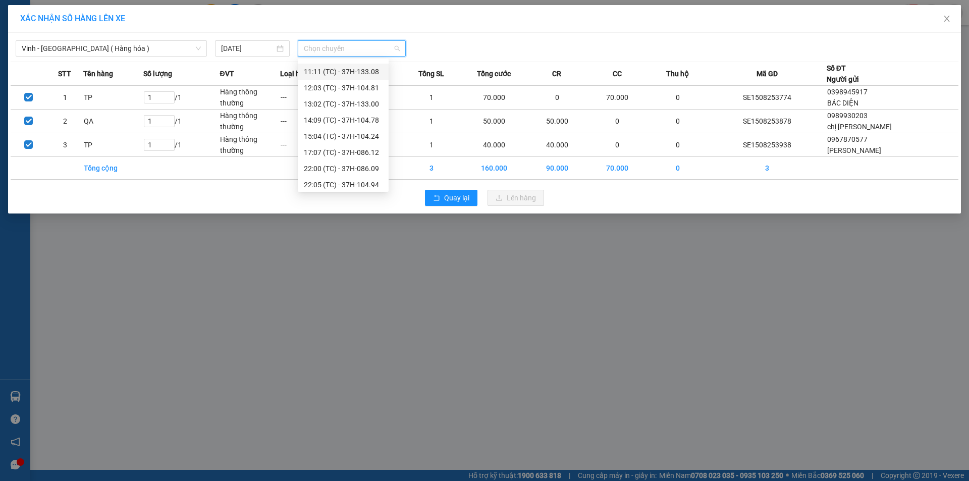
scroll to position [151, 0]
click at [372, 96] on div "22:05 (TC) - 37H-104.94" at bounding box center [343, 94] width 79 height 11
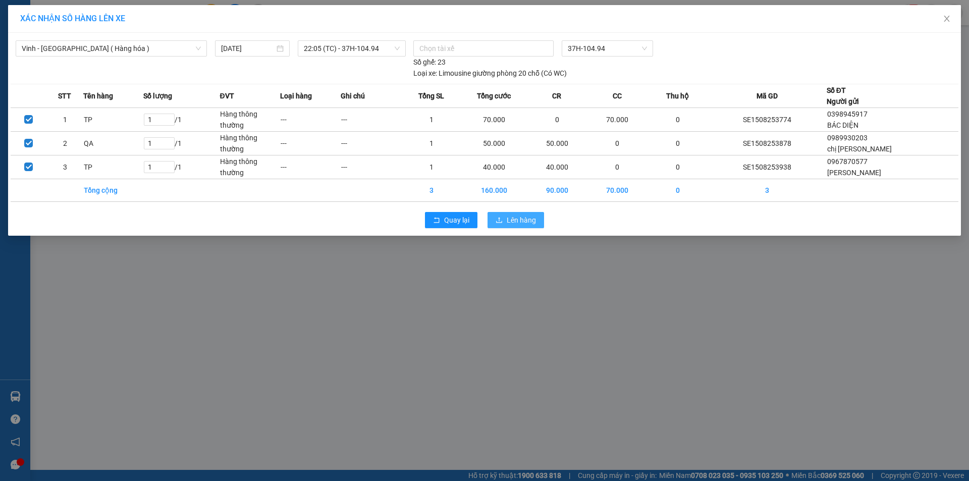
click at [513, 218] on span "Lên hàng" at bounding box center [521, 220] width 29 height 11
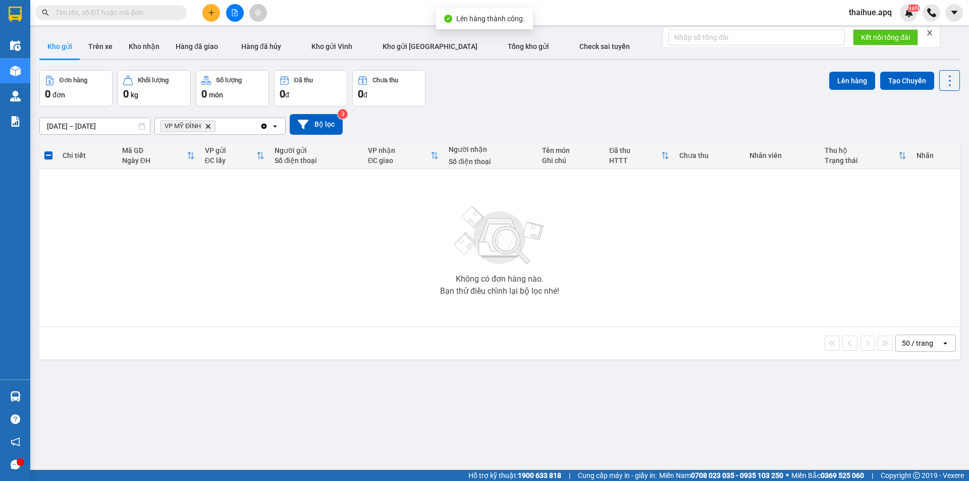
click at [206, 126] on icon "Delete" at bounding box center [208, 126] width 6 height 6
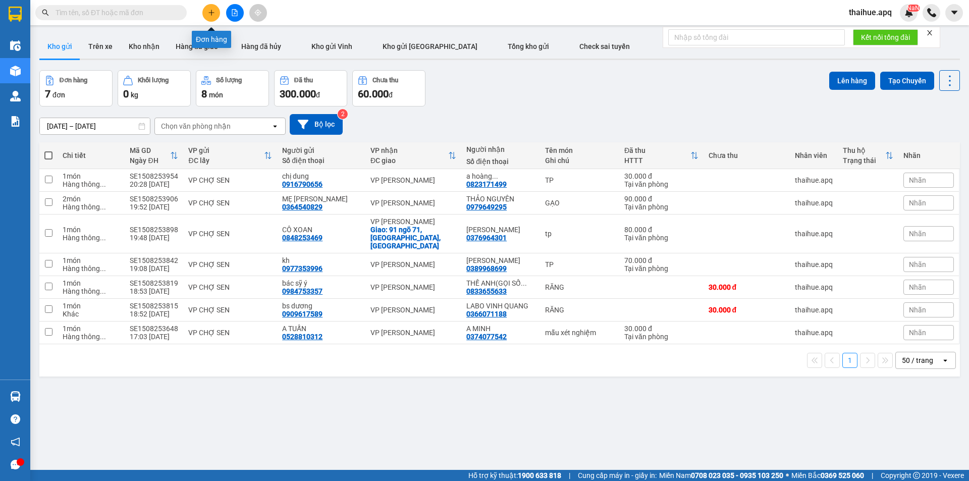
click at [213, 11] on icon "plus" at bounding box center [211, 12] width 7 height 7
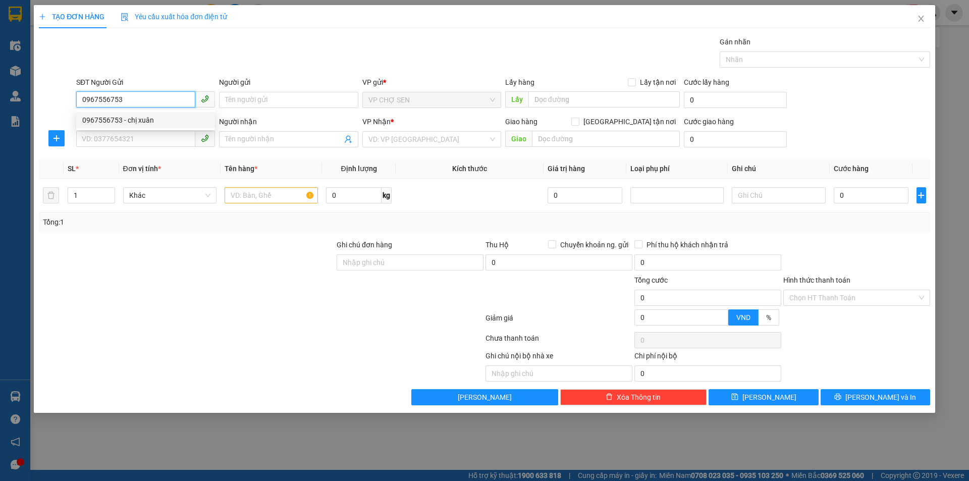
click at [138, 122] on div "0967556753 - chị xuân" at bounding box center [145, 120] width 127 height 11
click at [127, 138] on input "SĐT Người Nhận" at bounding box center [135, 139] width 119 height 16
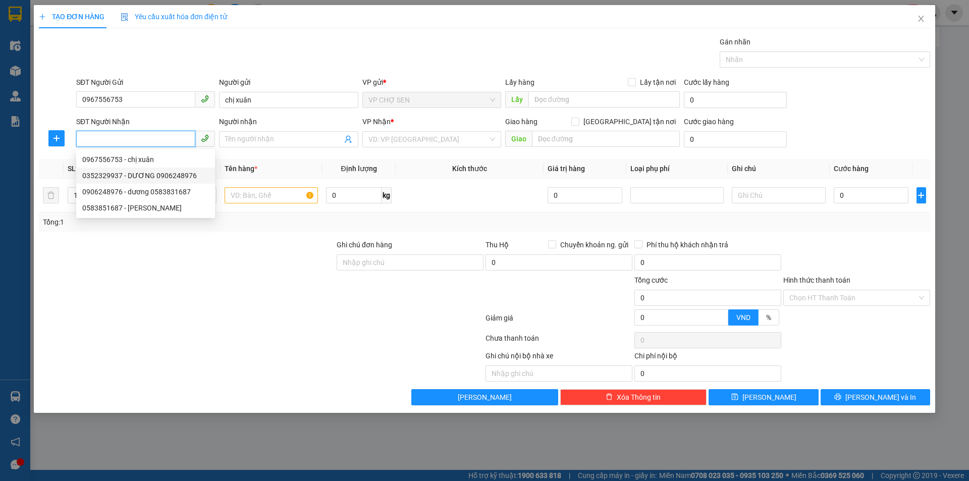
click at [144, 178] on div "0352329937 - DƯƠNG 0906248976" at bounding box center [145, 175] width 127 height 11
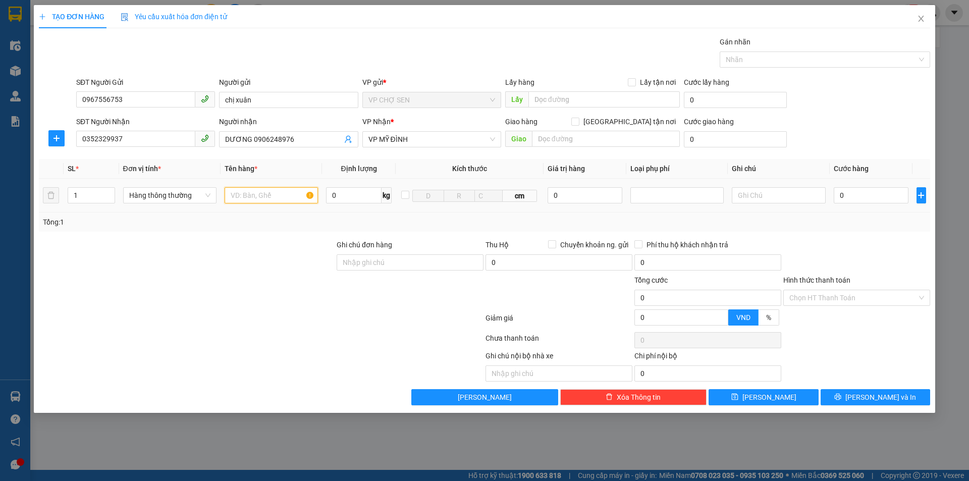
click at [251, 196] on input "text" at bounding box center [271, 195] width 93 height 16
click at [843, 194] on input "0" at bounding box center [871, 195] width 75 height 16
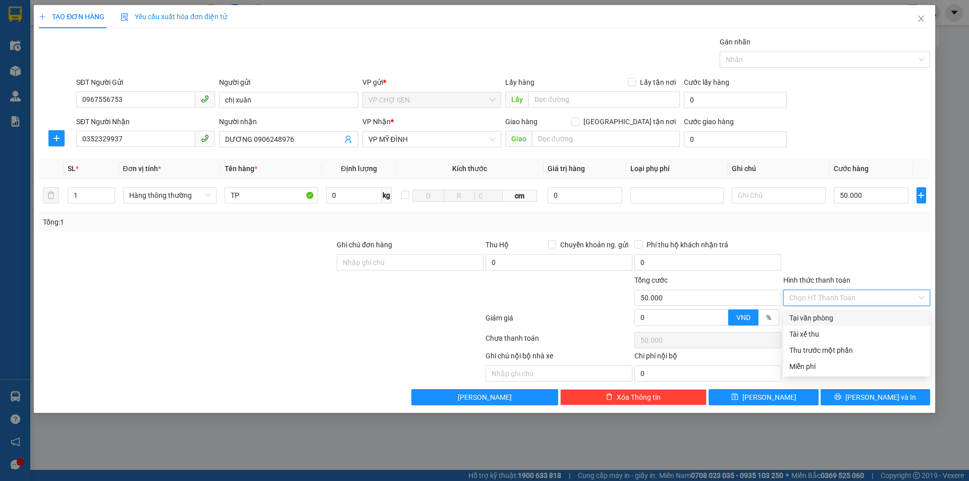
click at [828, 296] on input "Hình thức thanh toán" at bounding box center [854, 297] width 128 height 15
click at [815, 316] on div "Tại văn phòng" at bounding box center [857, 318] width 135 height 11
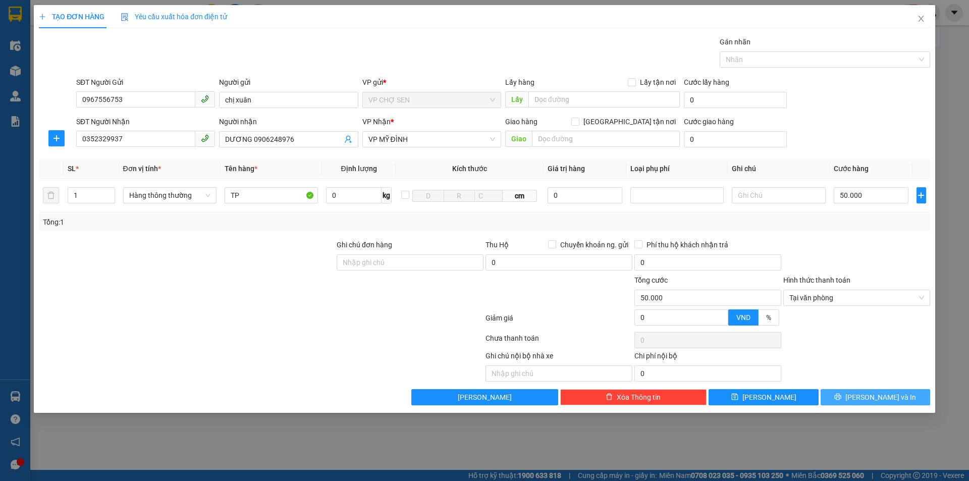
click at [865, 396] on button "[PERSON_NAME] và In" at bounding box center [876, 397] width 110 height 16
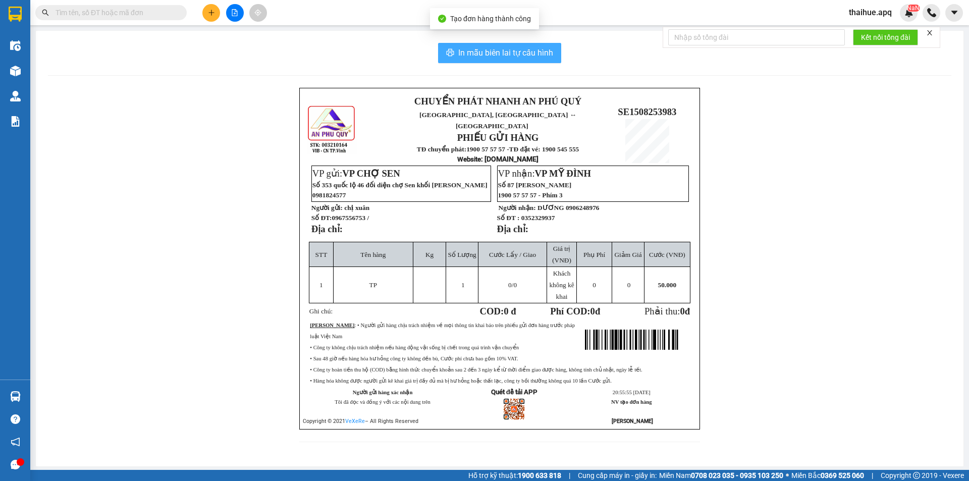
click at [517, 52] on span "In mẫu biên lai tự cấu hình" at bounding box center [505, 52] width 95 height 13
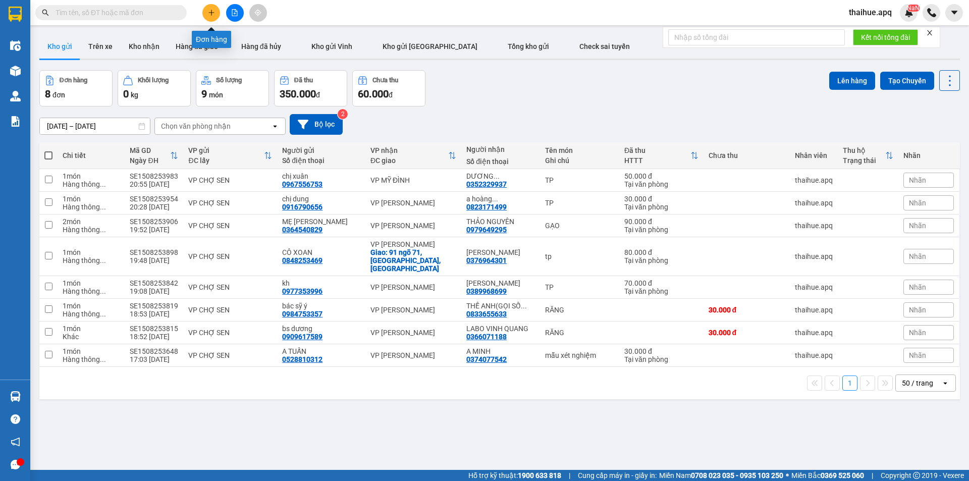
click at [210, 16] on icon "plus" at bounding box center [211, 12] width 7 height 7
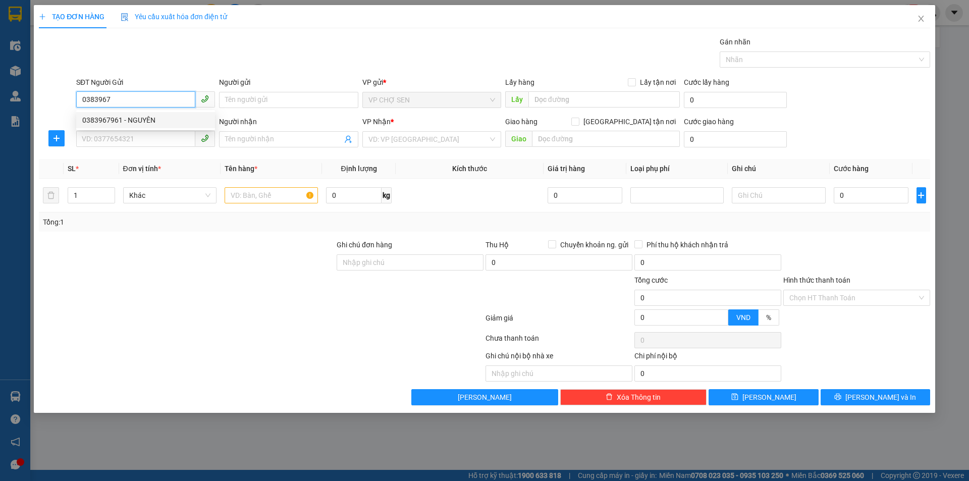
click at [136, 123] on div "0383967961 - NGUYÊN" at bounding box center [145, 120] width 127 height 11
click at [130, 137] on input "SĐT Người Nhận" at bounding box center [135, 139] width 119 height 16
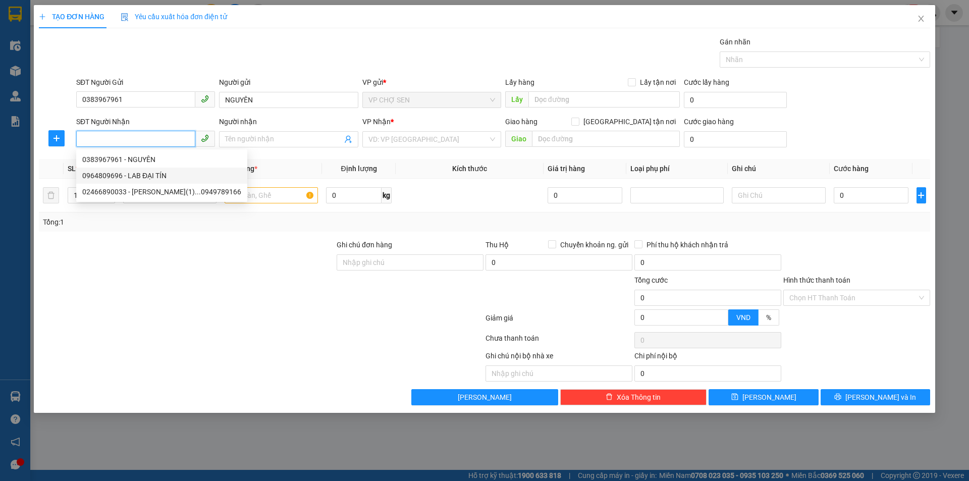
click at [134, 177] on div "0964809696 - LAB ĐẠI TÍN" at bounding box center [161, 175] width 159 height 11
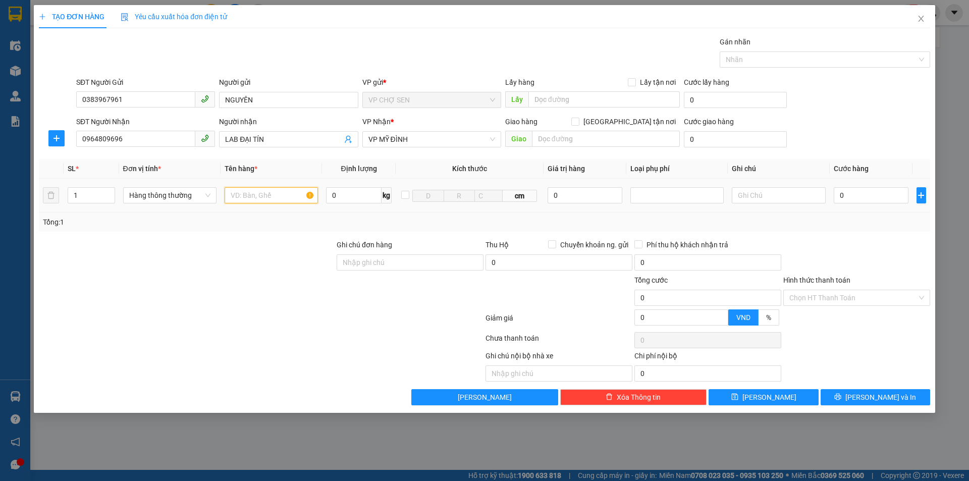
click at [244, 196] on input "text" at bounding box center [271, 195] width 93 height 16
click at [841, 197] on input "0" at bounding box center [871, 195] width 75 height 16
click at [840, 299] on input "Hình thức thanh toán" at bounding box center [854, 297] width 128 height 15
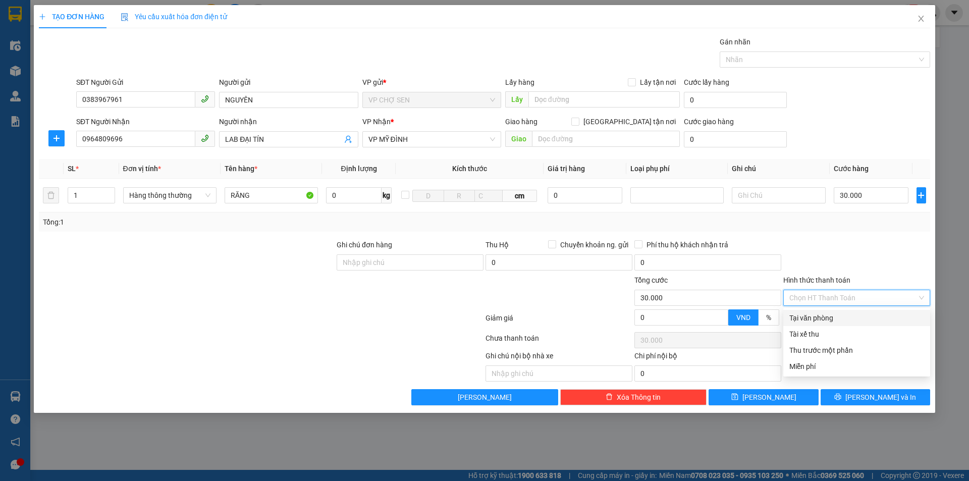
click at [825, 317] on div "Tại văn phòng" at bounding box center [857, 318] width 135 height 11
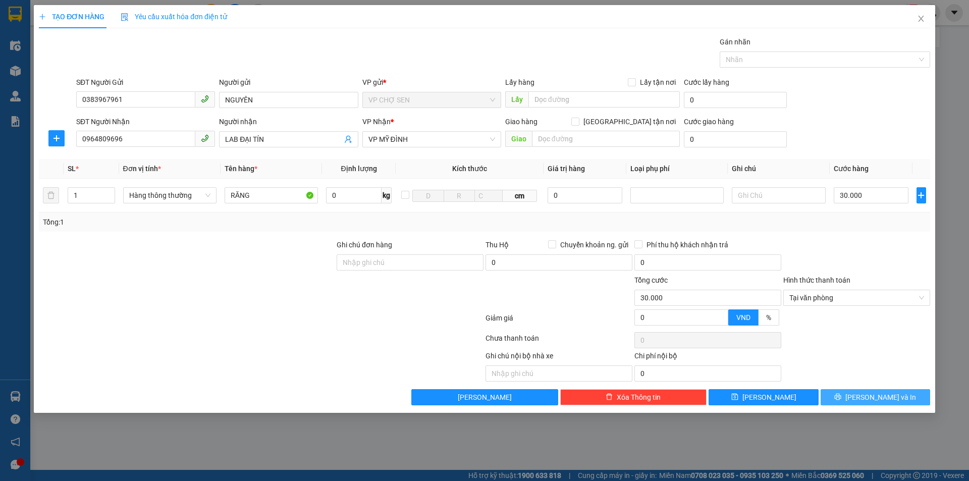
click at [865, 399] on button "[PERSON_NAME] và In" at bounding box center [876, 397] width 110 height 16
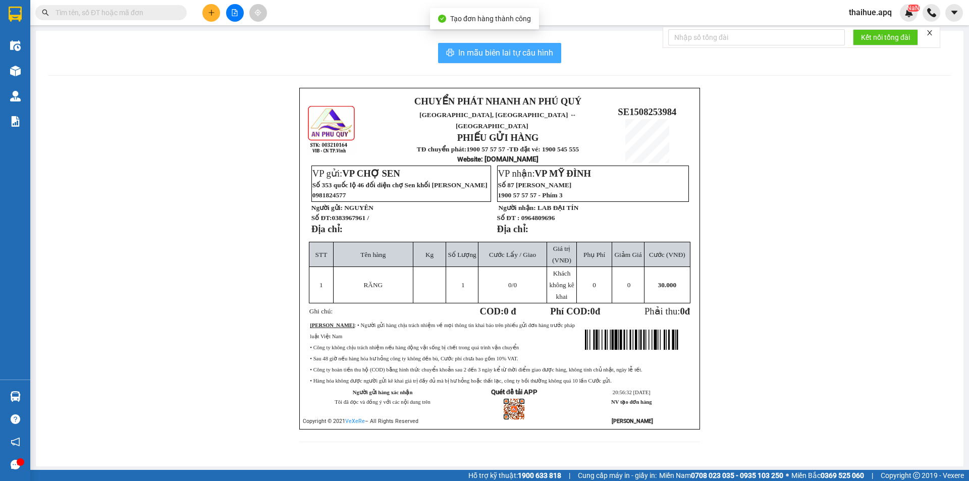
click at [498, 53] on span "In mẫu biên lai tự cấu hình" at bounding box center [505, 52] width 95 height 13
